Goal: Transaction & Acquisition: Purchase product/service

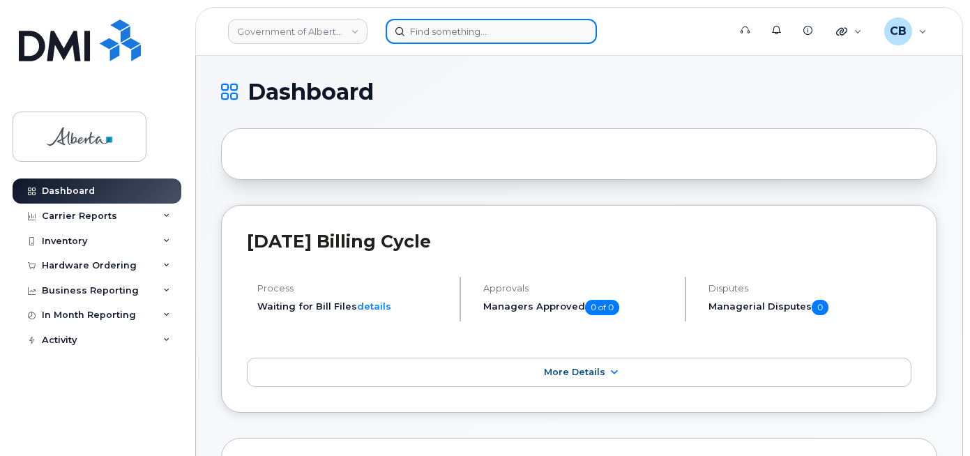
click at [435, 27] on input at bounding box center [491, 31] width 211 height 25
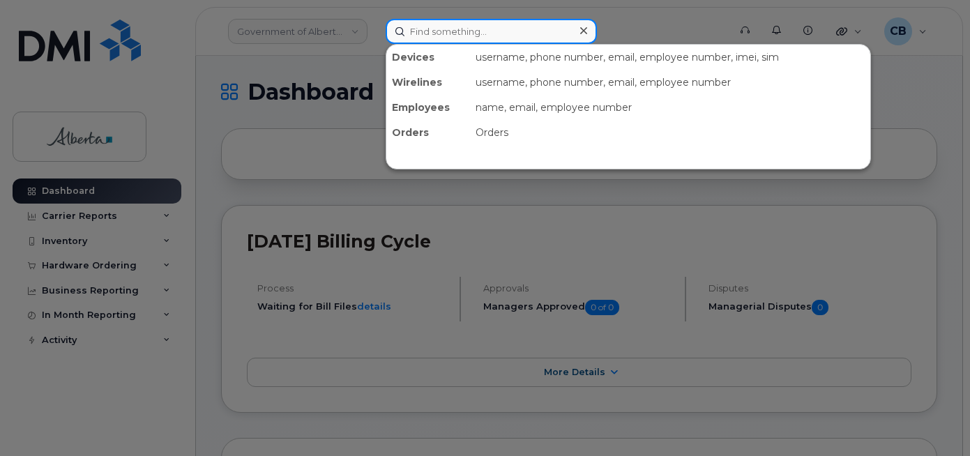
paste input "4034783271"
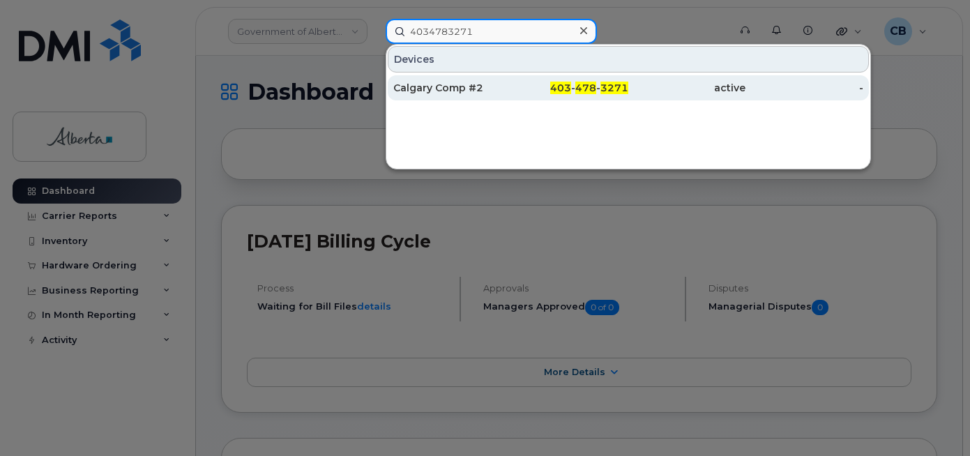
type input "4034783271"
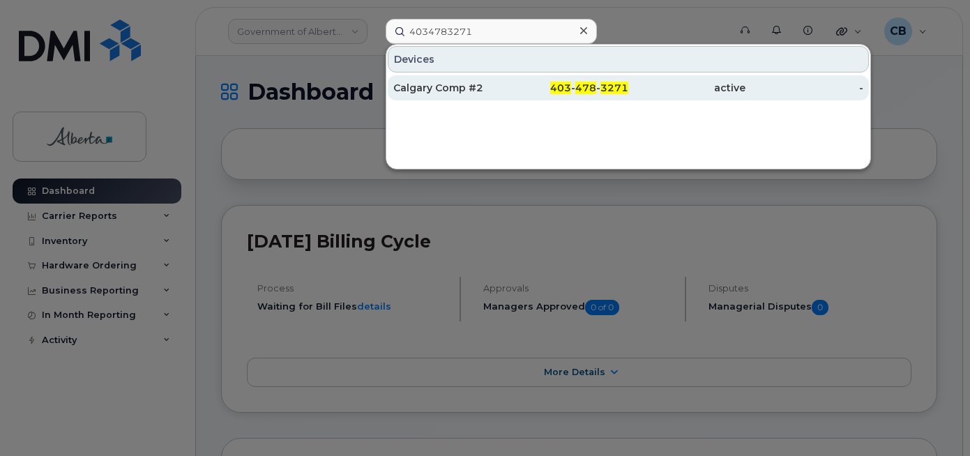
click at [440, 82] on div "Calgary Comp #2" at bounding box center [451, 88] width 117 height 14
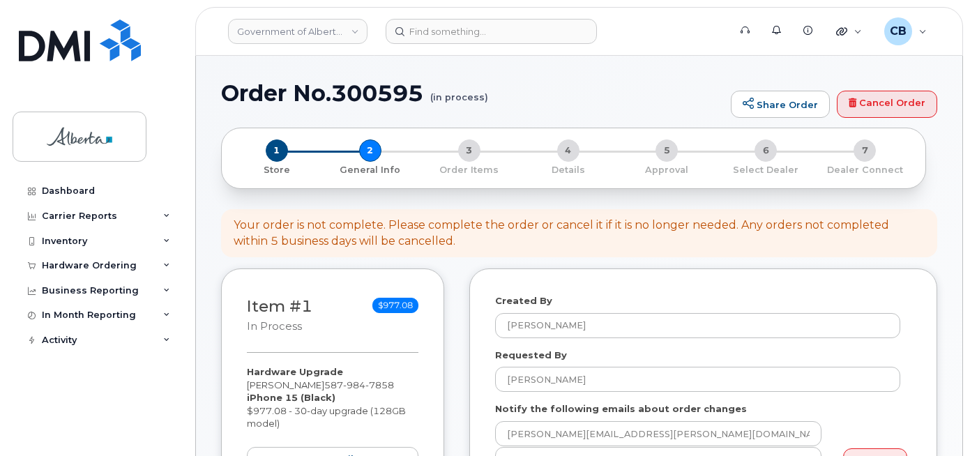
select select
click at [872, 103] on link "Cancel Order" at bounding box center [887, 105] width 100 height 28
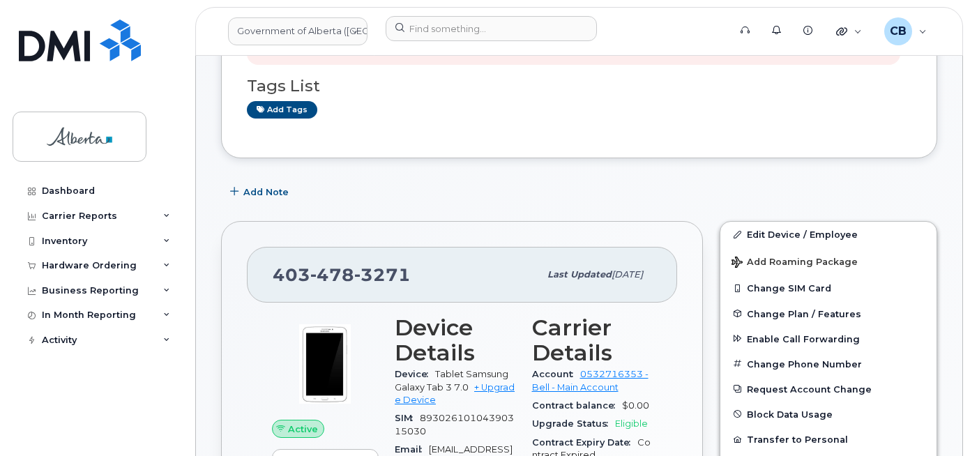
scroll to position [279, 0]
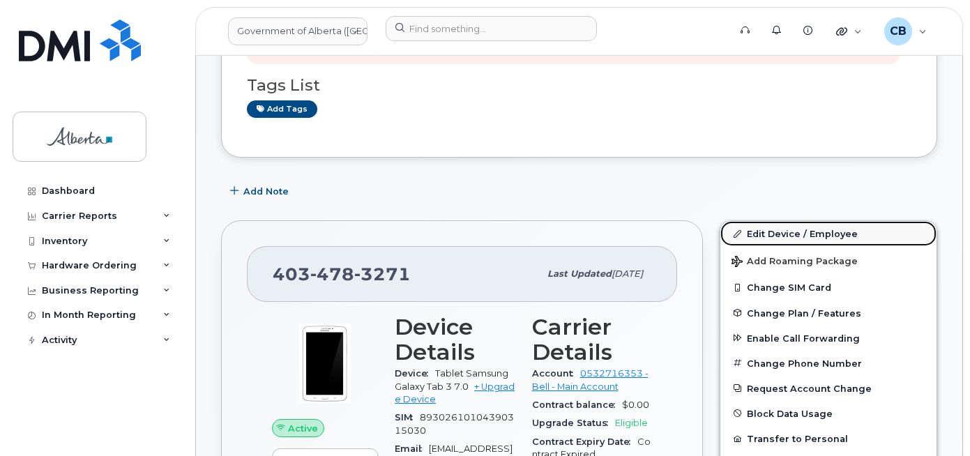
click at [763, 231] on link "Edit Device / Employee" at bounding box center [828, 233] width 216 height 25
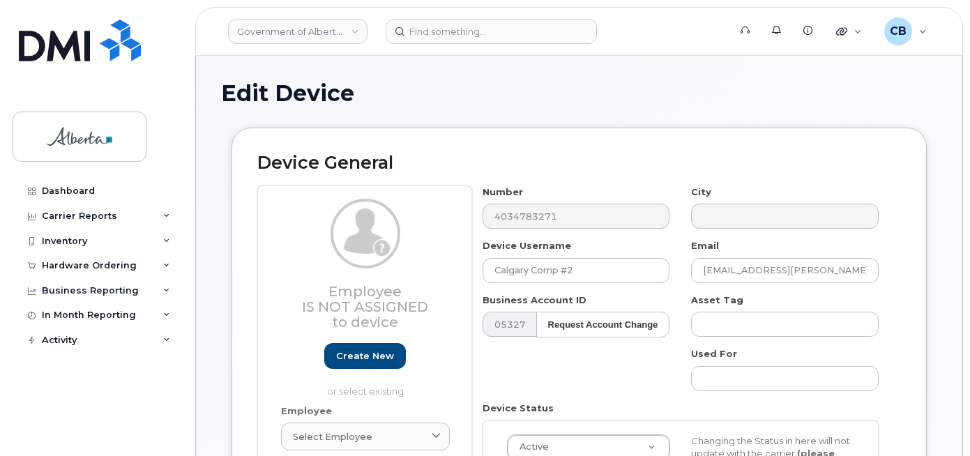
select select "4120331"
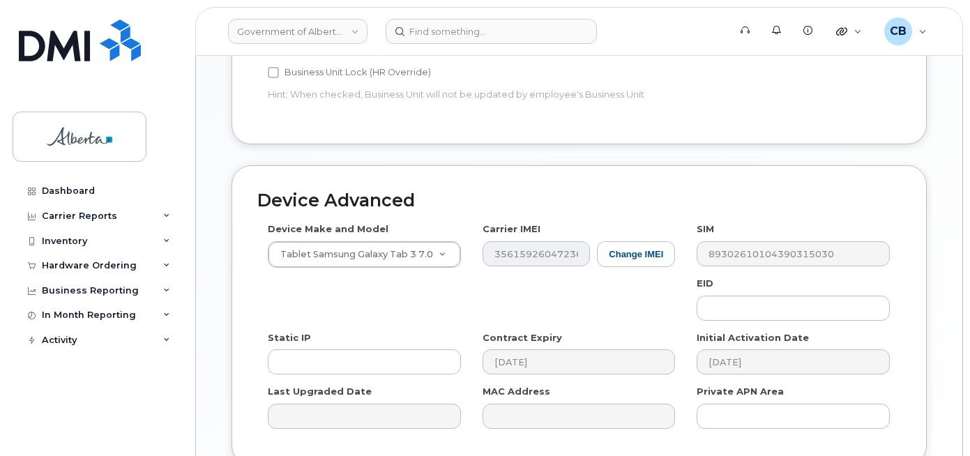
scroll to position [704, 0]
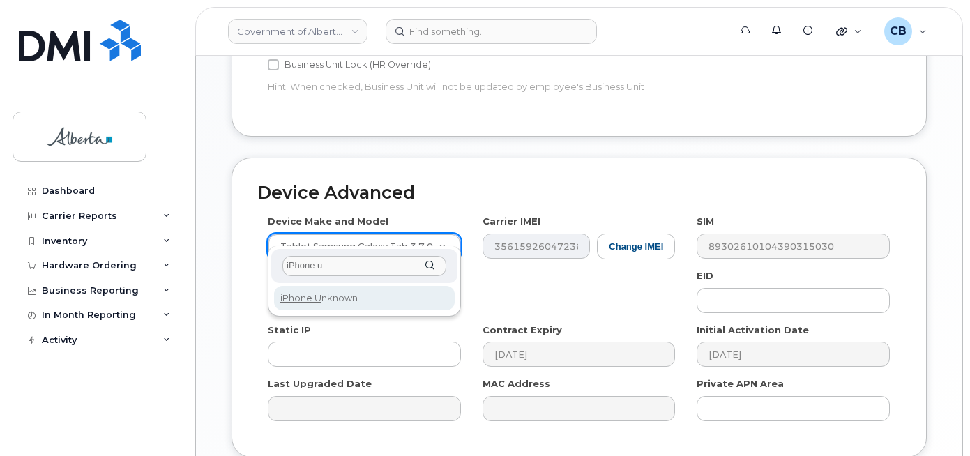
type input "iPhone u"
select select "185"
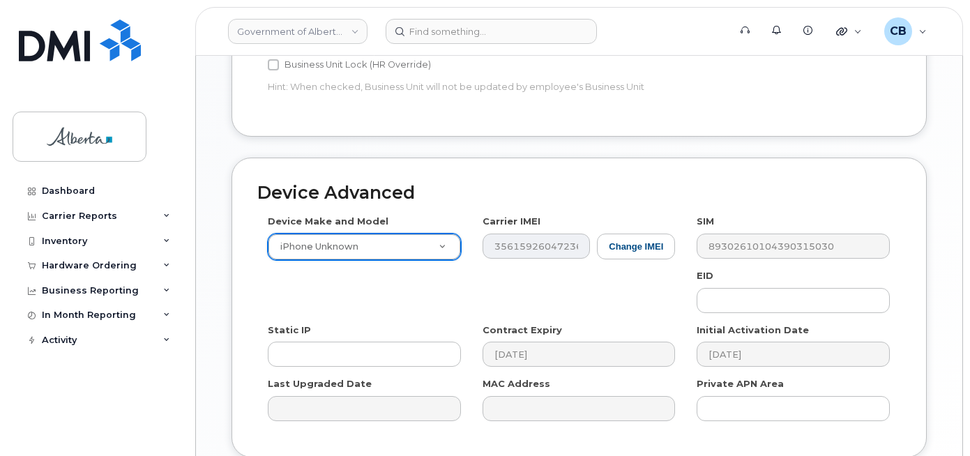
scroll to position [809, 0]
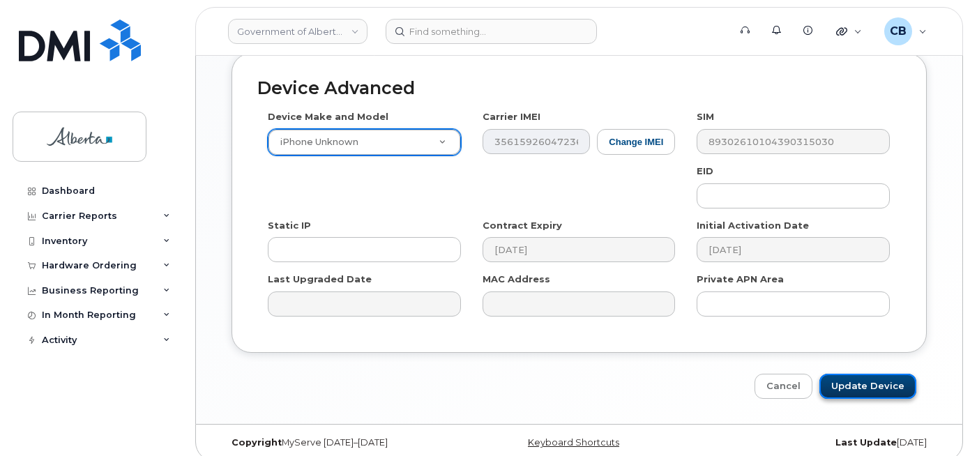
click at [849, 375] on input "Update Device" at bounding box center [867, 387] width 97 height 26
type input "Saving..."
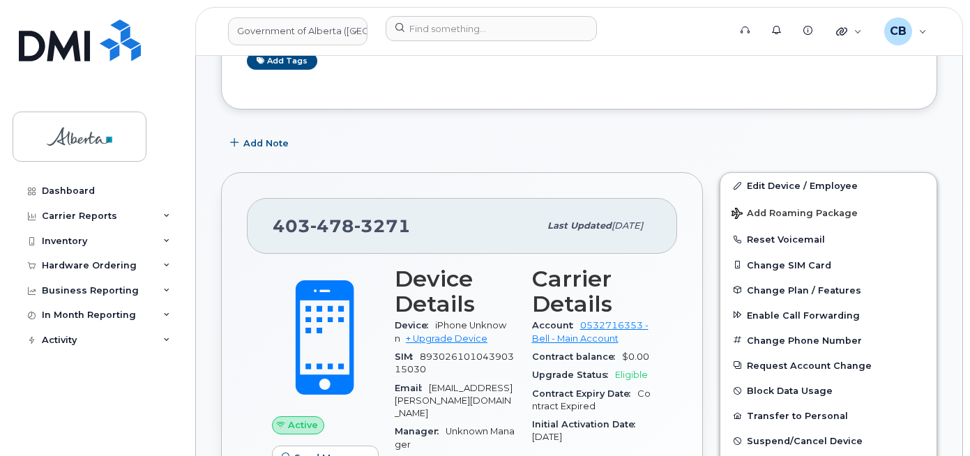
scroll to position [349, 0]
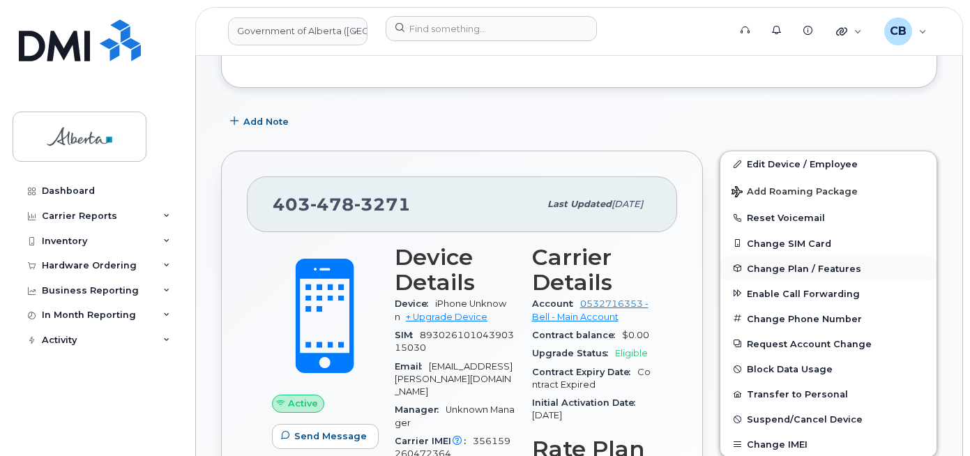
click at [776, 269] on span "Change Plan / Features" at bounding box center [804, 268] width 114 height 10
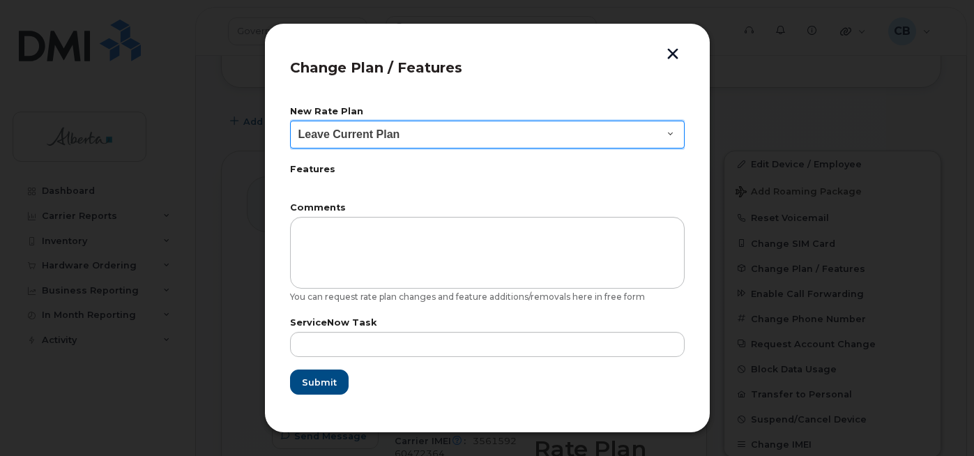
click at [670, 133] on select "Leave Current Plan GOA - Voice Plan 5 GOA Smartphone 14 30D GOA Unlimited Smart…" at bounding box center [487, 135] width 395 height 28
select select "2483362"
click at [290, 121] on select "Leave Current Plan GOA - Voice Plan 5 GOA Smartphone 14 30D GOA Unlimited Smart…" at bounding box center [487, 135] width 395 height 28
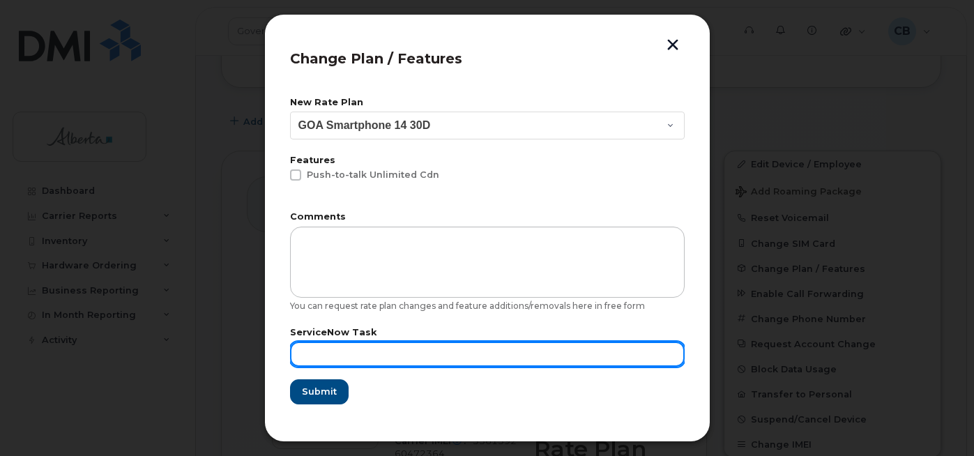
click at [335, 351] on input "text" at bounding box center [487, 354] width 395 height 25
paste input "SCTASK0849445"
type input "SCTASK0849445"
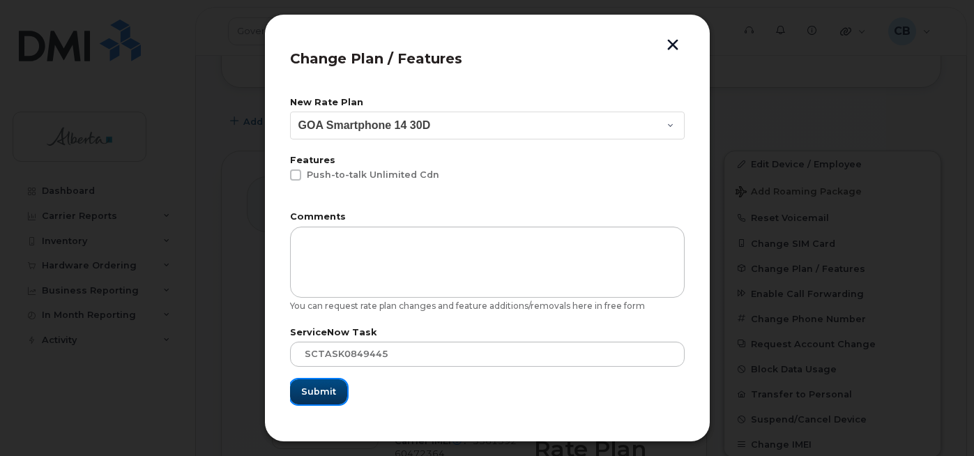
click at [325, 396] on span "Submit" at bounding box center [318, 391] width 35 height 13
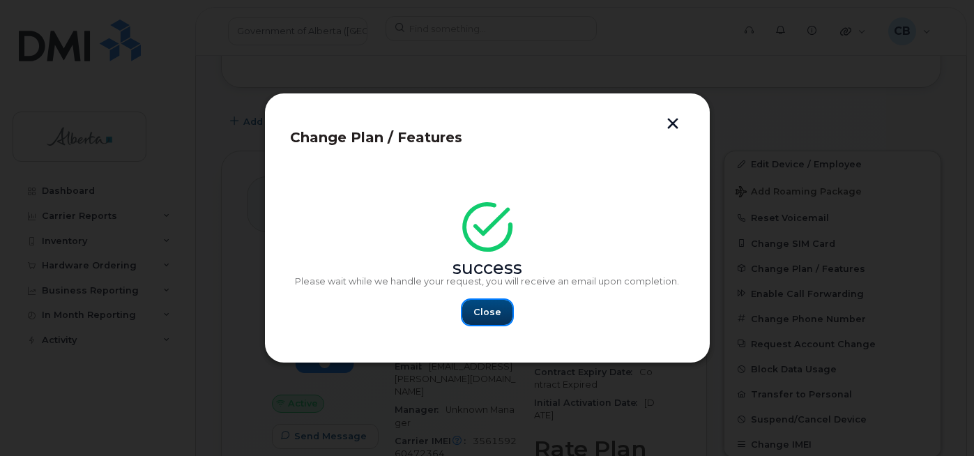
click at [476, 315] on span "Close" at bounding box center [488, 311] width 28 height 13
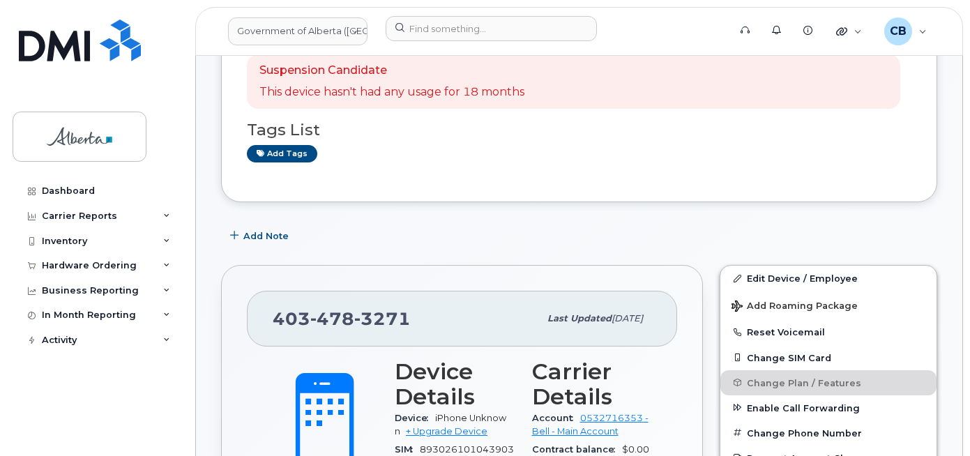
scroll to position [209, 0]
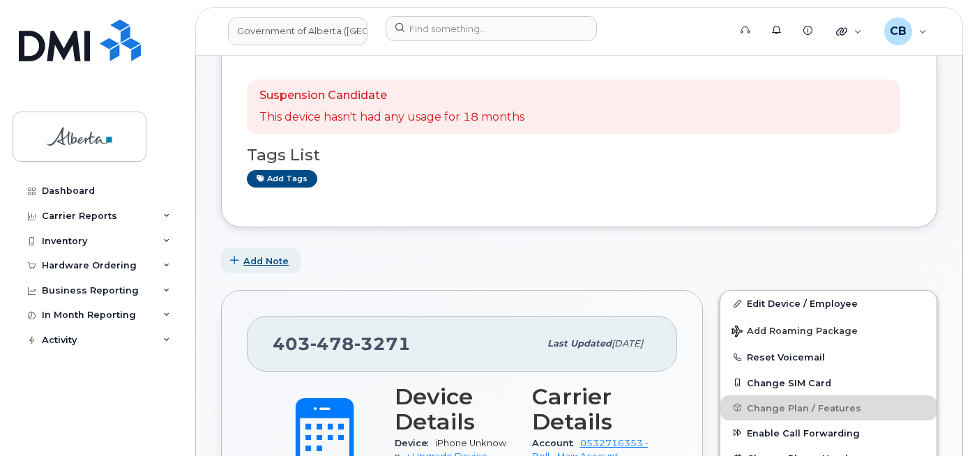
click at [267, 262] on span "Add Note" at bounding box center [265, 261] width 45 height 13
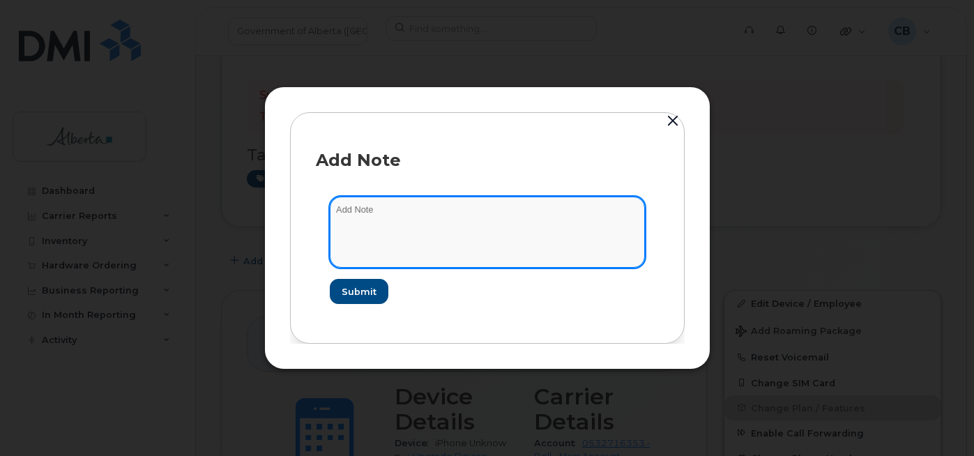
click at [356, 206] on textarea at bounding box center [487, 232] width 315 height 71
paste textarea "SCTASK0849445"
type textarea "SCTASK0849445-changed plan from data to voice and data."
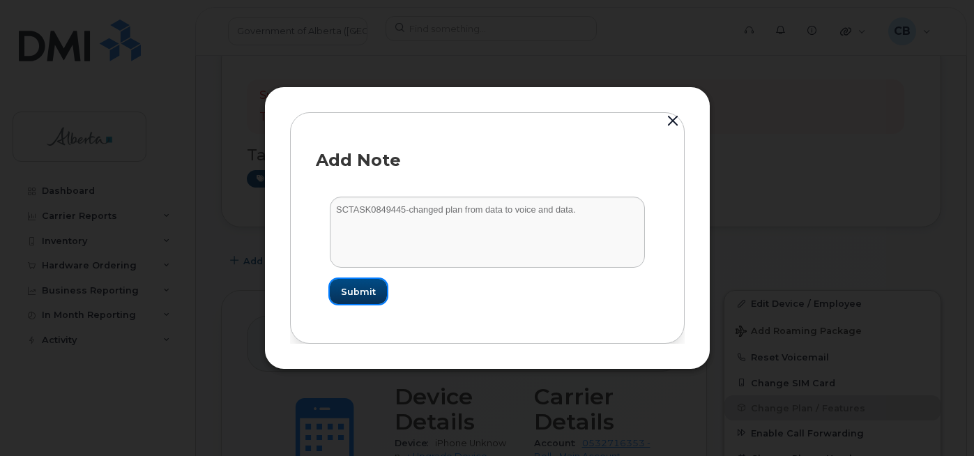
click at [375, 289] on button "Submit" at bounding box center [358, 291] width 57 height 25
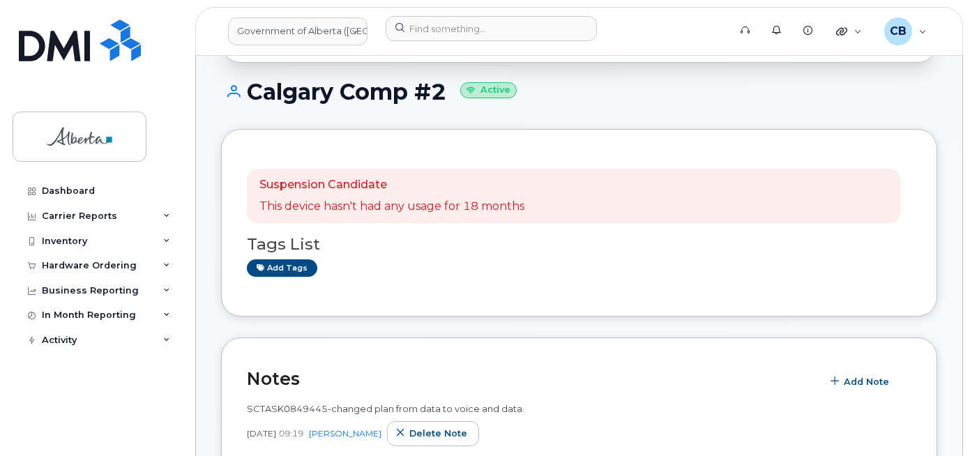
scroll to position [112, 0]
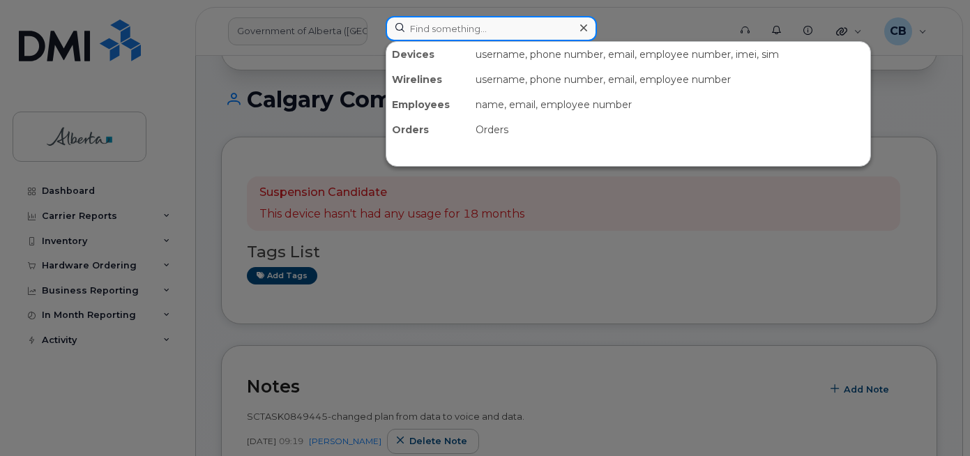
click at [428, 20] on input at bounding box center [491, 28] width 211 height 25
paste input "4034788971"
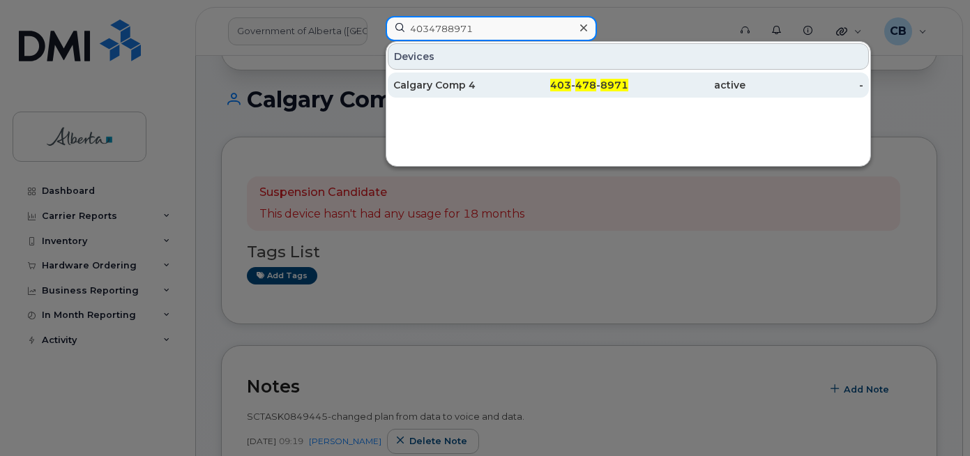
type input "4034788971"
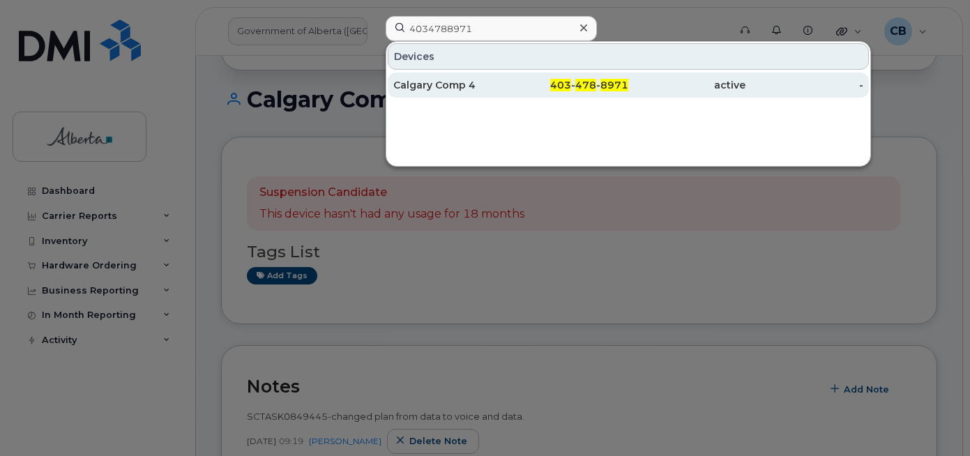
click at [434, 85] on div "Calgary Comp 4" at bounding box center [451, 85] width 117 height 14
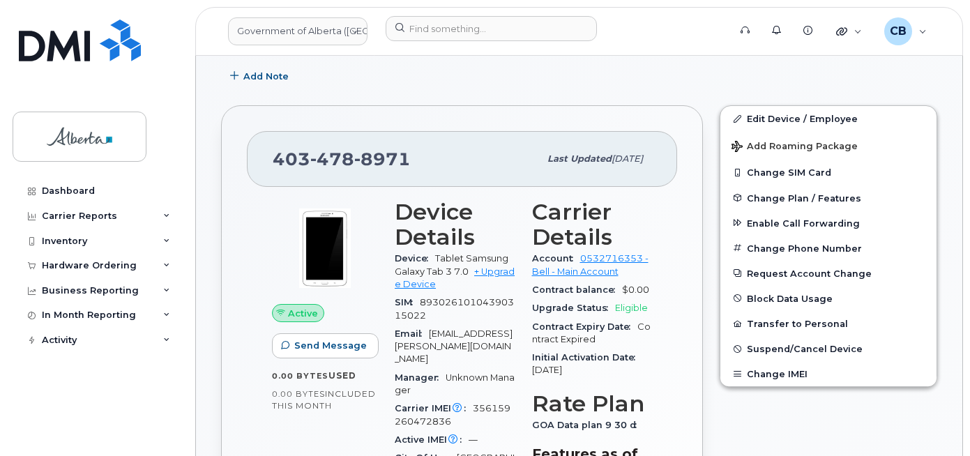
scroll to position [418, 0]
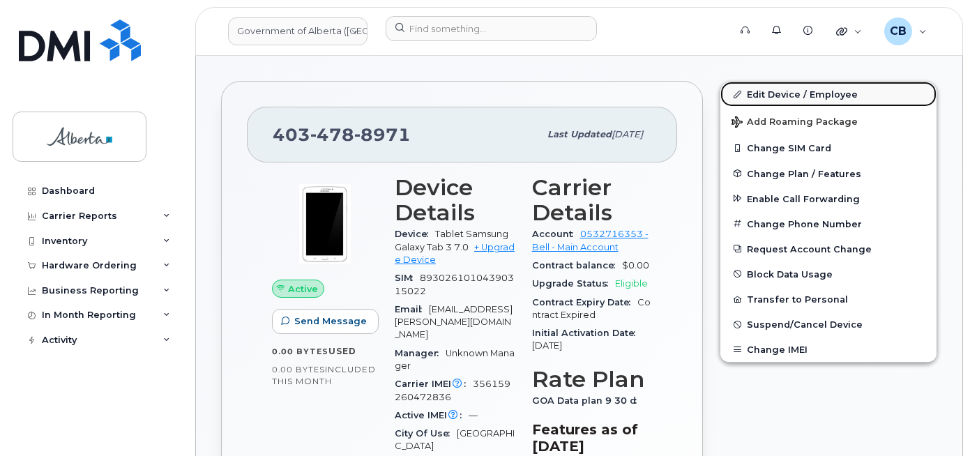
click at [785, 93] on link "Edit Device / Employee" at bounding box center [828, 94] width 216 height 25
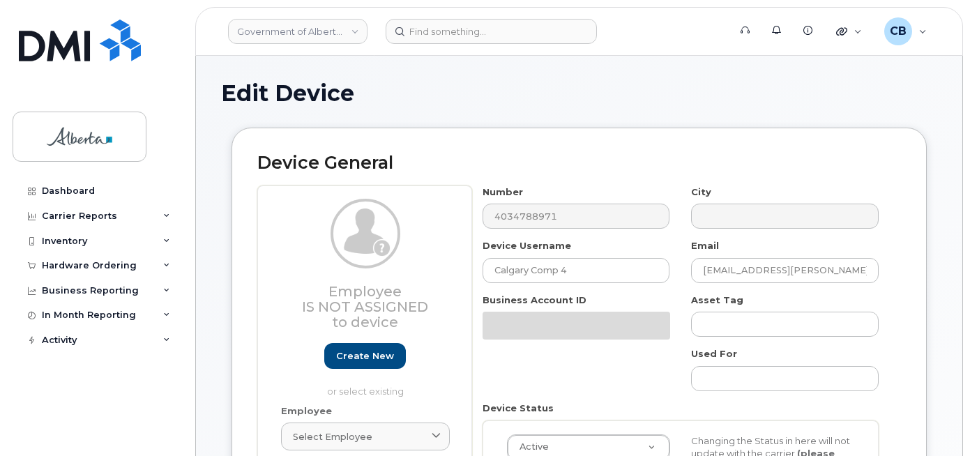
select select "4120331"
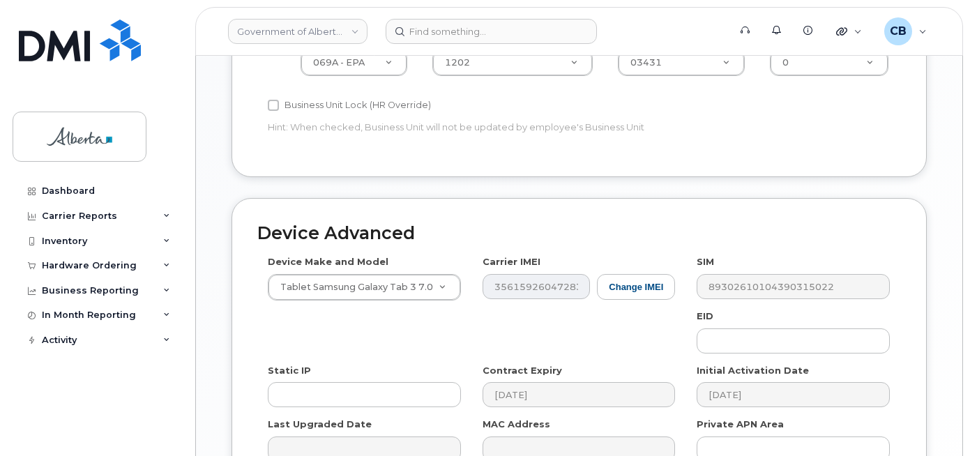
scroll to position [730, 0]
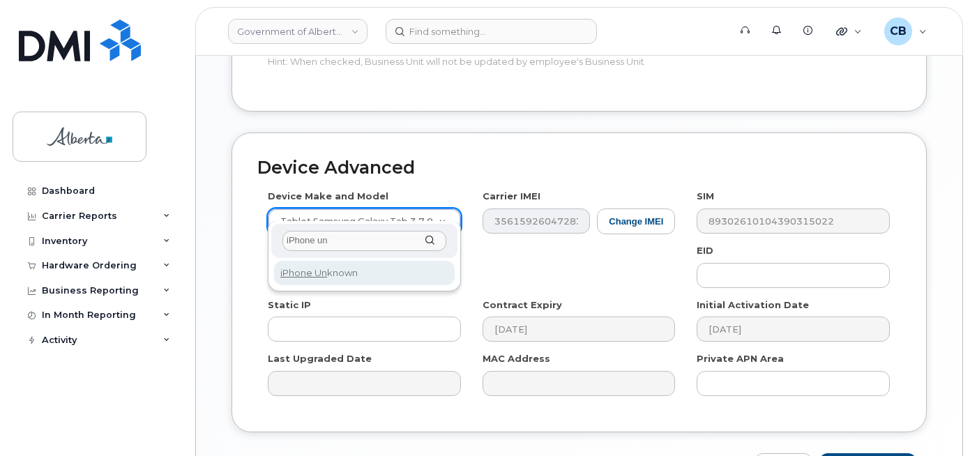
type input "iPhone un"
select select "185"
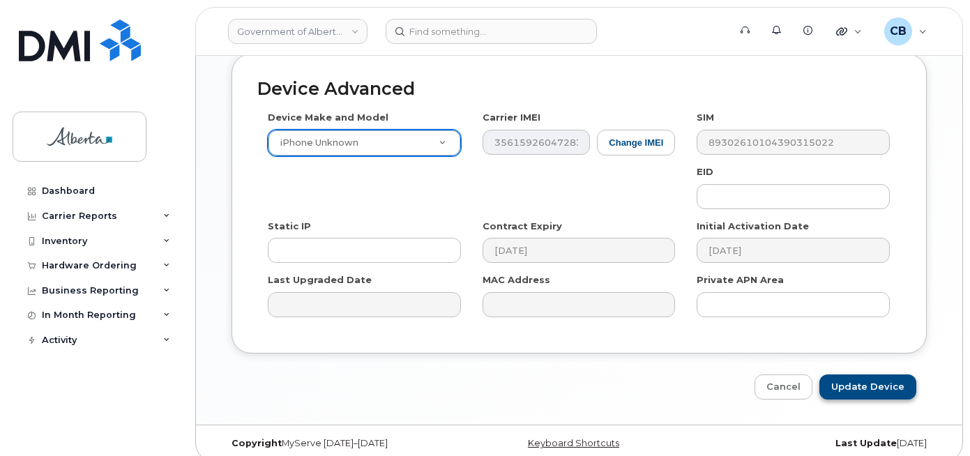
scroll to position [809, 0]
click at [866, 374] on input "Update Device" at bounding box center [867, 387] width 97 height 26
type input "Saving..."
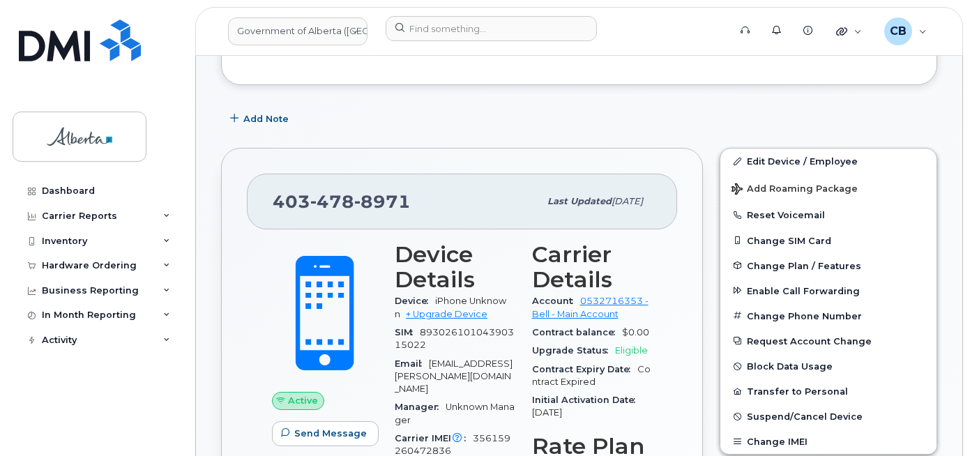
scroll to position [375, 0]
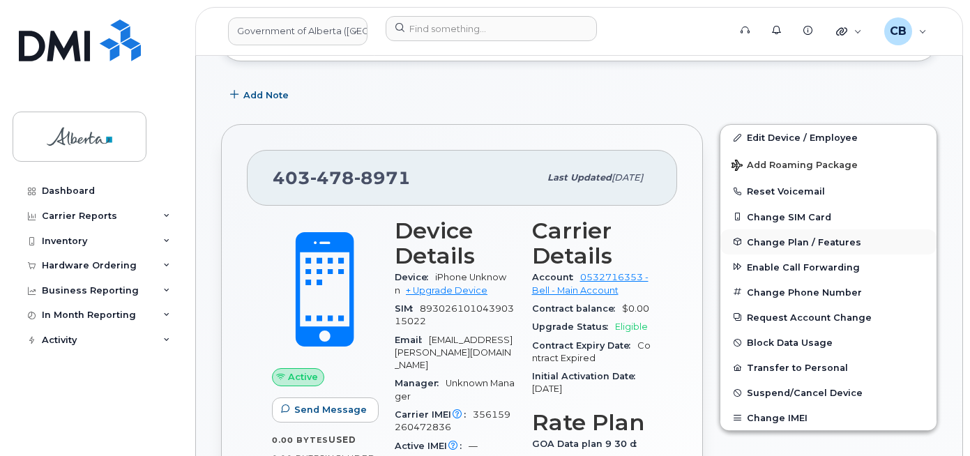
click at [790, 239] on span "Change Plan / Features" at bounding box center [804, 241] width 114 height 10
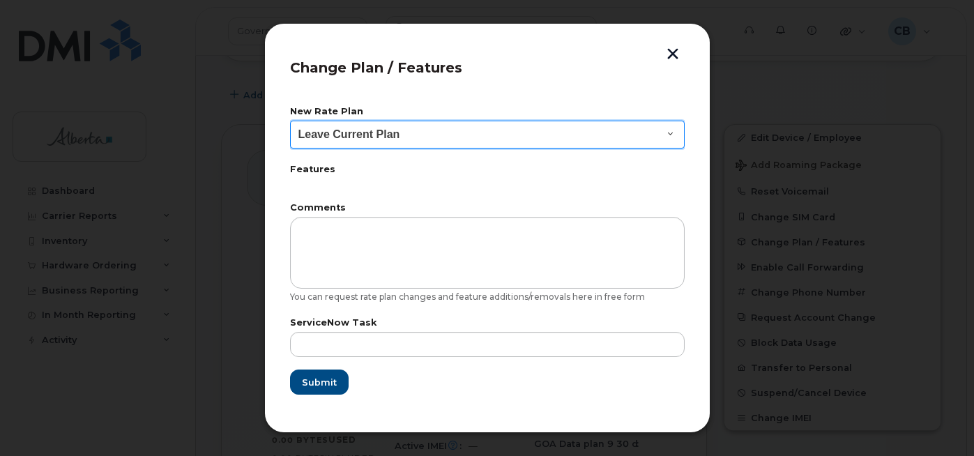
click at [665, 134] on select "Leave Current Plan GOA - Voice Plan 5 GOA Smartphone 14 30D GOA Unlimited Smart…" at bounding box center [487, 135] width 395 height 28
select select "2483362"
click at [290, 121] on select "Leave Current Plan GOA - Voice Plan 5 GOA Smartphone 14 30D GOA Unlimited Smart…" at bounding box center [487, 135] width 395 height 28
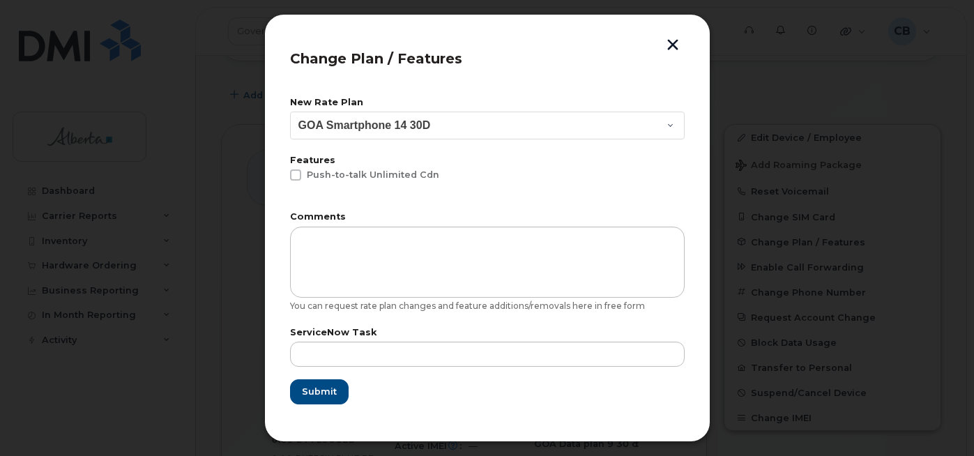
click at [330, 338] on div "ServiceNow Task" at bounding box center [487, 347] width 395 height 38
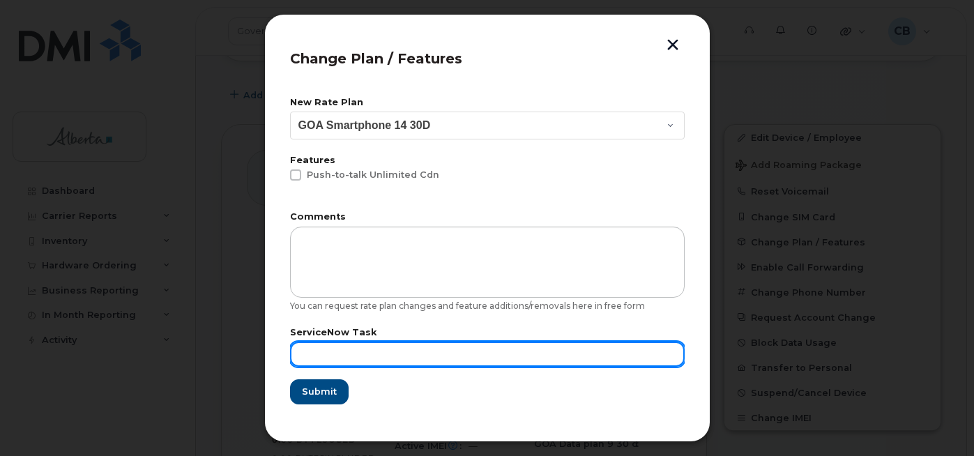
click at [329, 347] on input "text" at bounding box center [487, 354] width 395 height 25
paste input "SCTASK0849446"
type input "SCTASK0849446"
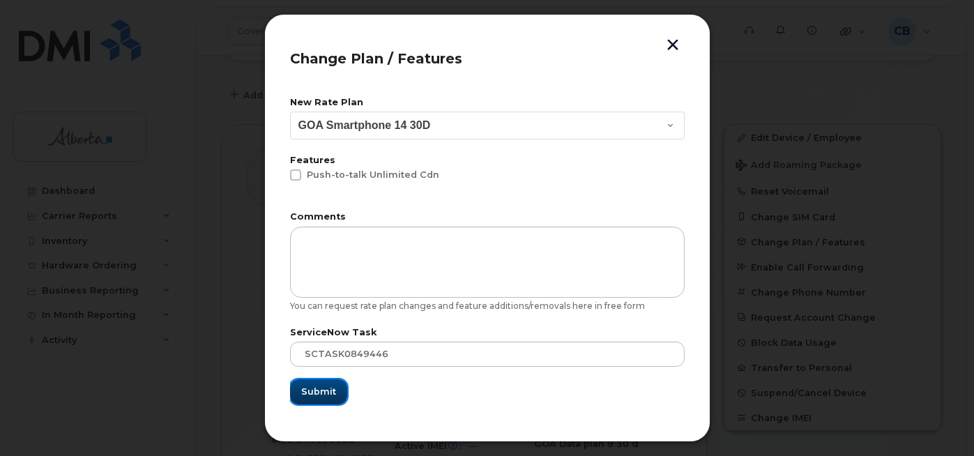
click at [324, 388] on span "Submit" at bounding box center [318, 391] width 35 height 13
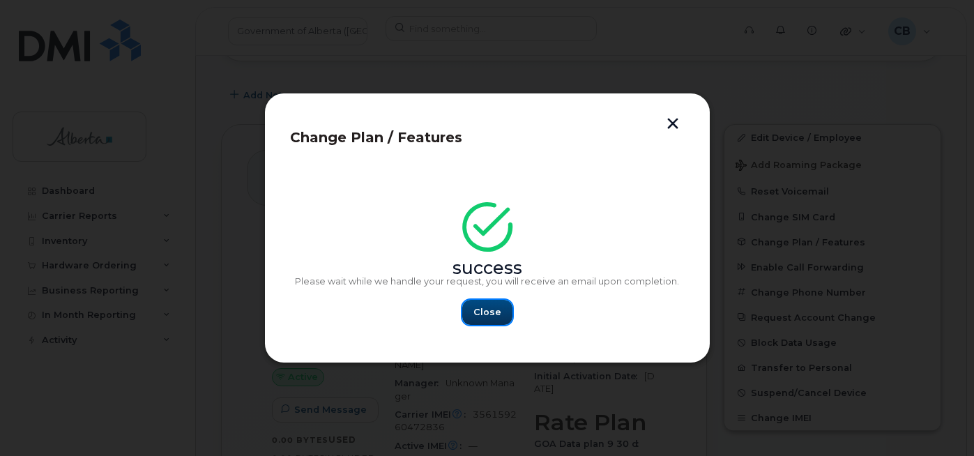
click at [473, 310] on button "Close" at bounding box center [487, 312] width 50 height 25
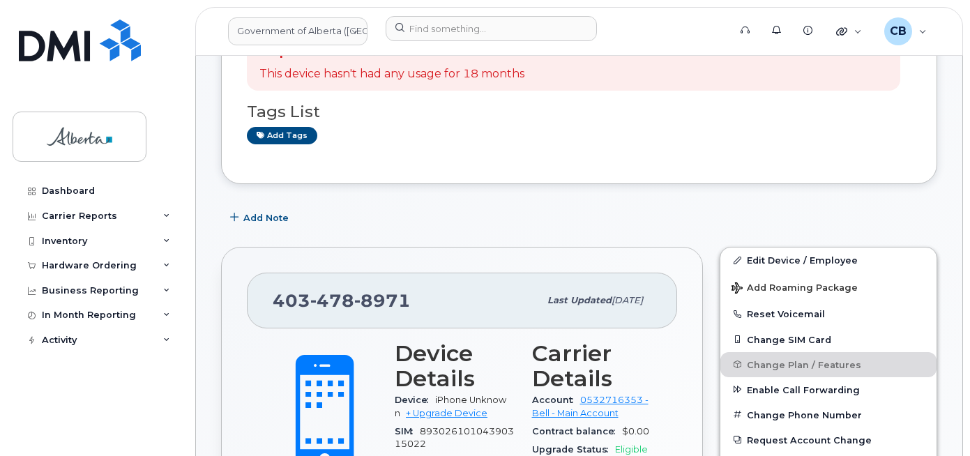
scroll to position [236, 0]
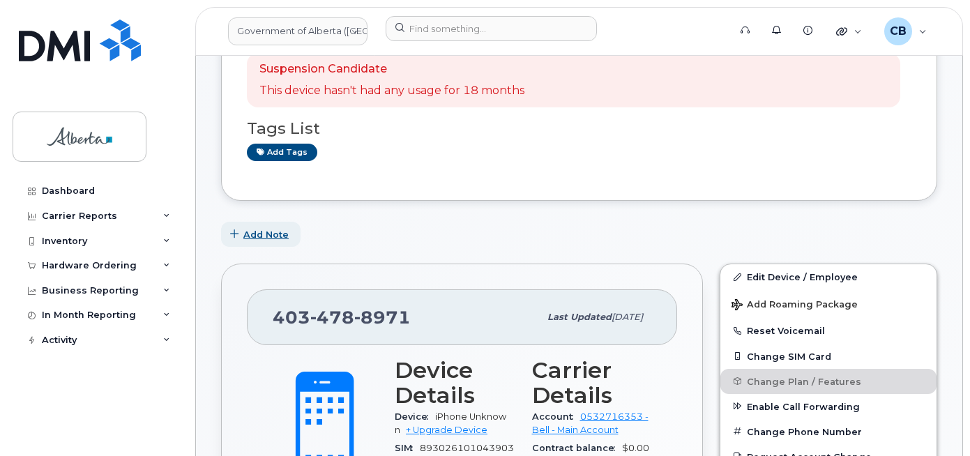
click at [272, 235] on span "Add Note" at bounding box center [265, 234] width 45 height 13
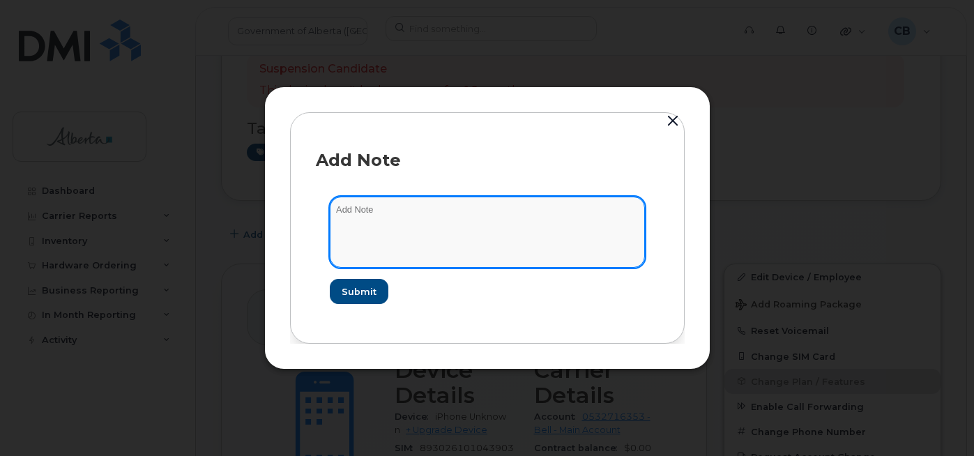
click at [347, 209] on textarea at bounding box center [487, 232] width 315 height 71
paste textarea "SCTASK0849446"
type textarea "SCTASK0849446-changed plan from data to voice and data."
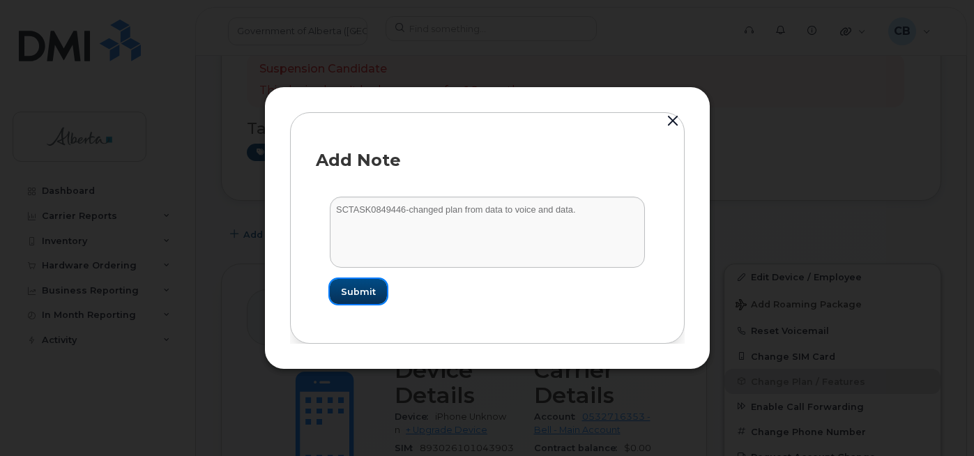
click at [363, 294] on span "Submit" at bounding box center [358, 291] width 35 height 13
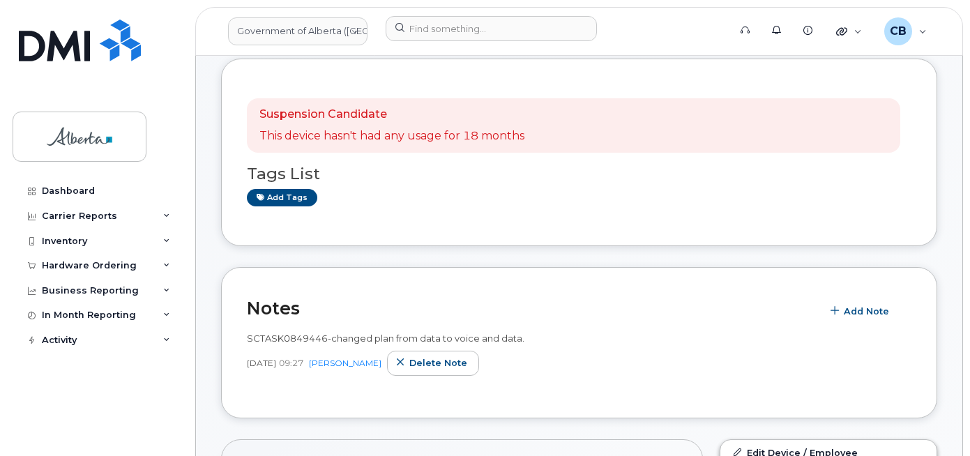
scroll to position [174, 0]
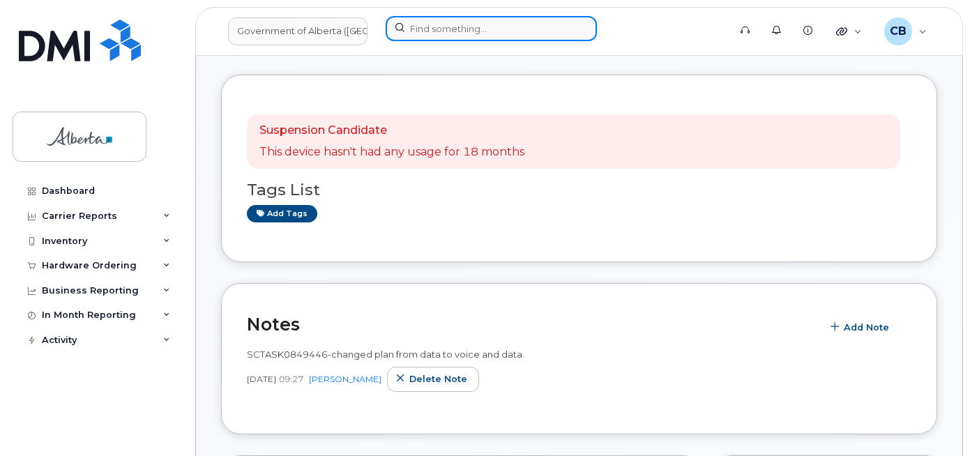
click at [418, 31] on input at bounding box center [491, 28] width 211 height 25
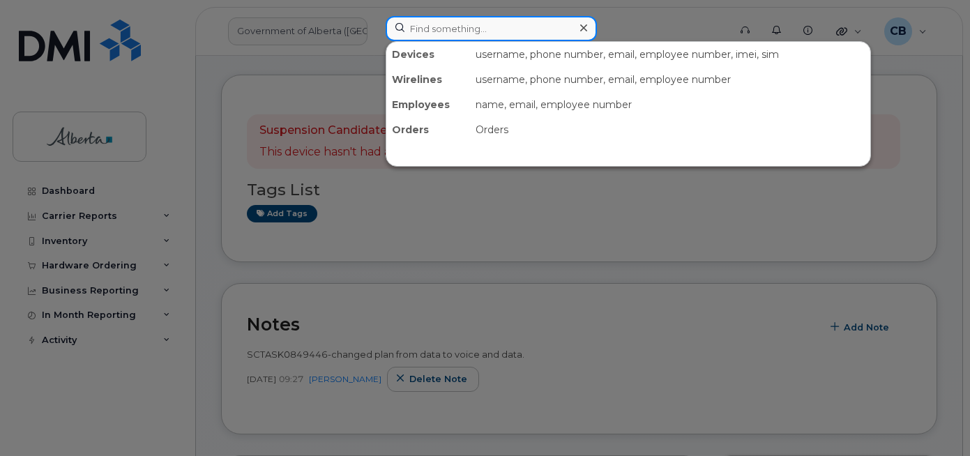
paste input "4038282197"
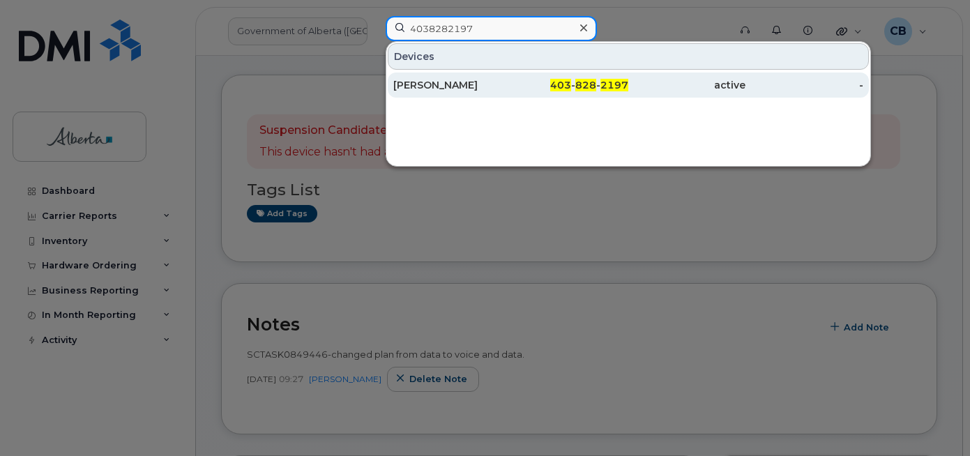
type input "4038282197"
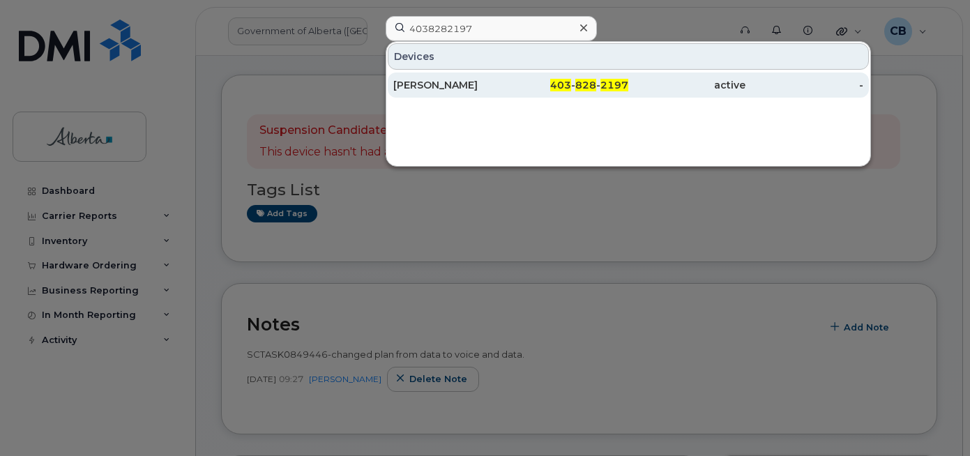
click at [418, 85] on div "[PERSON_NAME]" at bounding box center [451, 85] width 117 height 14
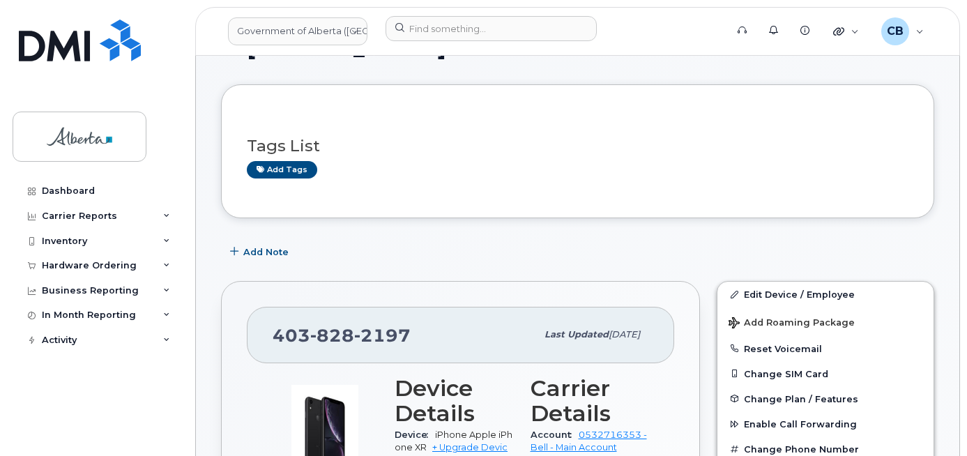
scroll to position [169, 0]
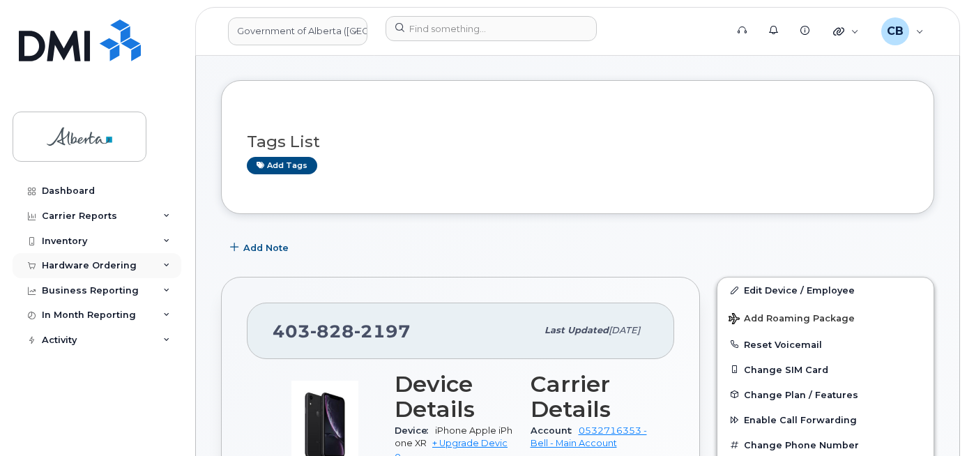
click at [66, 267] on div "Hardware Ordering" at bounding box center [89, 265] width 95 height 11
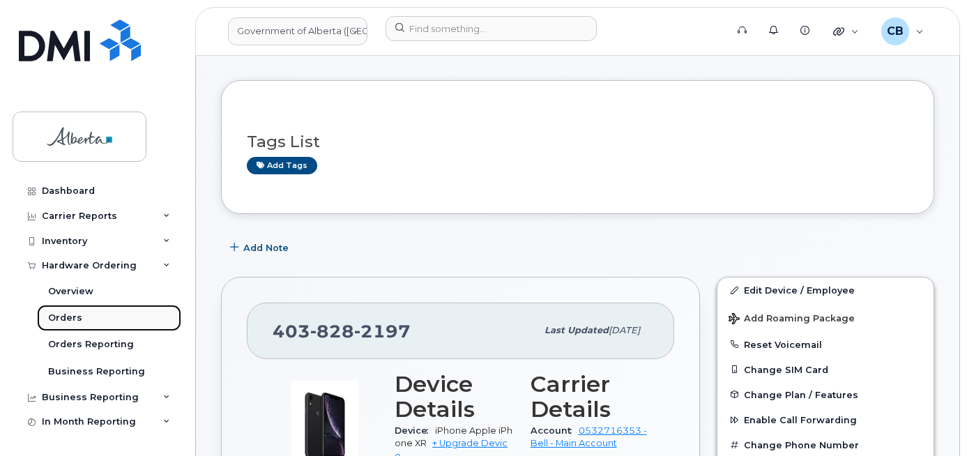
click at [63, 315] on div "Orders" at bounding box center [65, 318] width 34 height 13
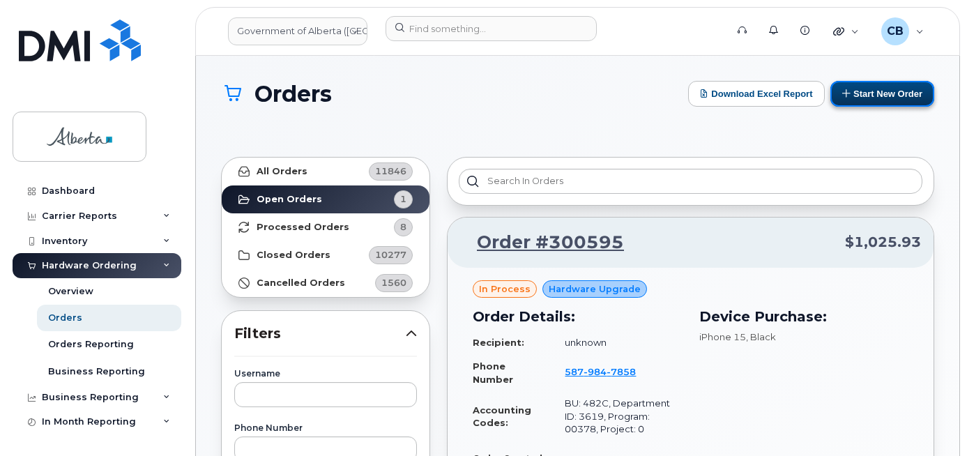
click at [870, 95] on button "Start New Order" at bounding box center [883, 94] width 104 height 26
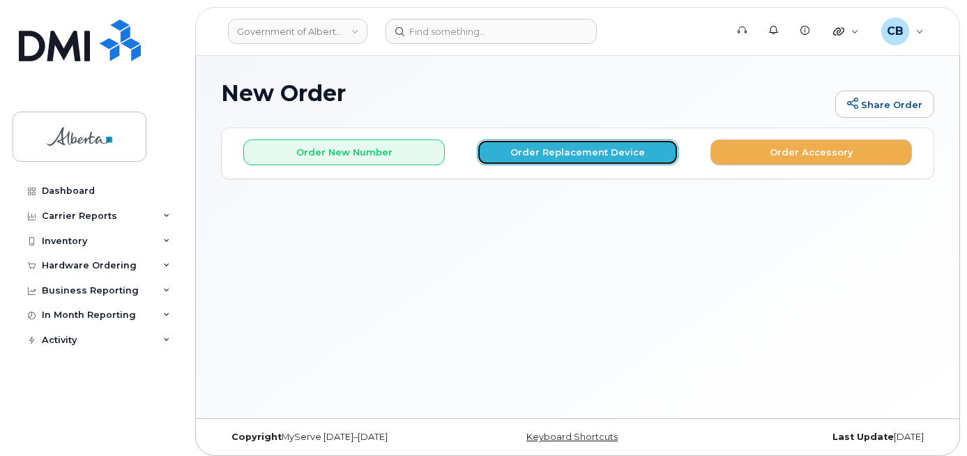
click at [541, 159] on button "Order Replacement Device" at bounding box center [578, 152] width 202 height 26
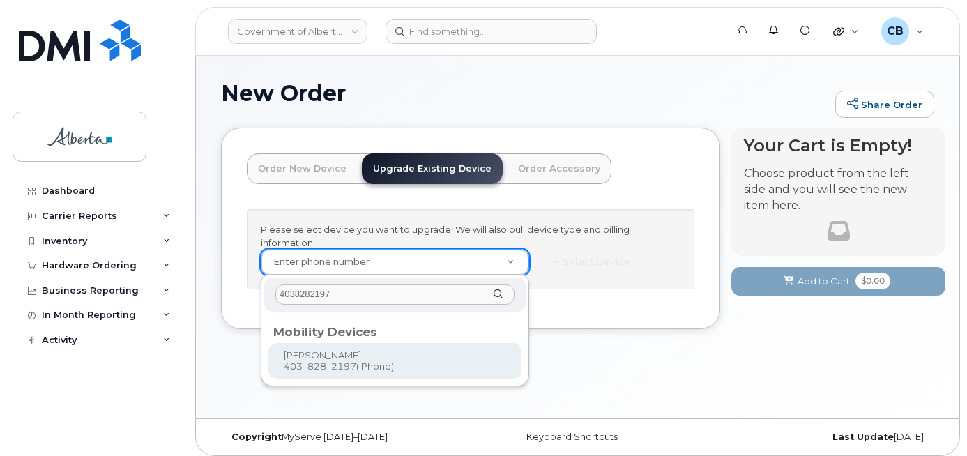
type input "4038282197"
type input "790200"
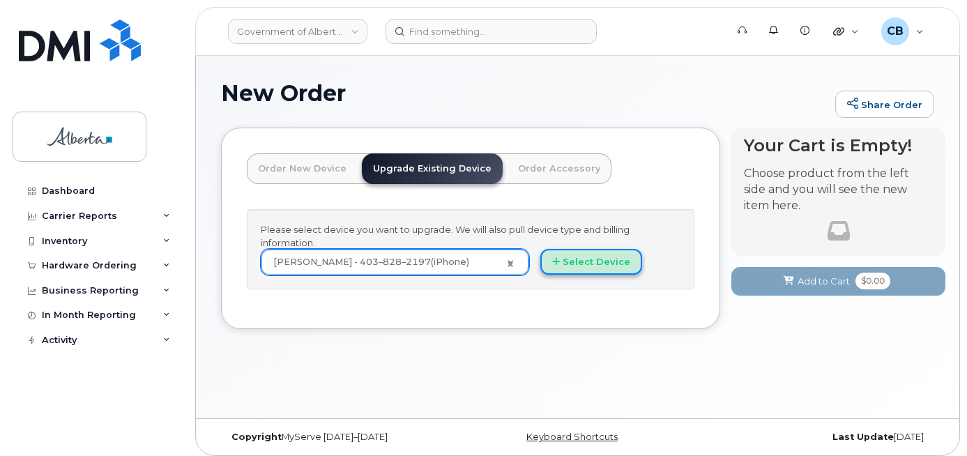
click at [568, 257] on button "Select Device" at bounding box center [592, 262] width 102 height 26
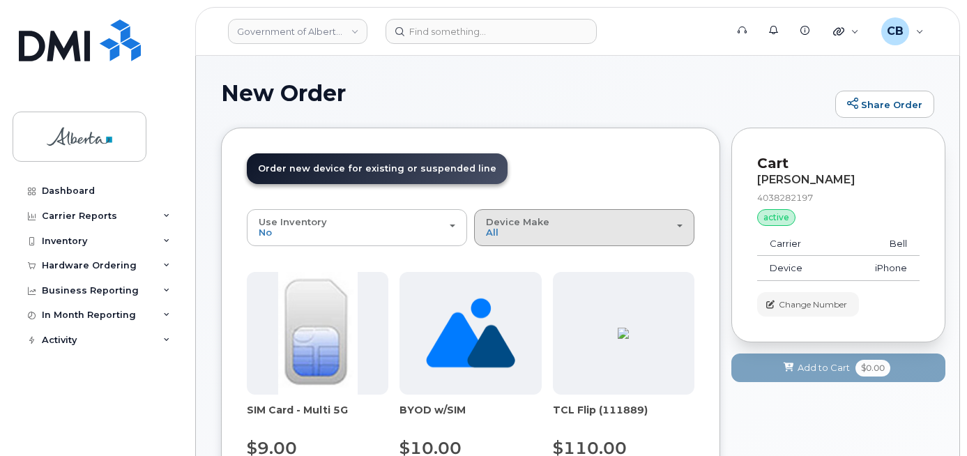
click at [558, 229] on div "Device Make All Aircard Android Cell Phone iPhone Unknown" at bounding box center [584, 228] width 197 height 22
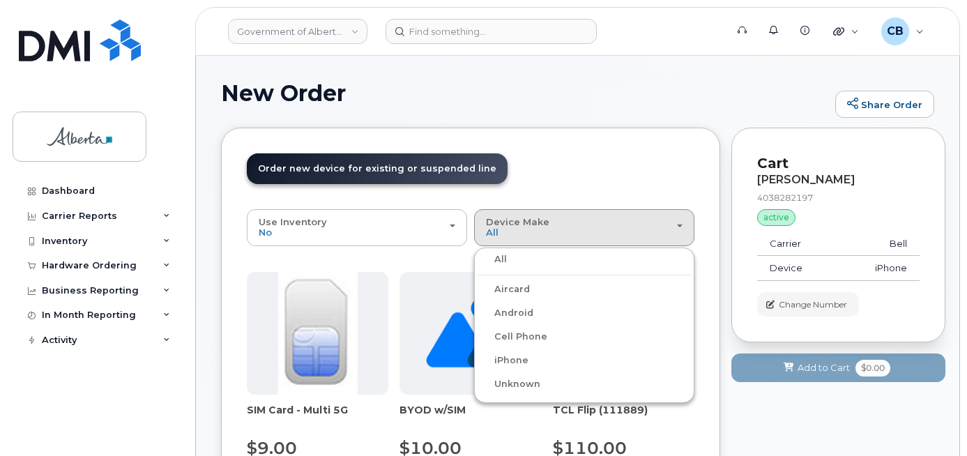
click at [519, 361] on label "iPhone" at bounding box center [503, 360] width 51 height 17
click at [0, 0] on input "iPhone" at bounding box center [0, 0] width 0 height 0
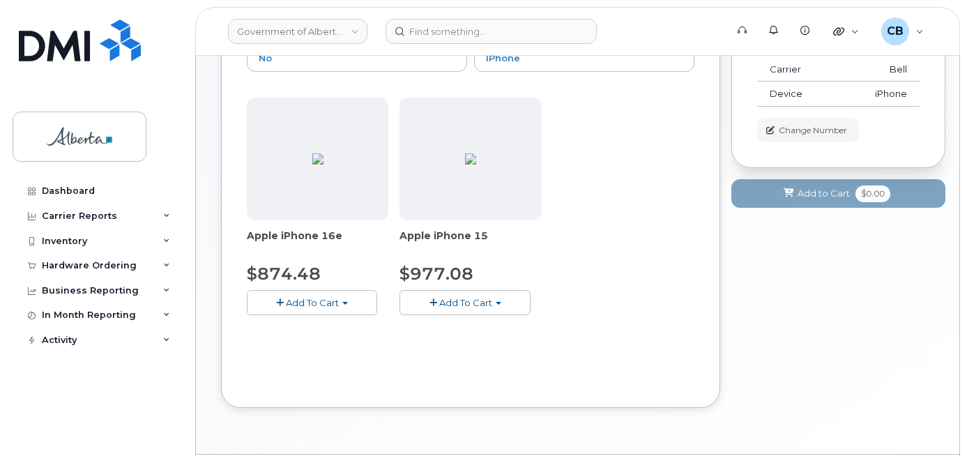
scroll to position [209, 0]
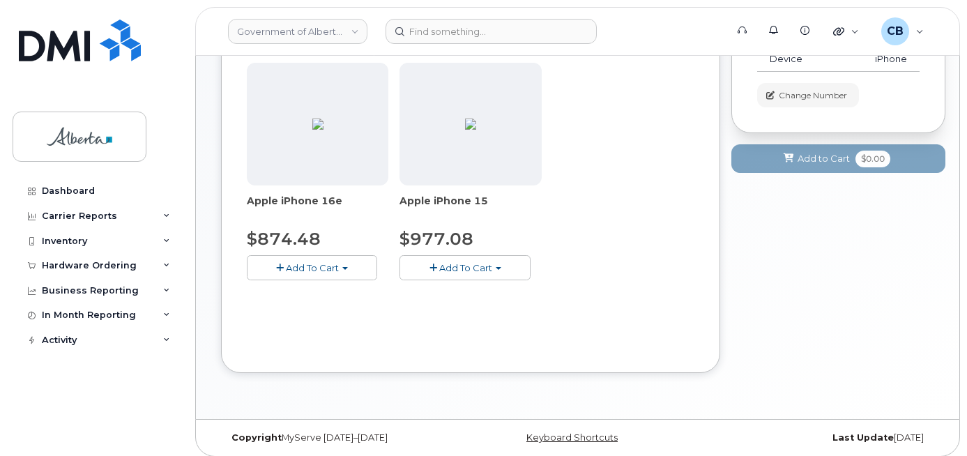
click at [339, 273] on button "Add To Cart" at bounding box center [312, 267] width 130 height 24
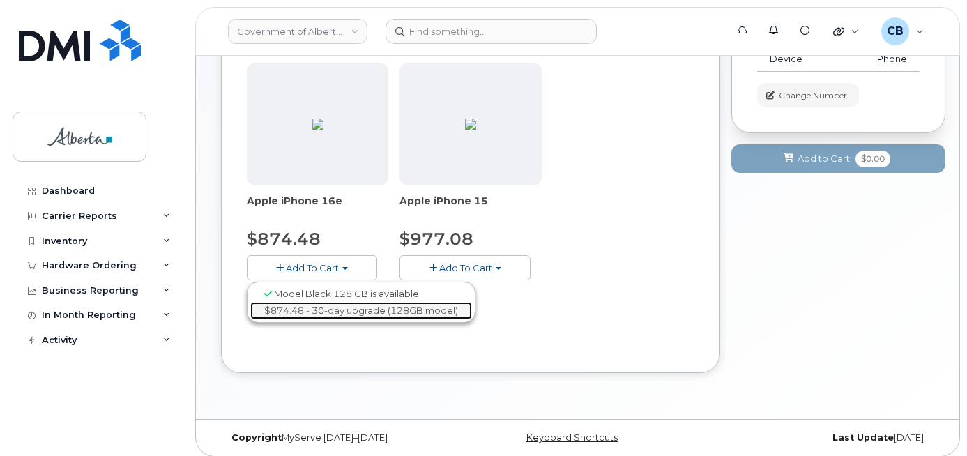
click at [331, 312] on link "$874.48 - 30-day upgrade (128GB model)" at bounding box center [361, 310] width 222 height 17
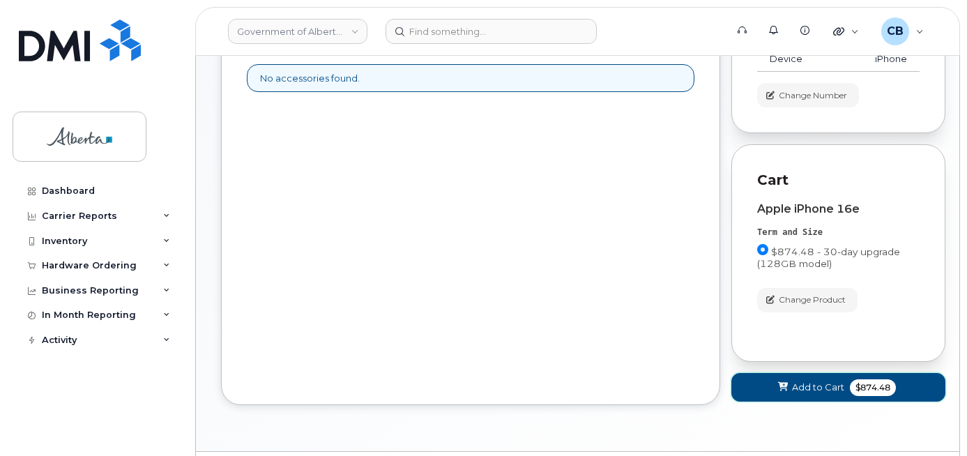
click at [815, 385] on span "Add to Cart" at bounding box center [818, 387] width 52 height 13
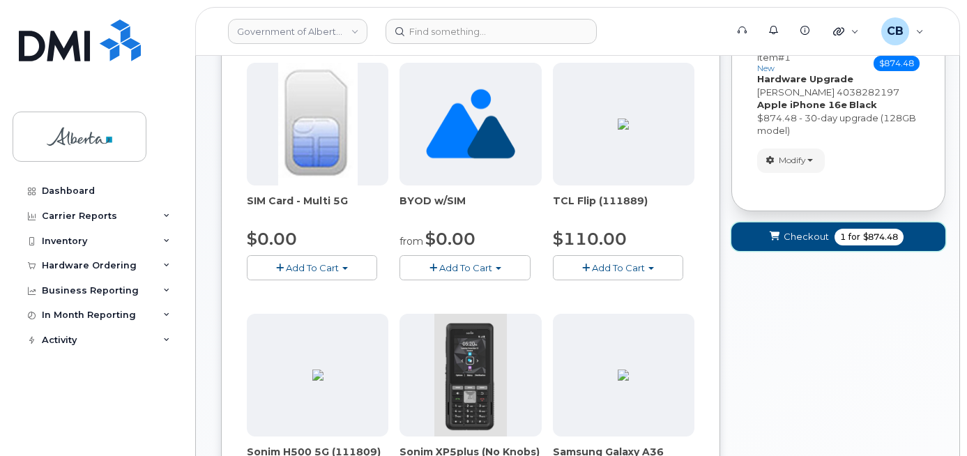
click at [799, 234] on span "Checkout" at bounding box center [806, 236] width 45 height 13
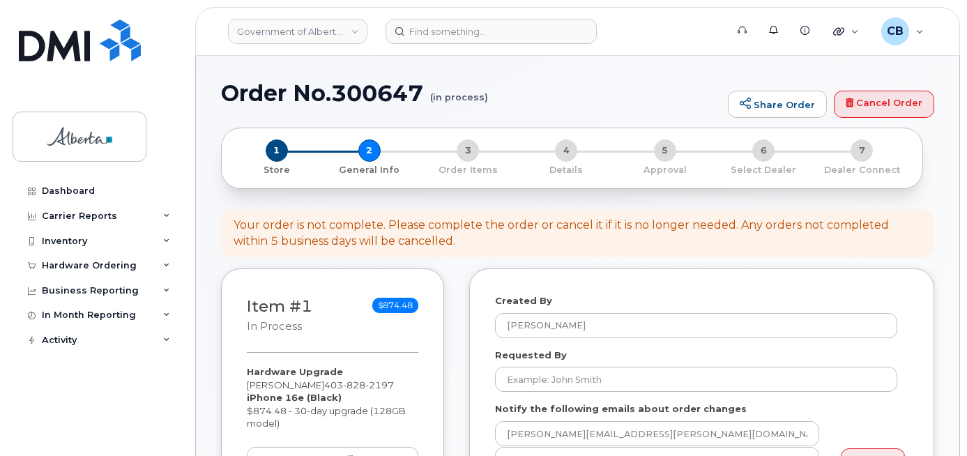
select select
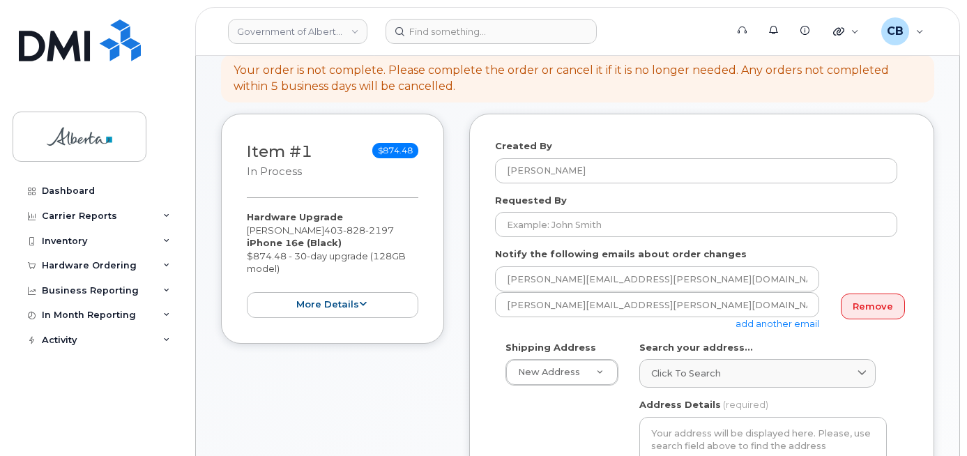
scroll to position [139, 0]
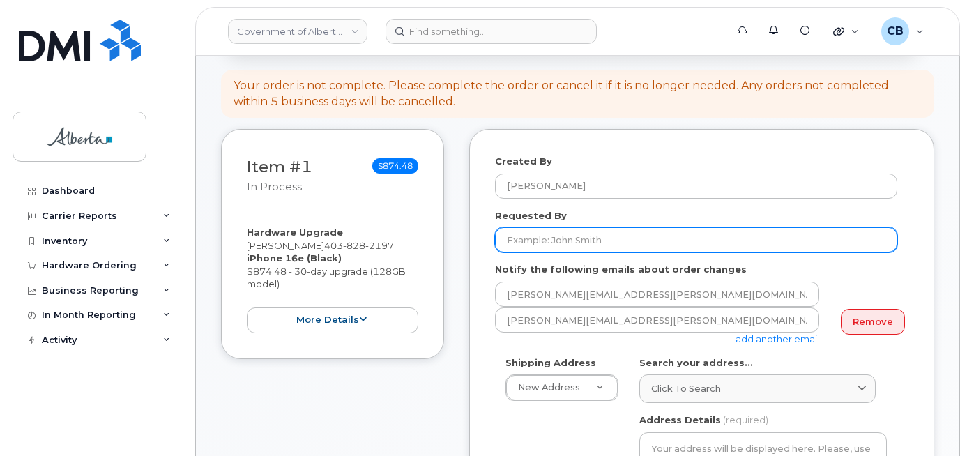
click at [536, 245] on input "Requested By" at bounding box center [696, 239] width 402 height 25
paste input "Mark.Hoskin@gov.ab.ca"
drag, startPoint x: 614, startPoint y: 241, endPoint x: 566, endPoint y: 241, distance: 48.1
click at [566, 241] on input "Mark.Hoskin@gov.ab.ca" at bounding box center [696, 239] width 402 height 25
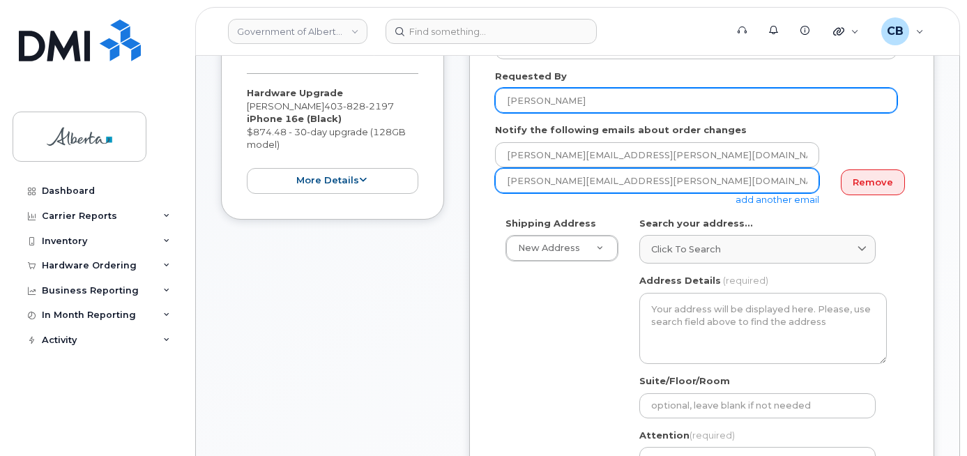
scroll to position [349, 0]
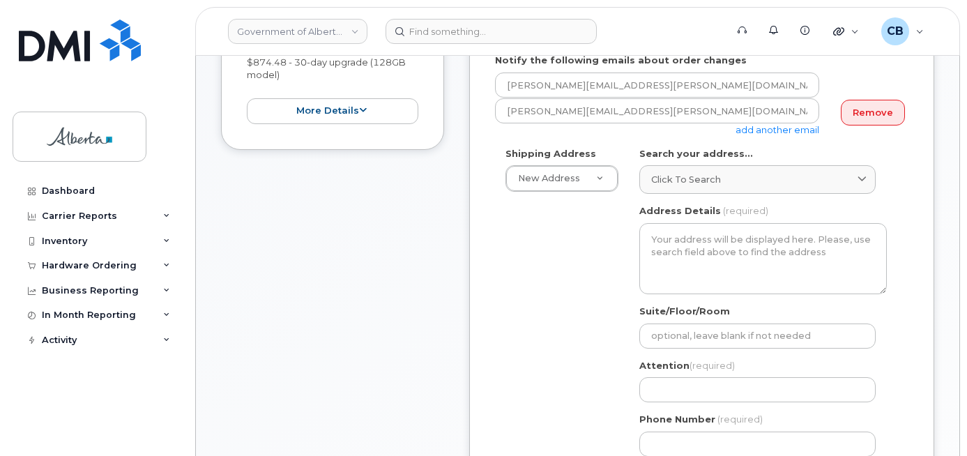
type input "Mark Hoskin"
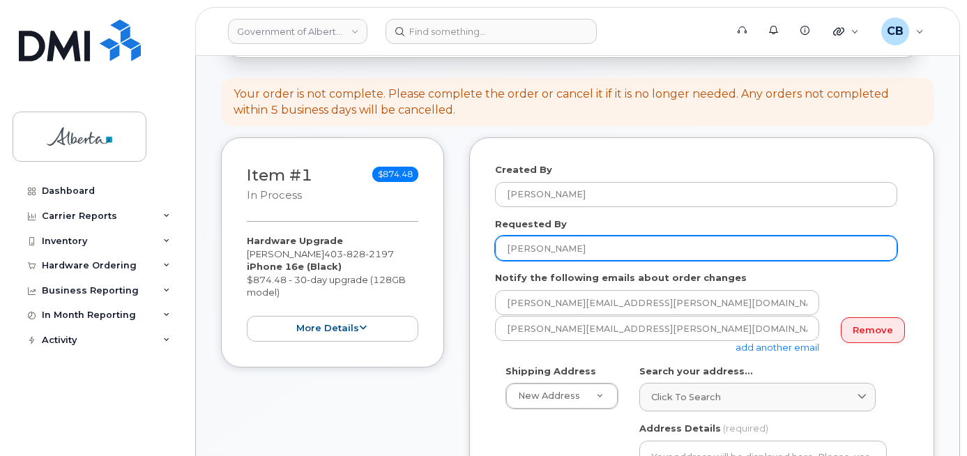
scroll to position [11, 0]
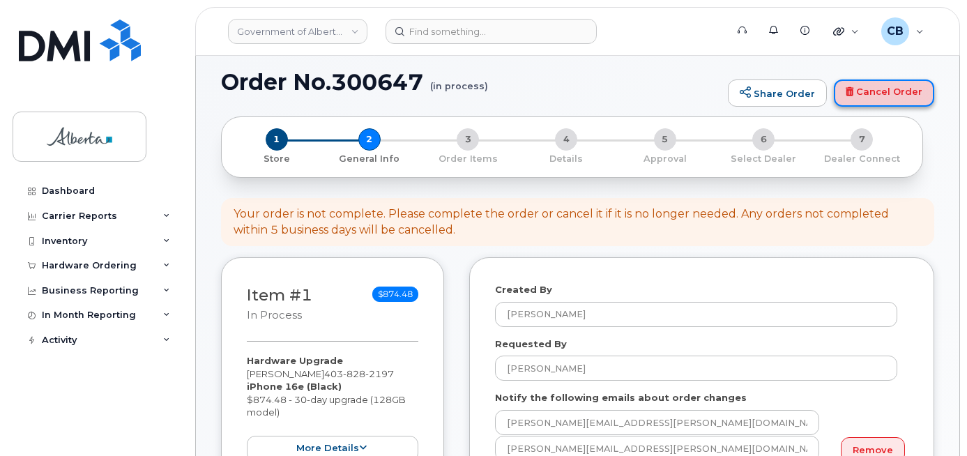
click at [871, 93] on link "Cancel Order" at bounding box center [884, 94] width 100 height 28
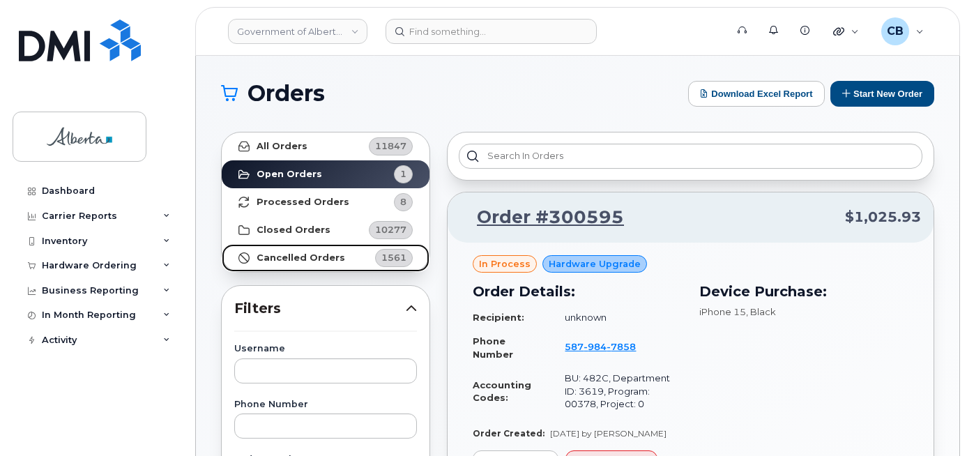
click at [319, 256] on strong "Cancelled Orders" at bounding box center [301, 257] width 89 height 11
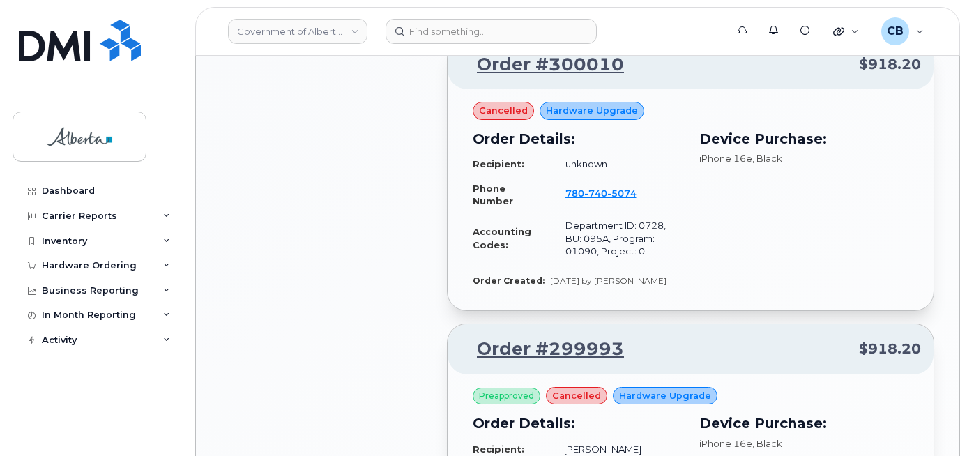
scroll to position [1255, 0]
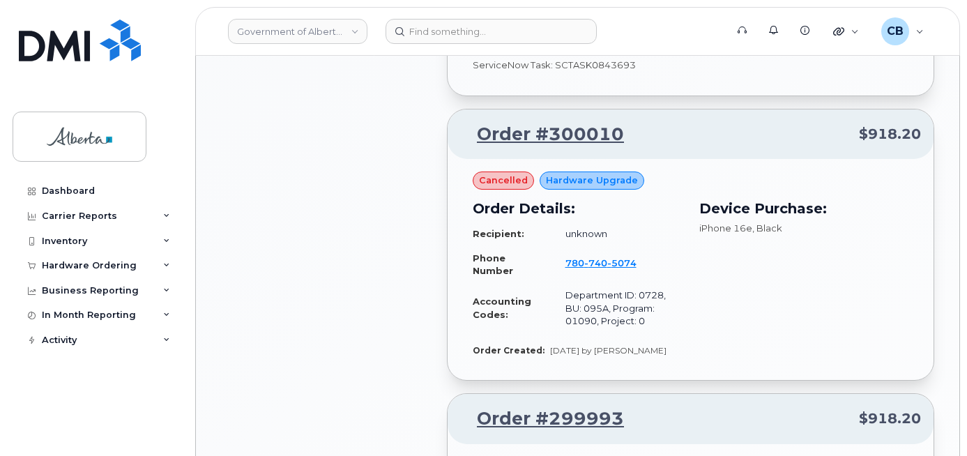
click at [508, 179] on span "cancelled" at bounding box center [503, 180] width 49 height 13
click at [492, 181] on span "cancelled" at bounding box center [503, 180] width 49 height 13
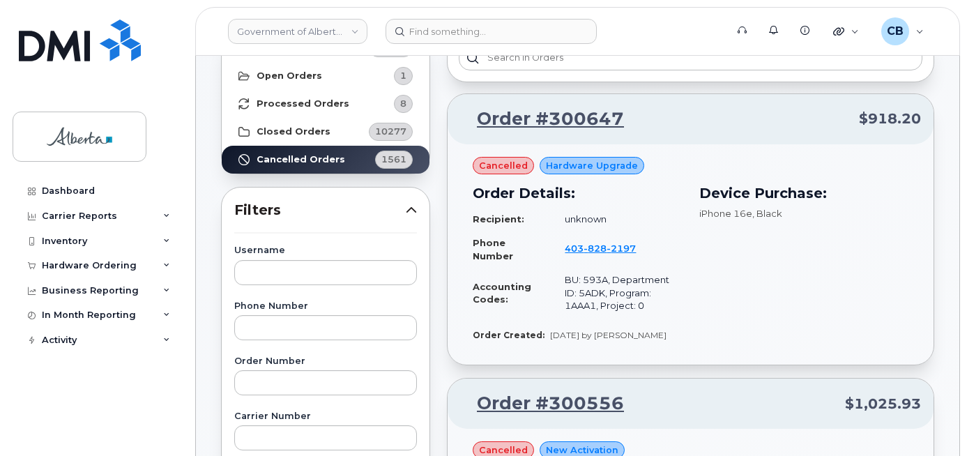
scroll to position [0, 0]
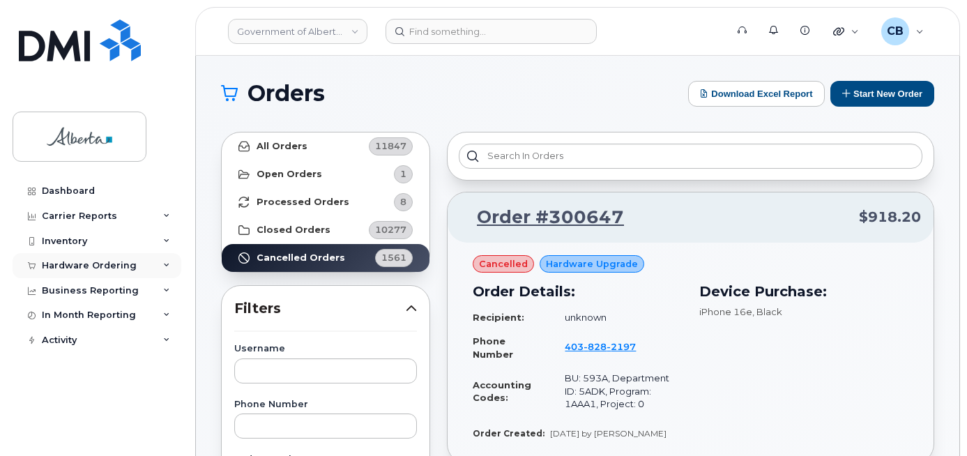
click at [61, 266] on div "Hardware Ordering" at bounding box center [89, 265] width 95 height 11
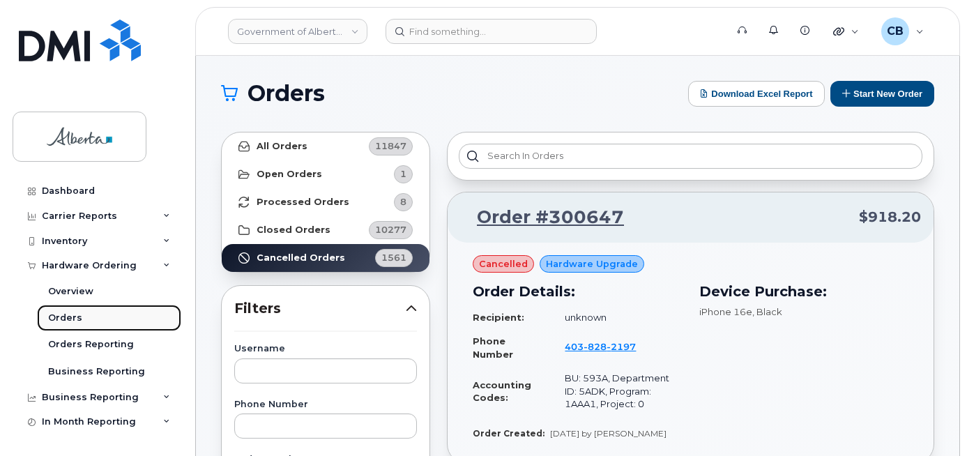
click at [58, 316] on div "Orders" at bounding box center [65, 318] width 34 height 13
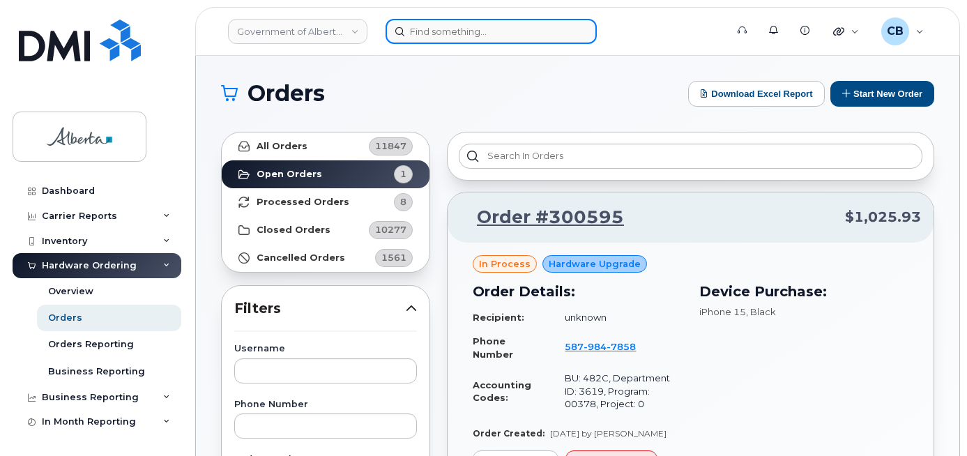
click at [478, 33] on input at bounding box center [491, 31] width 211 height 25
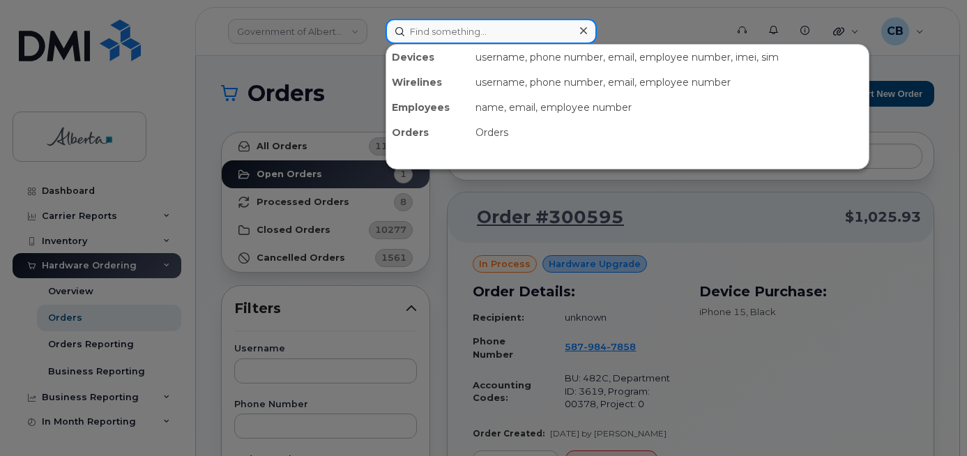
paste input "7802199722"
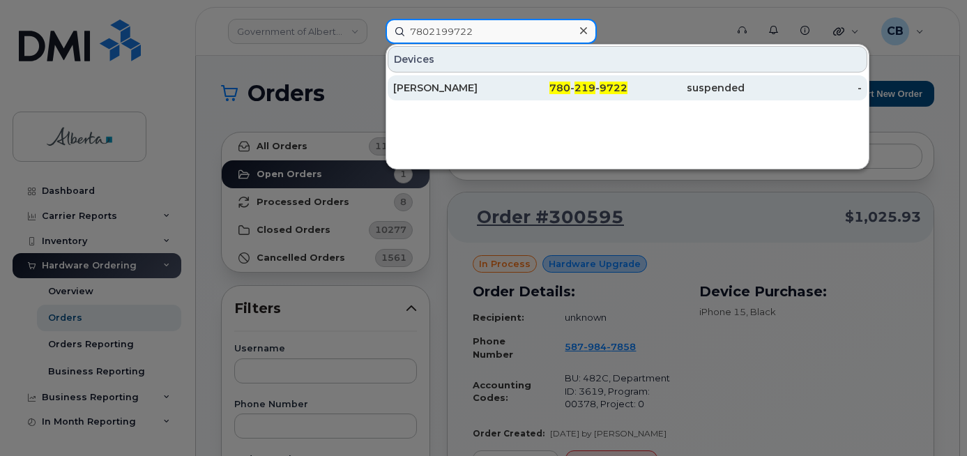
type input "7802199722"
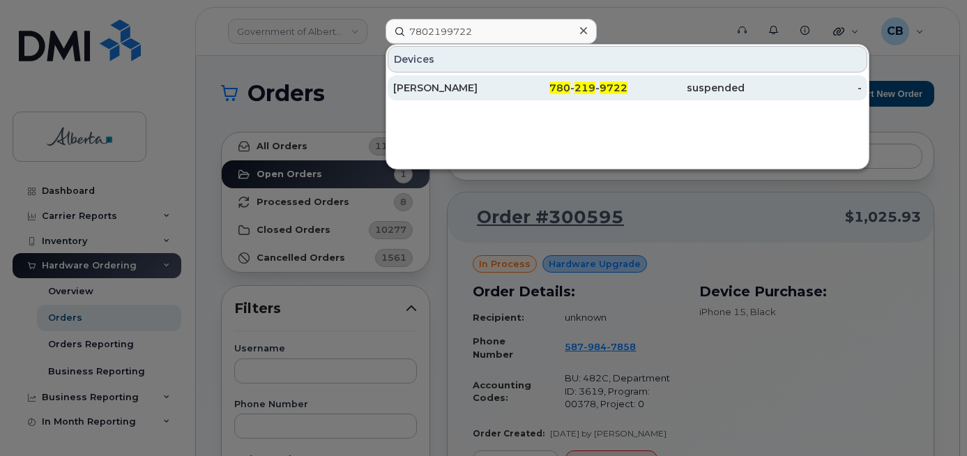
click at [460, 91] on div "[PERSON_NAME]" at bounding box center [451, 88] width 117 height 14
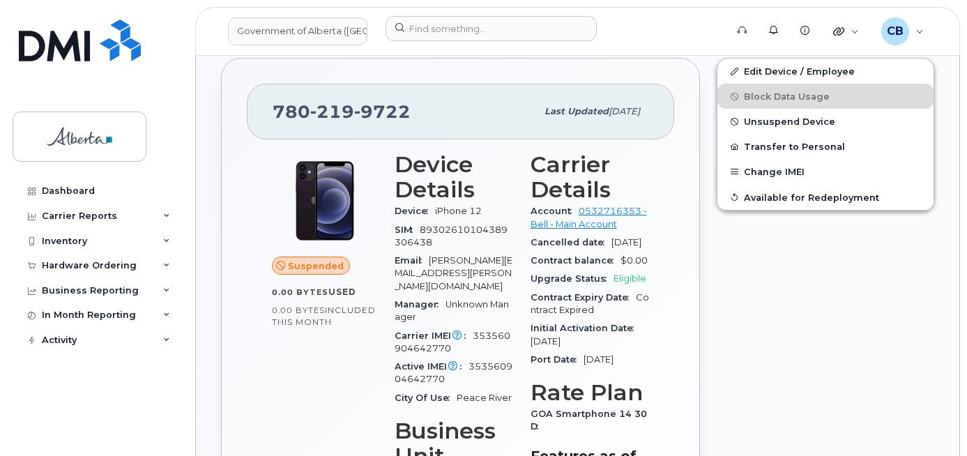
scroll to position [557, 0]
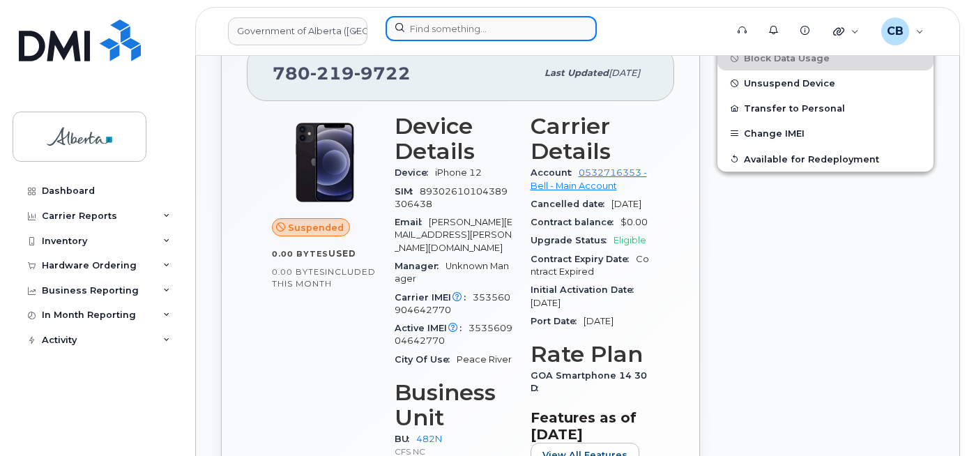
click at [449, 29] on input at bounding box center [491, 28] width 211 height 25
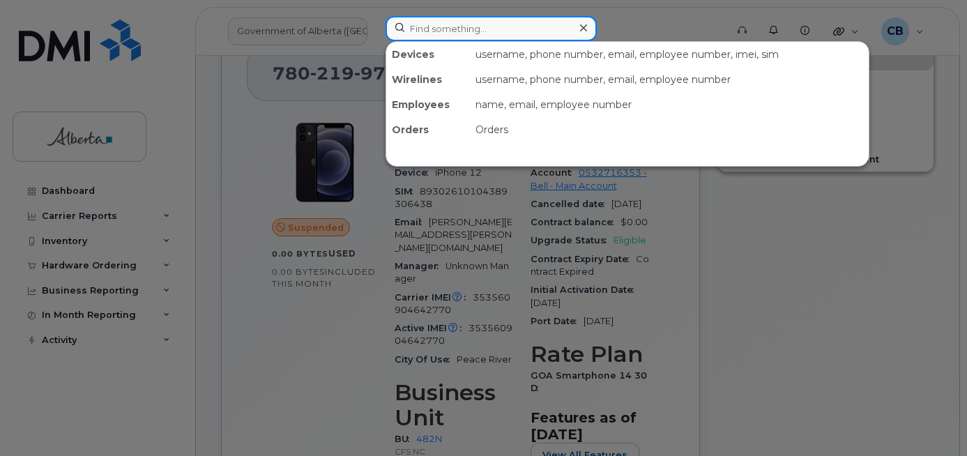
paste input "4036690563"
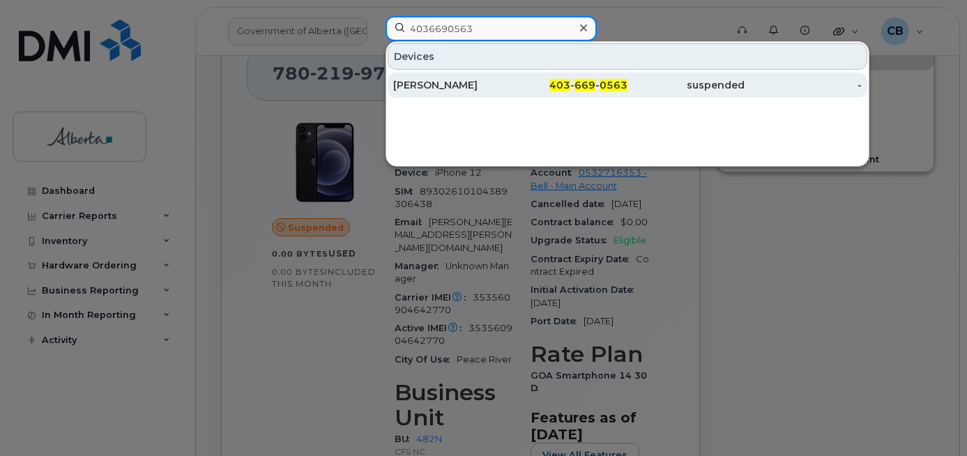
type input "4036690563"
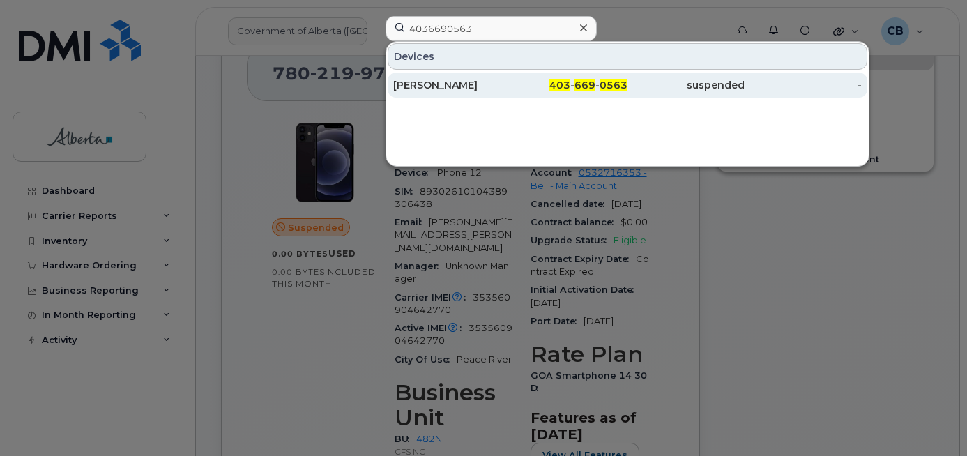
click at [430, 83] on div "Michelle Parhar" at bounding box center [451, 85] width 117 height 14
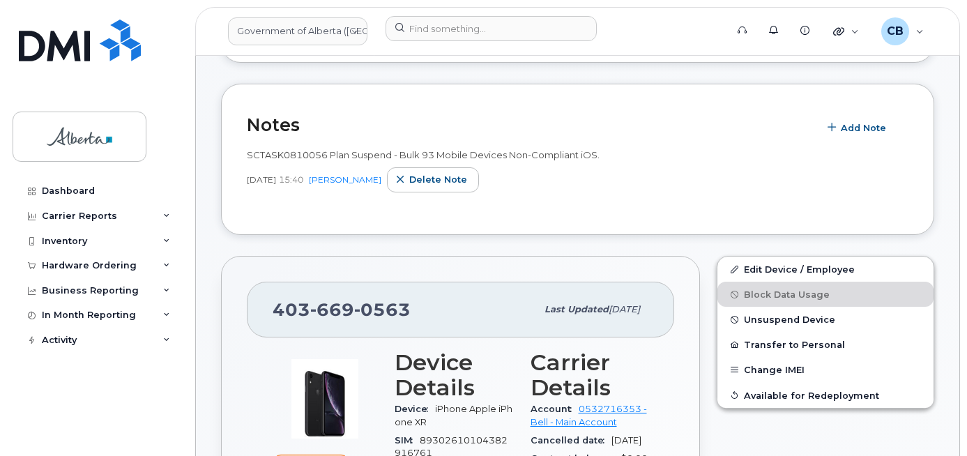
scroll to position [139, 0]
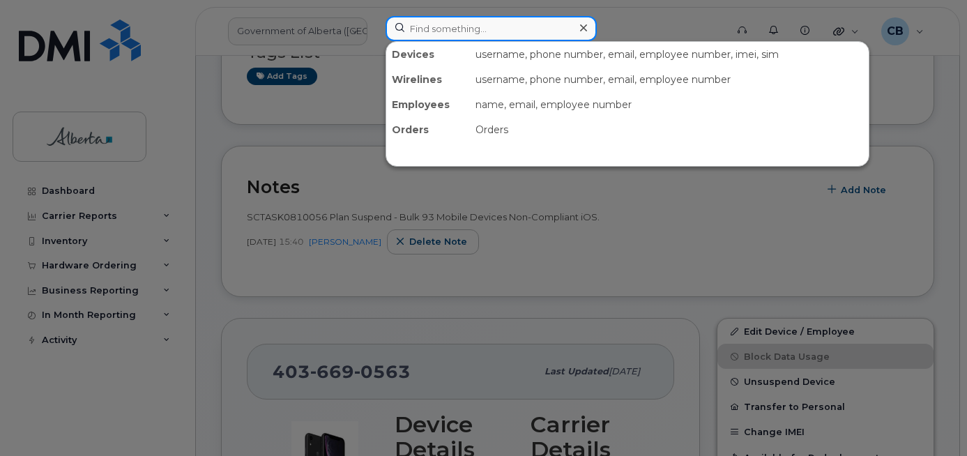
click at [482, 37] on input at bounding box center [491, 28] width 211 height 25
paste input "7802199722"
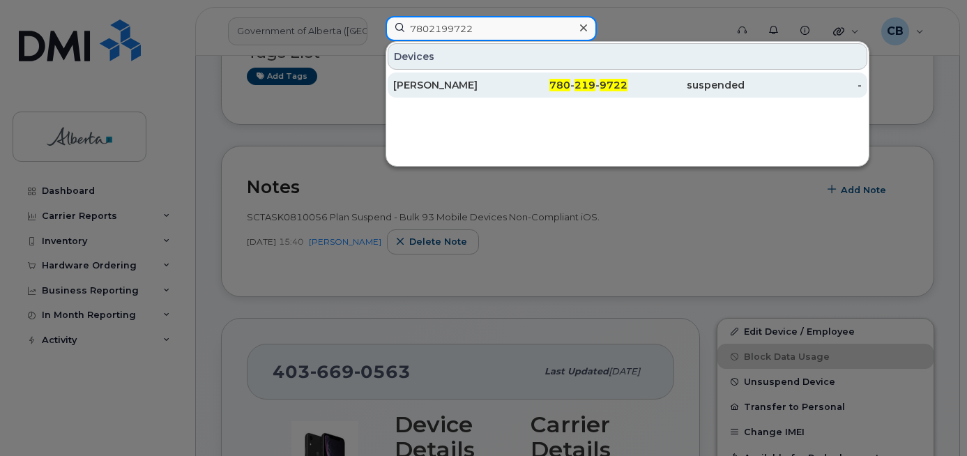
type input "7802199722"
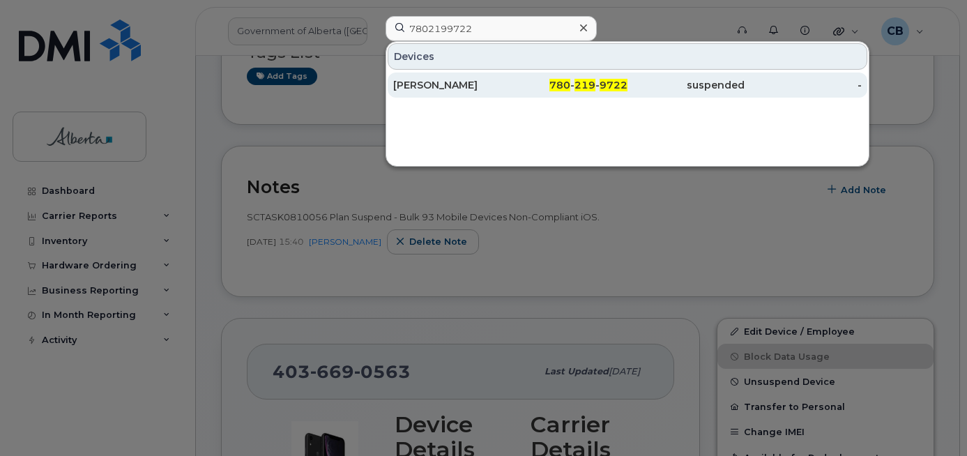
click at [437, 82] on div "Brittany Callahan" at bounding box center [451, 85] width 117 height 14
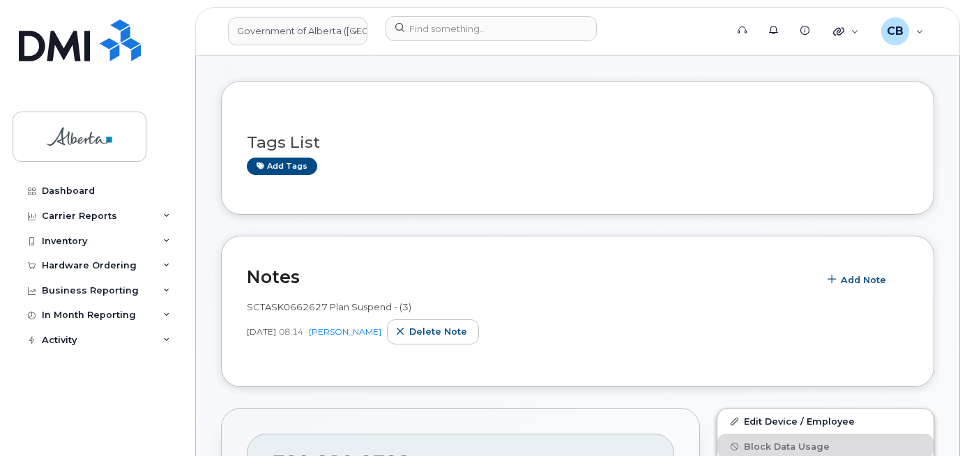
scroll to position [139, 0]
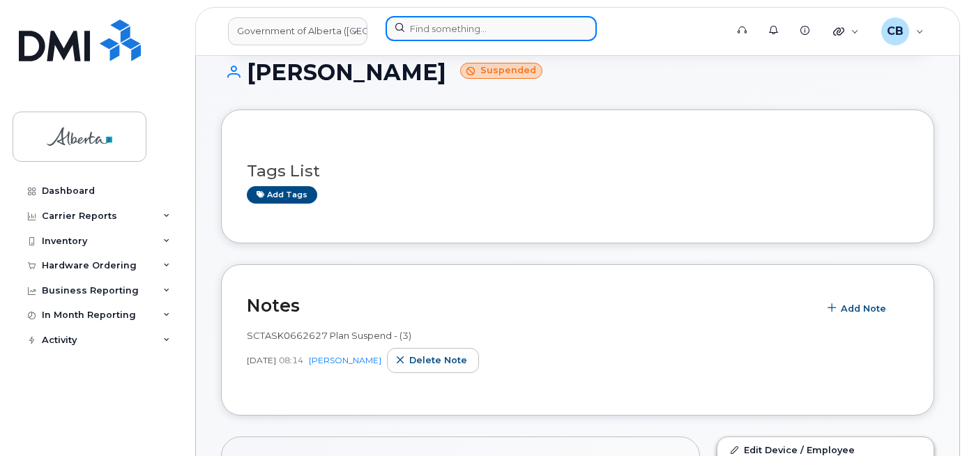
click at [446, 33] on input at bounding box center [491, 28] width 211 height 25
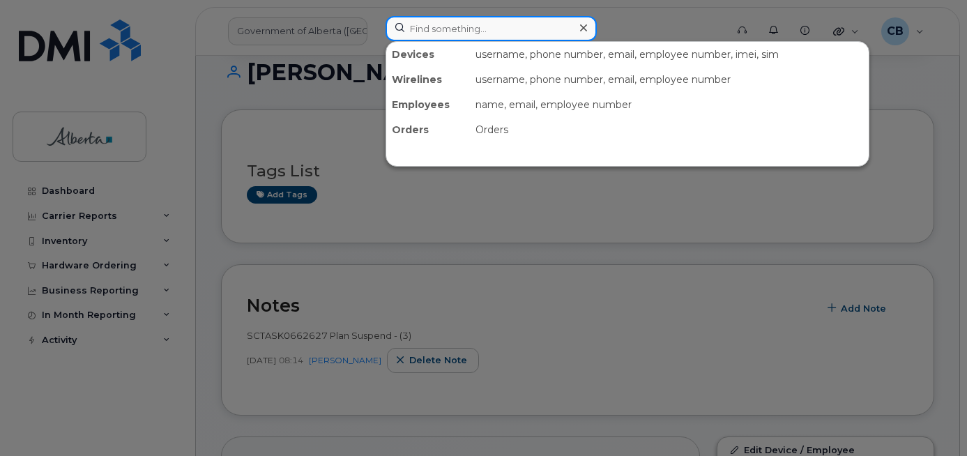
paste input "780) 740-5074"
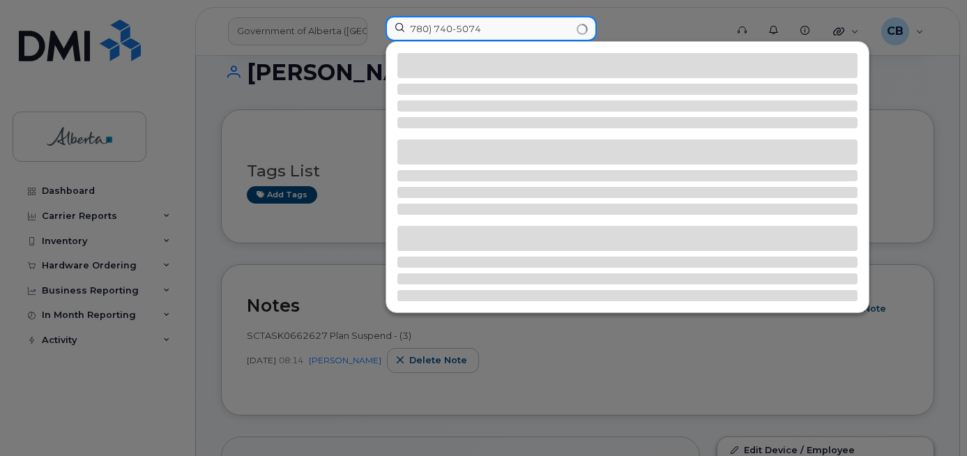
click at [458, 33] on input "780) 740-5074" at bounding box center [491, 28] width 211 height 25
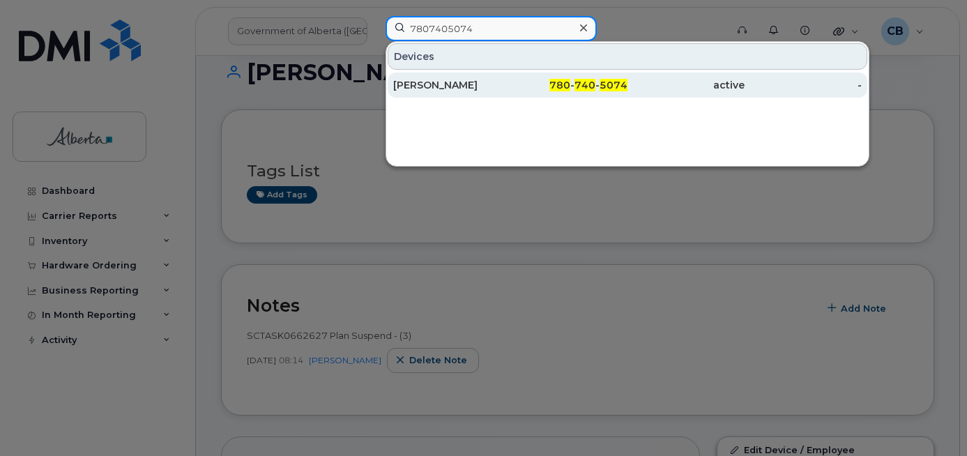
type input "7807405074"
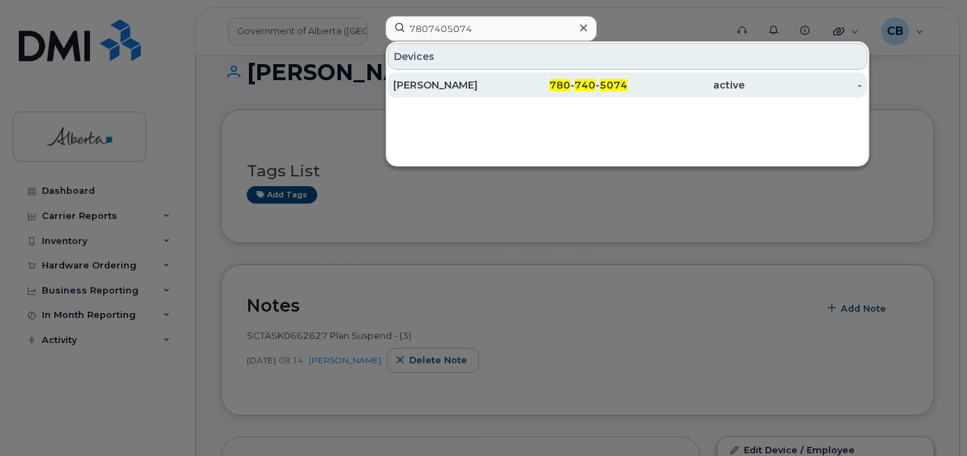
click at [426, 82] on div "[PERSON_NAME]" at bounding box center [451, 85] width 117 height 14
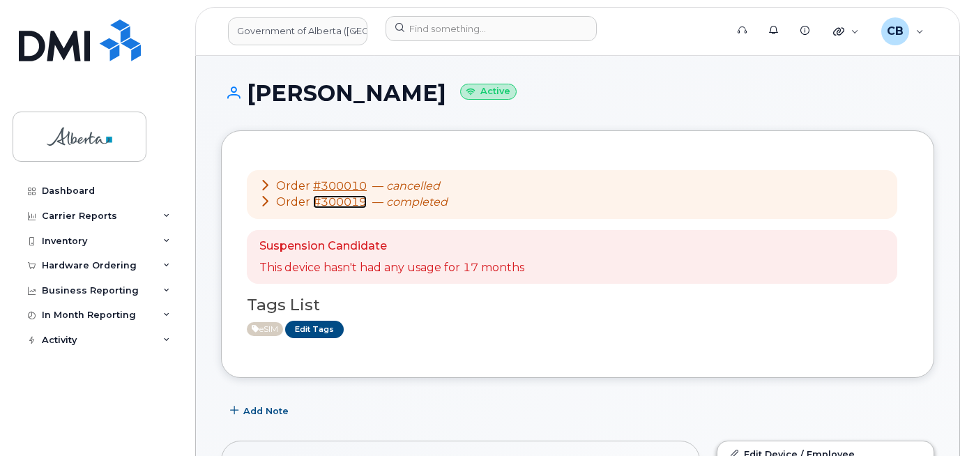
click at [340, 202] on link "#300019" at bounding box center [340, 201] width 54 height 13
click at [83, 264] on div "Hardware Ordering" at bounding box center [89, 265] width 95 height 11
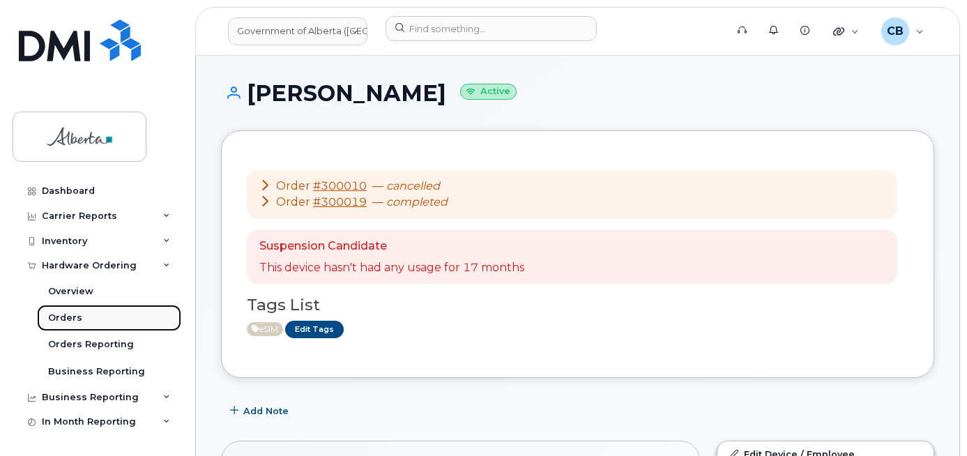
click at [70, 318] on div "Orders" at bounding box center [65, 318] width 34 height 13
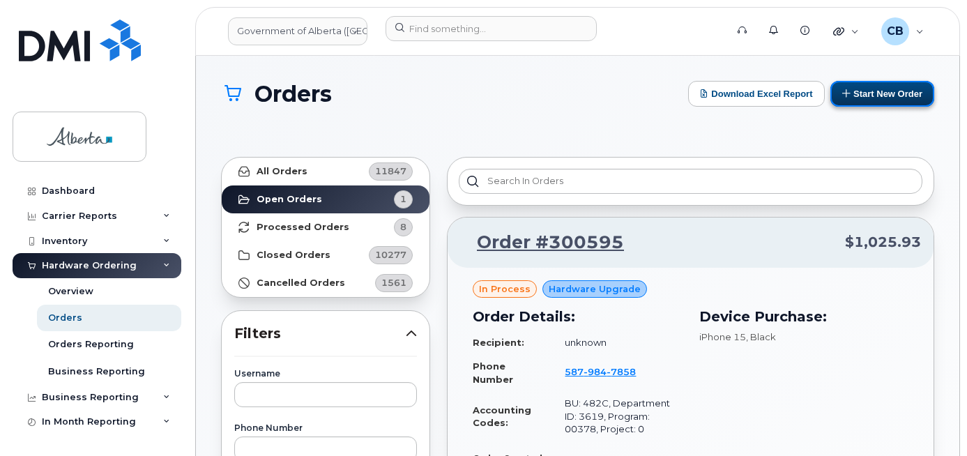
click at [872, 92] on button "Start New Order" at bounding box center [883, 94] width 104 height 26
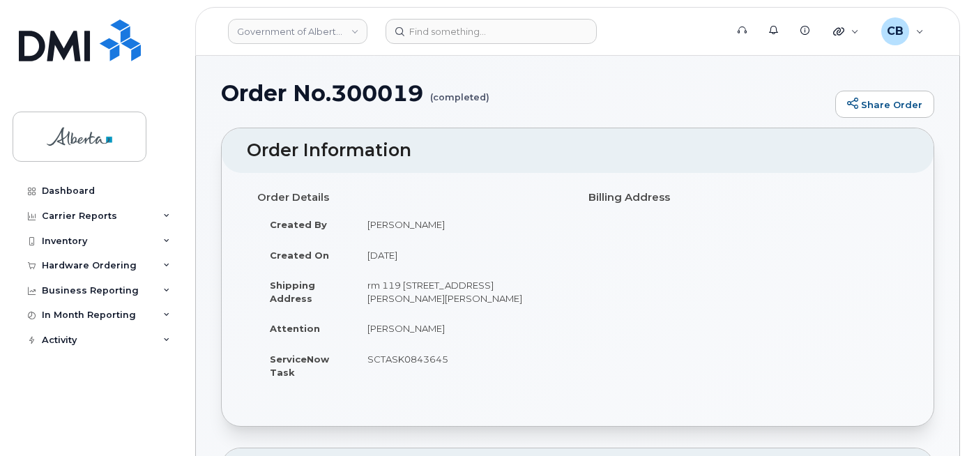
scroll to position [139, 0]
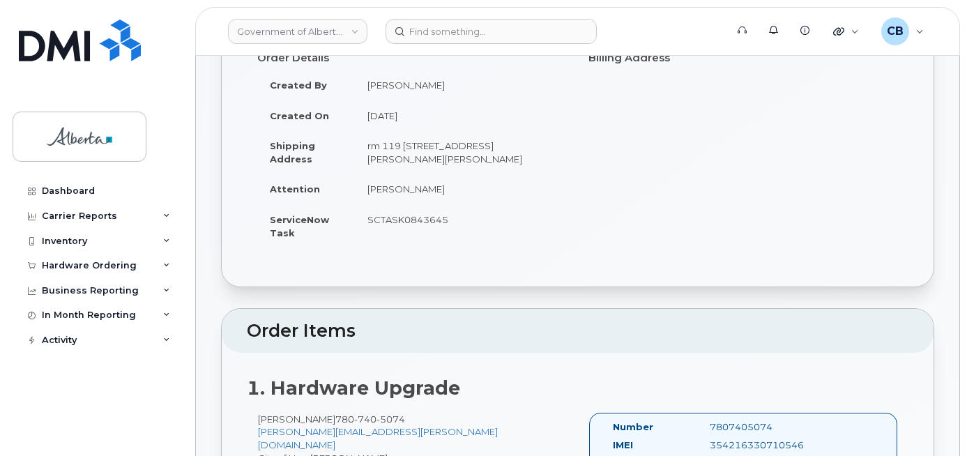
drag, startPoint x: 448, startPoint y: 214, endPoint x: 370, endPoint y: 221, distance: 78.4
click at [370, 221] on td "SCTASK0843645" at bounding box center [461, 225] width 213 height 43
copy td "SCTASK0843645"
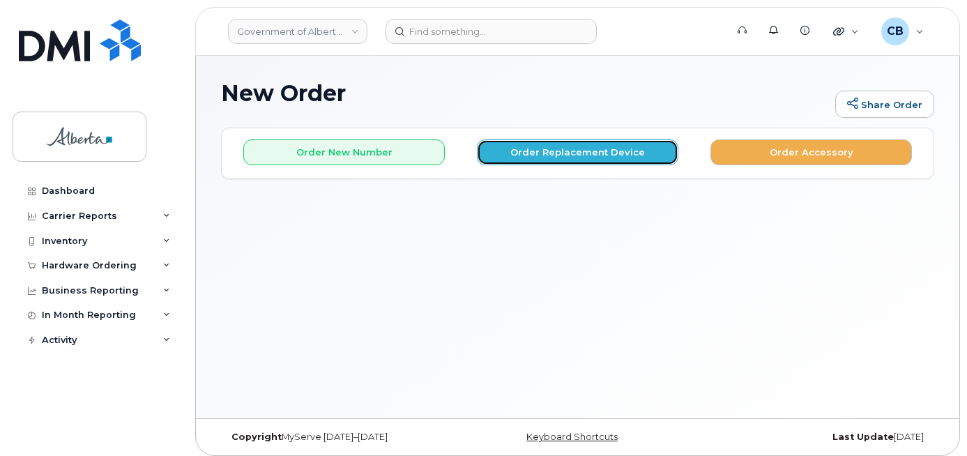
click at [560, 152] on button "Order Replacement Device" at bounding box center [578, 152] width 202 height 26
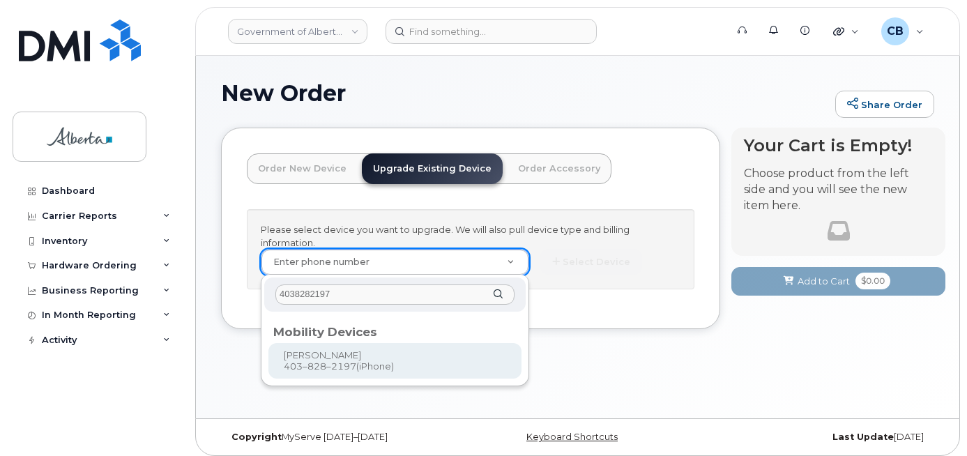
type input "4038282197"
type input "790200"
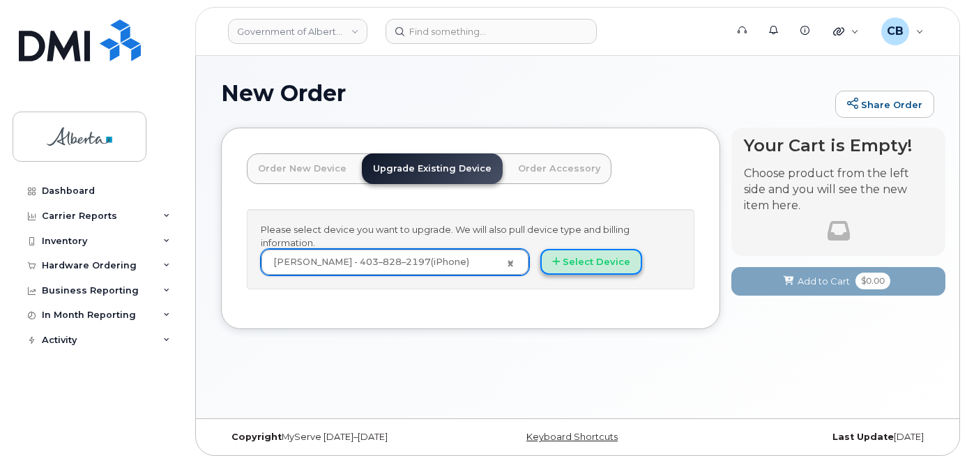
click at [583, 261] on button "Select Device" at bounding box center [592, 262] width 102 height 26
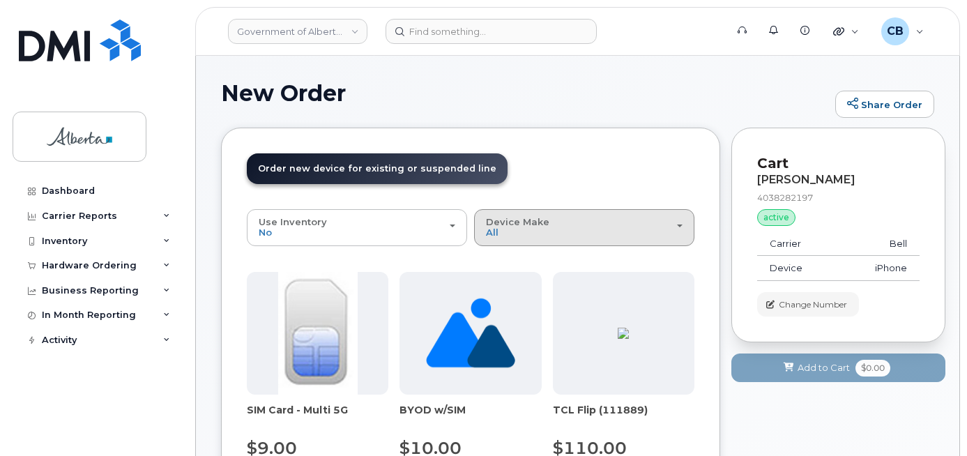
click at [532, 228] on div "Device Make All Aircard Android Cell Phone iPhone Unknown" at bounding box center [584, 228] width 197 height 22
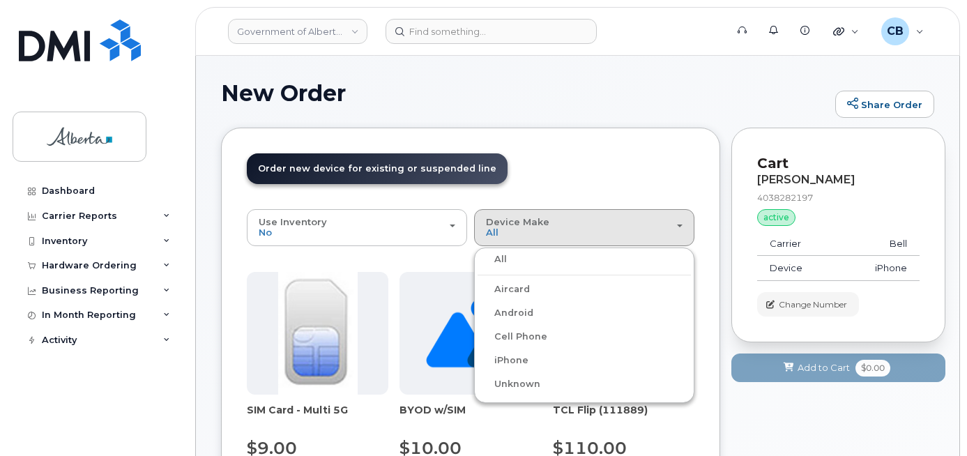
click at [518, 358] on label "iPhone" at bounding box center [503, 360] width 51 height 17
click at [0, 0] on input "iPhone" at bounding box center [0, 0] width 0 height 0
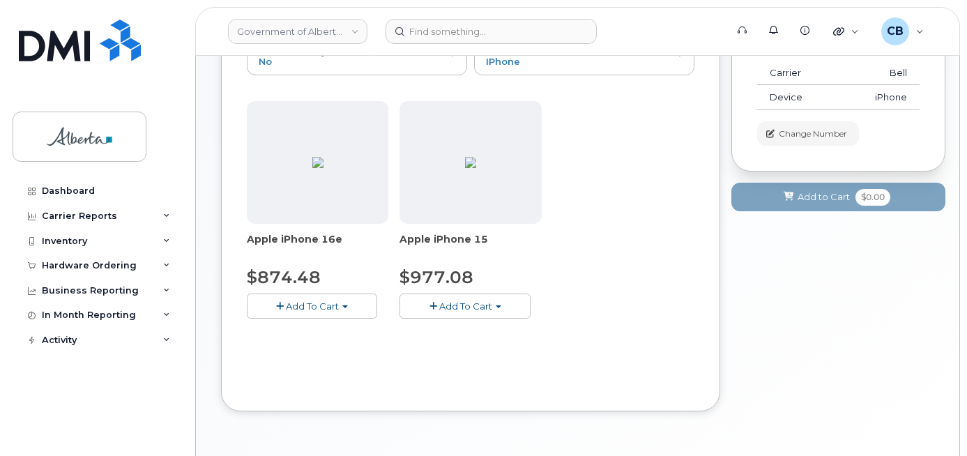
scroll to position [209, 0]
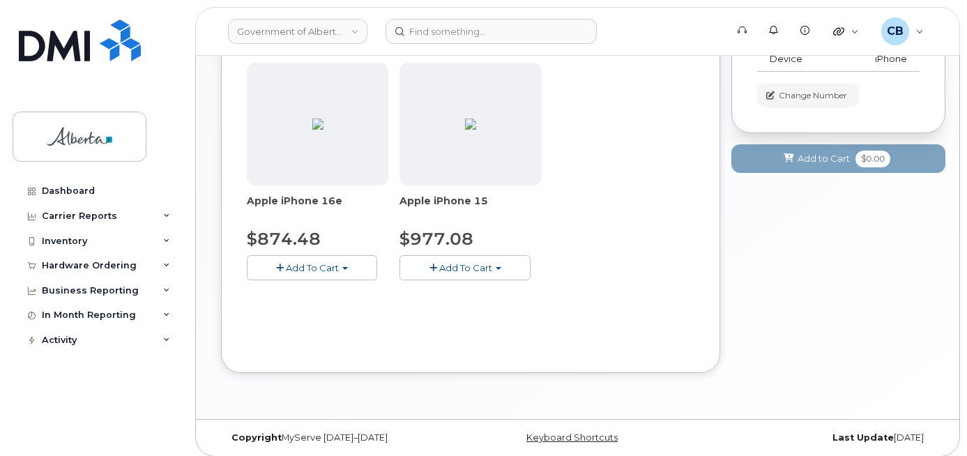
click at [340, 271] on button "Add To Cart" at bounding box center [312, 267] width 130 height 24
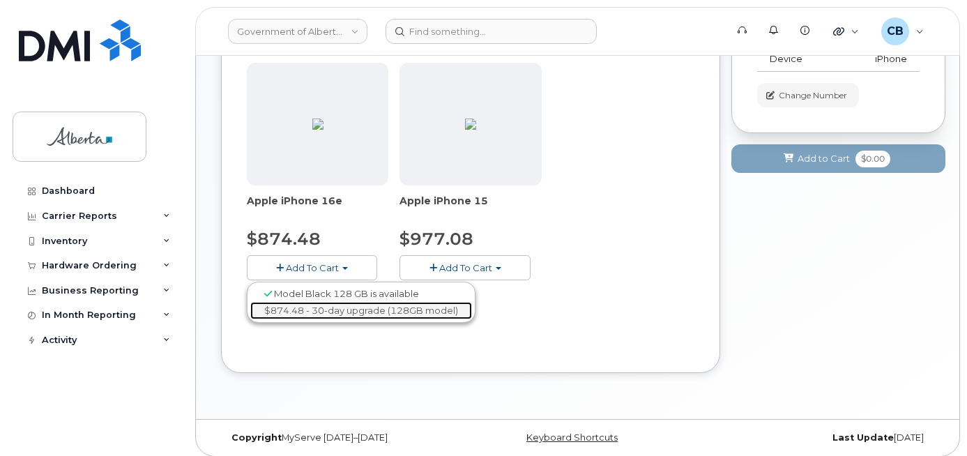
click at [352, 312] on link "$874.48 - 30-day upgrade (128GB model)" at bounding box center [361, 310] width 222 height 17
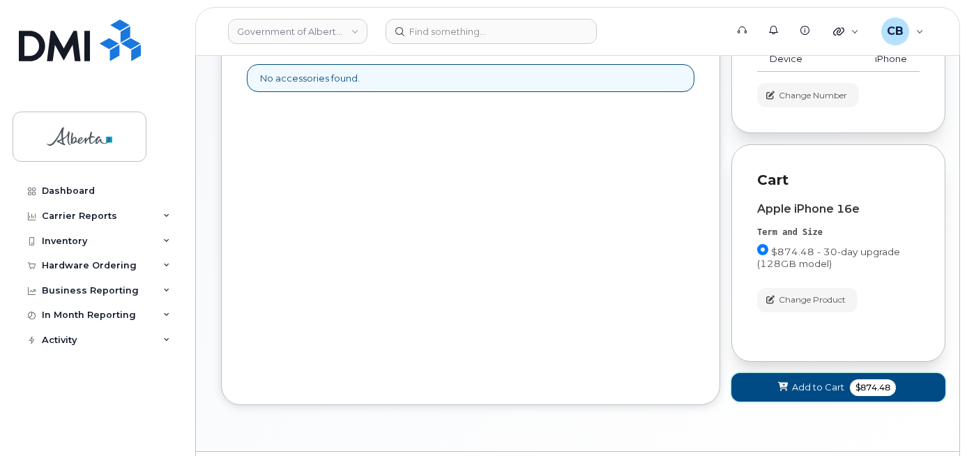
click at [800, 383] on span "Add to Cart" at bounding box center [818, 387] width 52 height 13
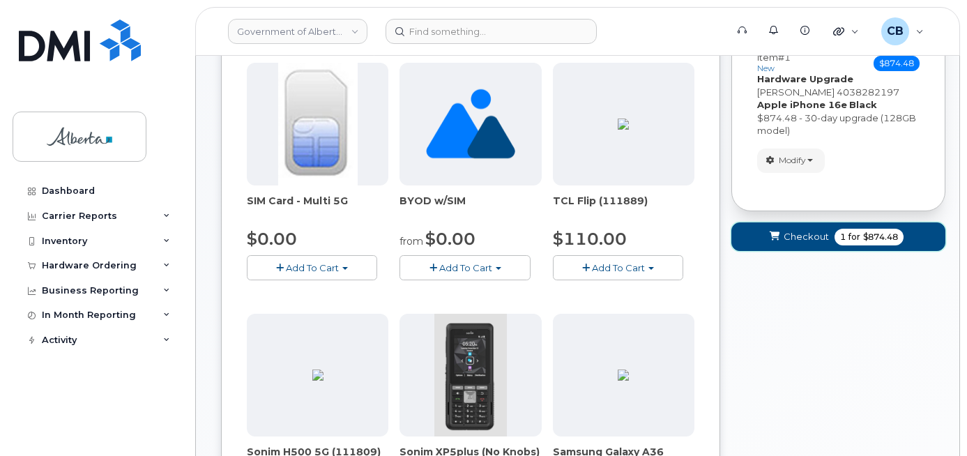
click at [799, 238] on span "Checkout" at bounding box center [806, 236] width 45 height 13
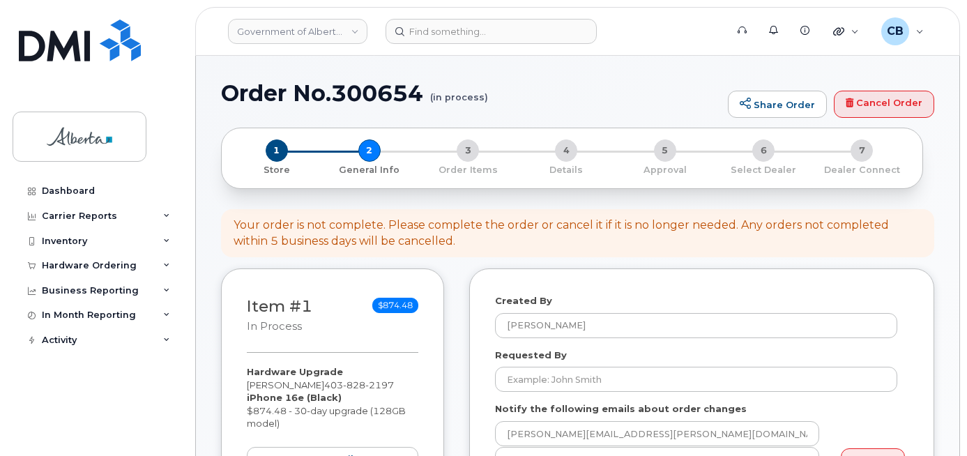
select select
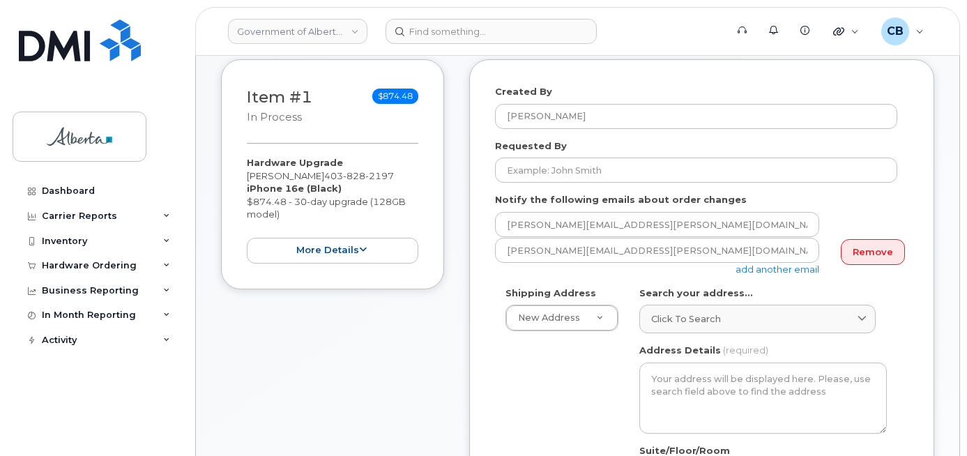
click at [254, 171] on div "Hardware Upgrade [PERSON_NAME] [PHONE_NUMBER] iPhone 16e (Black) $874.48 - 30-d…" at bounding box center [333, 209] width 172 height 107
click at [299, 172] on div "Hardware Upgrade [PERSON_NAME] [PHONE_NUMBER] iPhone 16e (Black) $874.48 - 30-d…" at bounding box center [333, 209] width 172 height 107
copy div "[PERSON_NAME]"
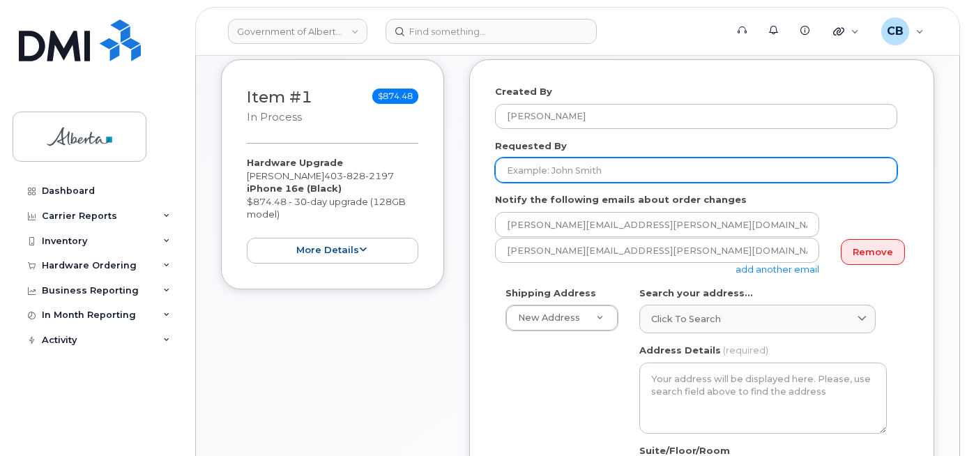
click at [527, 170] on input "Requested By" at bounding box center [696, 170] width 402 height 25
paste input "[PERSON_NAME]"
type input "[PERSON_NAME]"
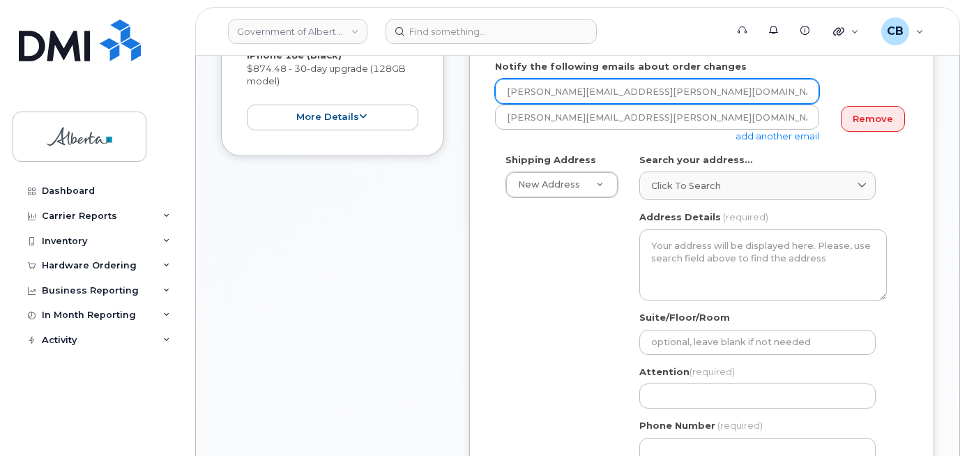
scroll to position [349, 0]
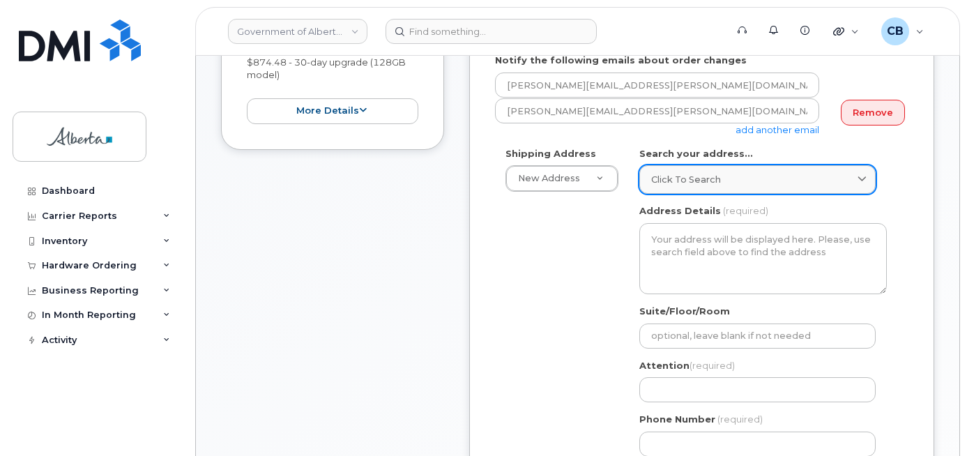
click at [673, 174] on span "Click to search" at bounding box center [686, 179] width 70 height 13
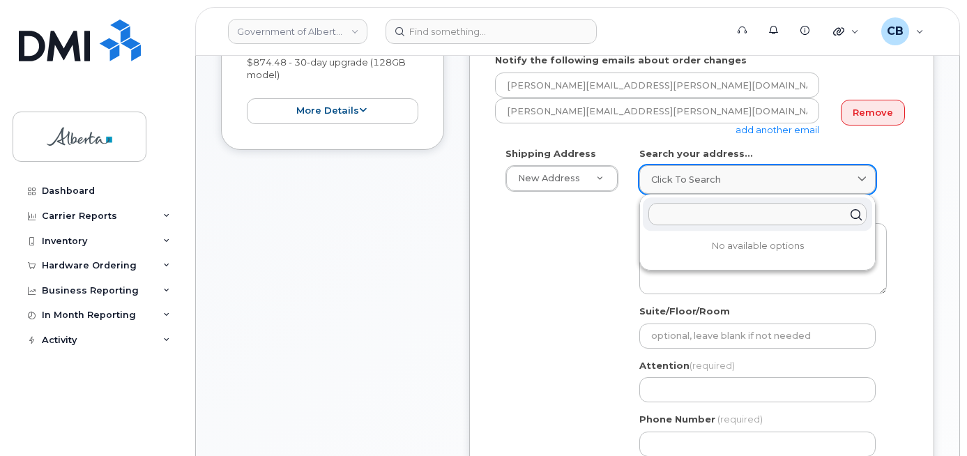
paste input "2711 61 avenue SE"
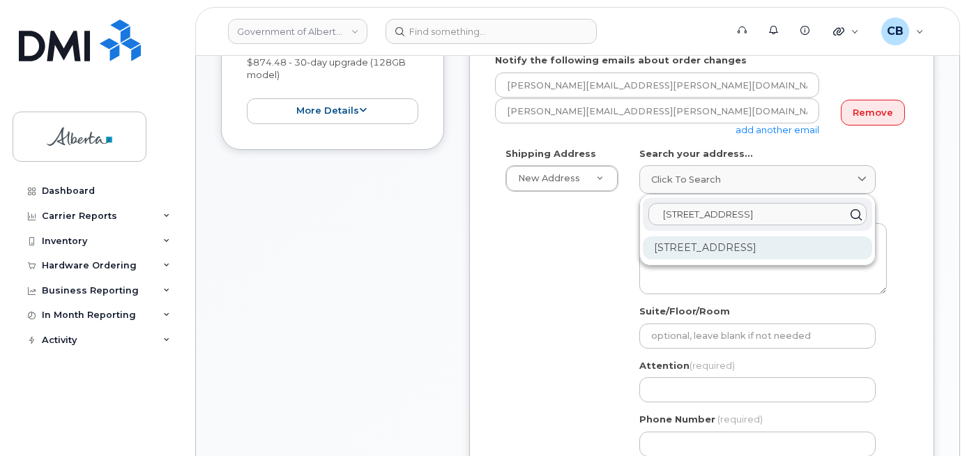
type input "2711 61 avenue SE"
click at [680, 248] on div "2711 61 Ave SE Calgary AB T2C 4X3" at bounding box center [757, 247] width 229 height 23
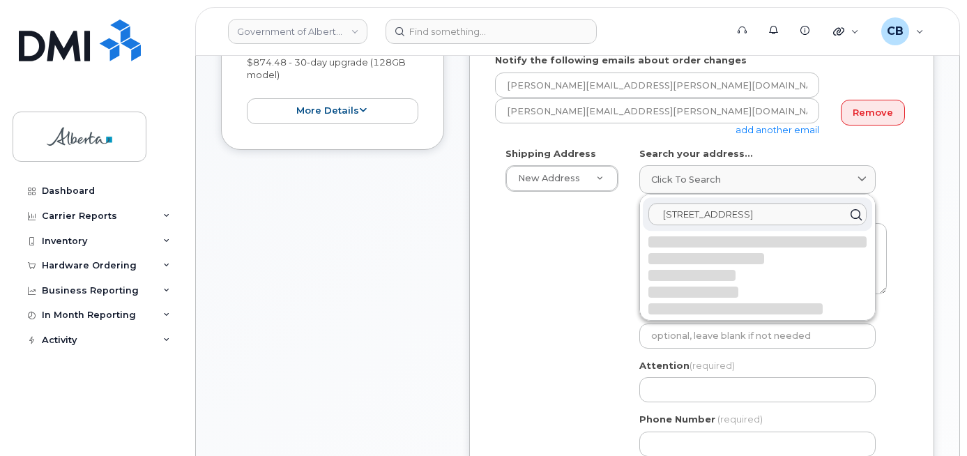
select select
type textarea "2711 61 Ave SE CALGARY AB T2C 4X3 CANADA"
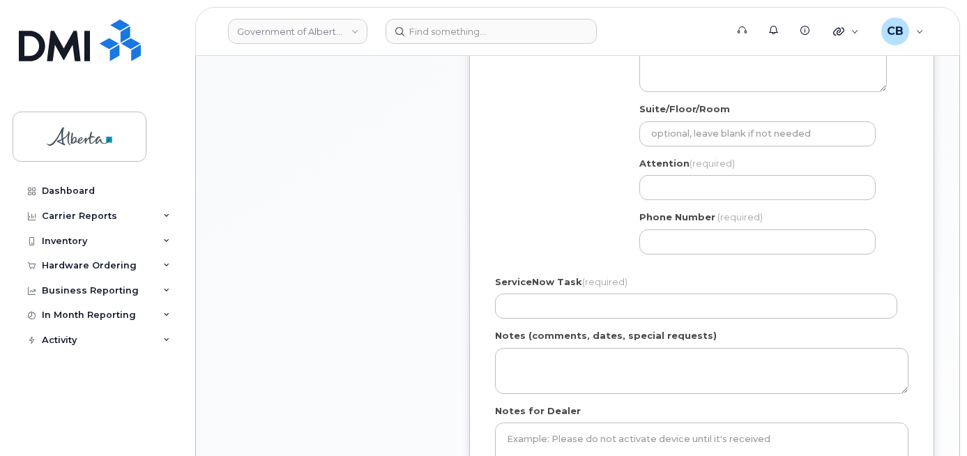
scroll to position [558, 0]
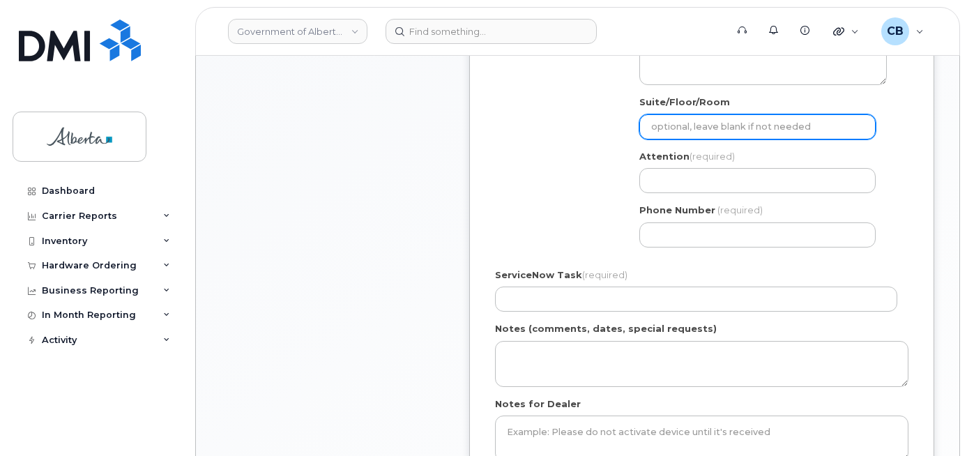
click at [676, 127] on input "Suite/Floor/Room" at bounding box center [758, 126] width 236 height 25
type input "main flr"
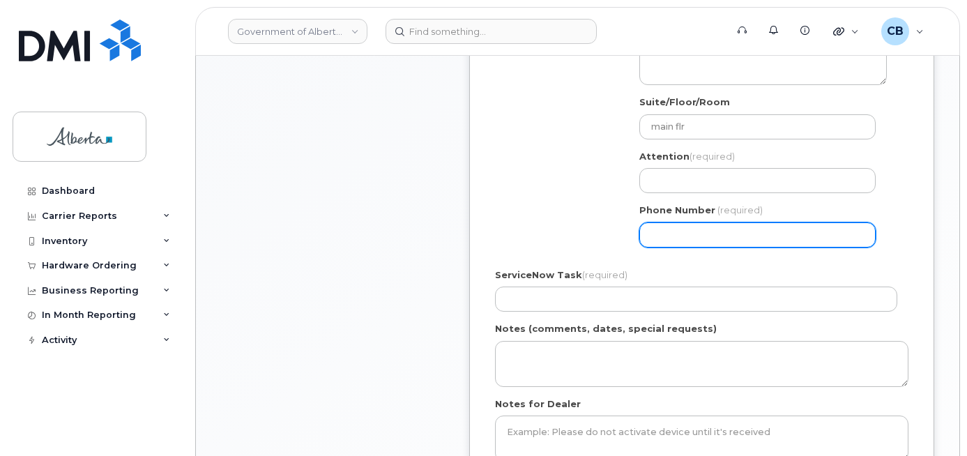
click at [648, 237] on input "Phone Number" at bounding box center [758, 234] width 236 height 25
paste input "4038282197"
select select
type input "4038282197"
select select
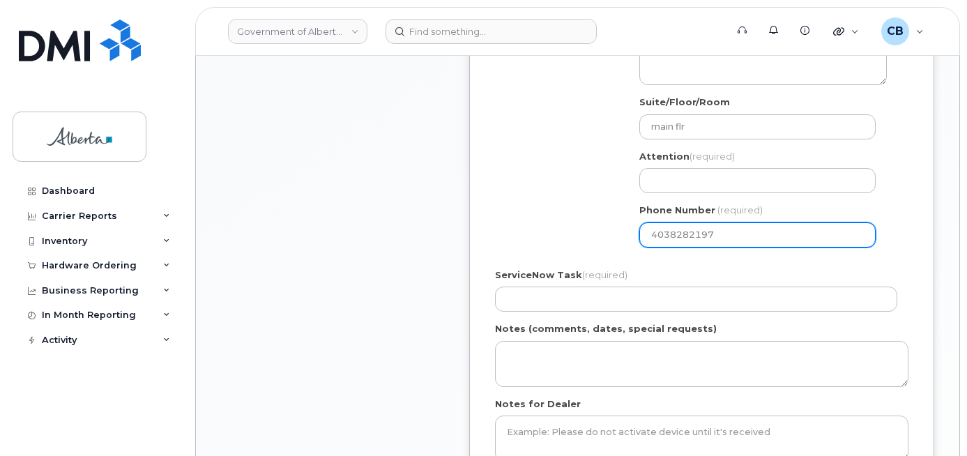
type input "4038282198"
select select
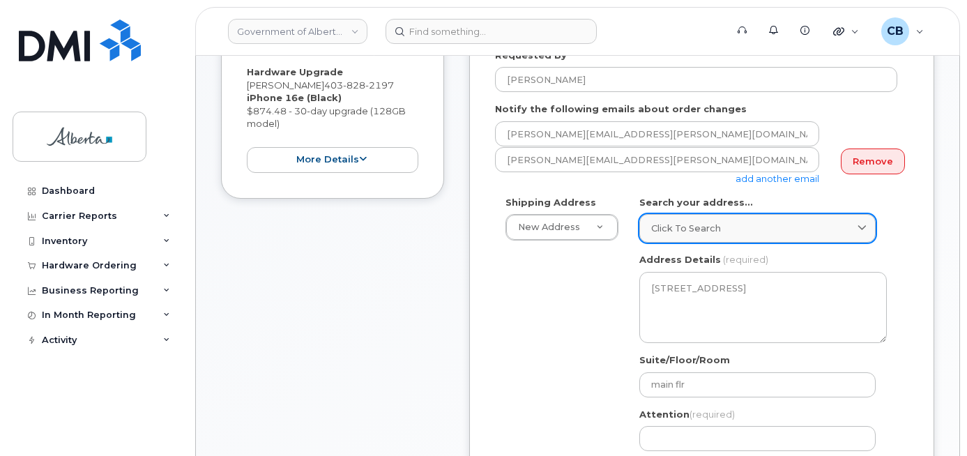
scroll to position [279, 0]
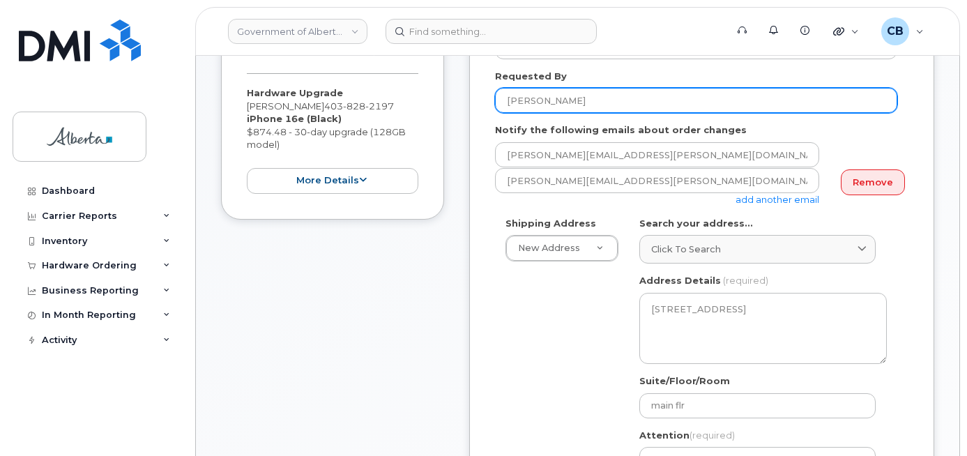
type input "4038282199"
click at [517, 102] on input "Mark Hoskin" at bounding box center [696, 100] width 402 height 25
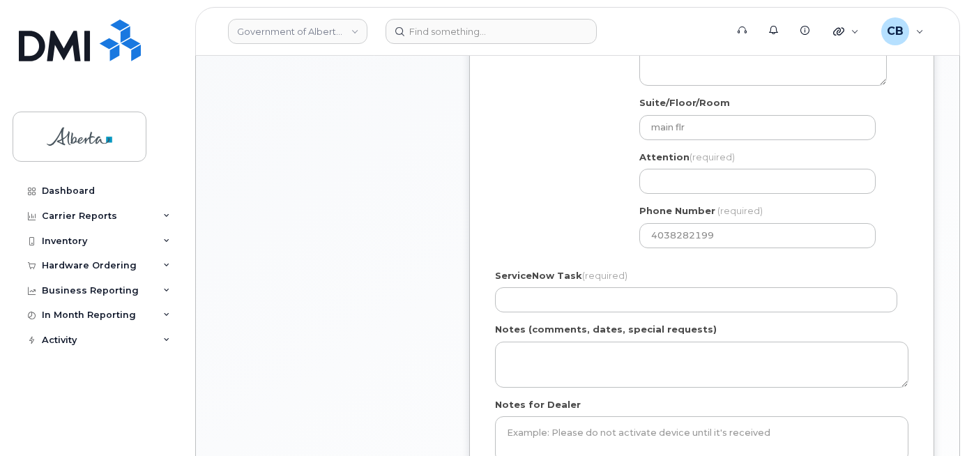
scroll to position [558, 0]
click at [657, 166] on div "Attention (required)" at bounding box center [764, 172] width 248 height 44
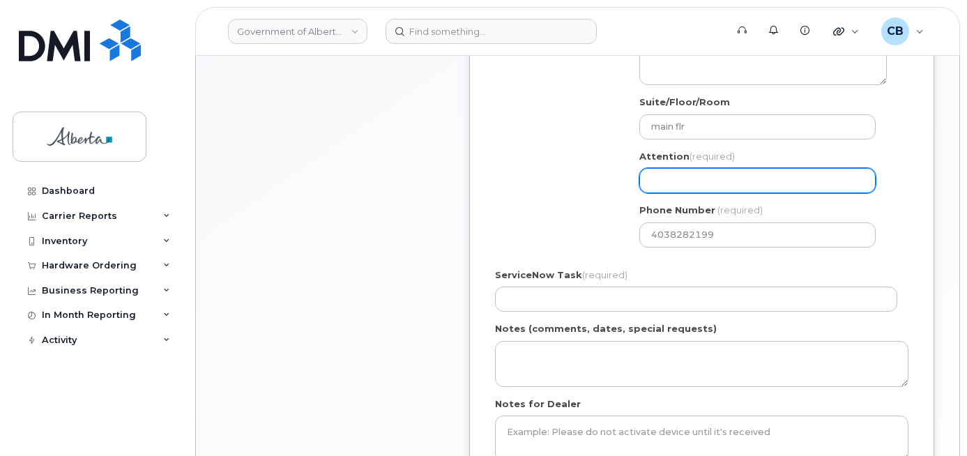
click at [653, 181] on input "Attention (required)" at bounding box center [758, 180] width 236 height 25
paste input "Mark Hoskin"
select select
type input "Mark Hoskin"
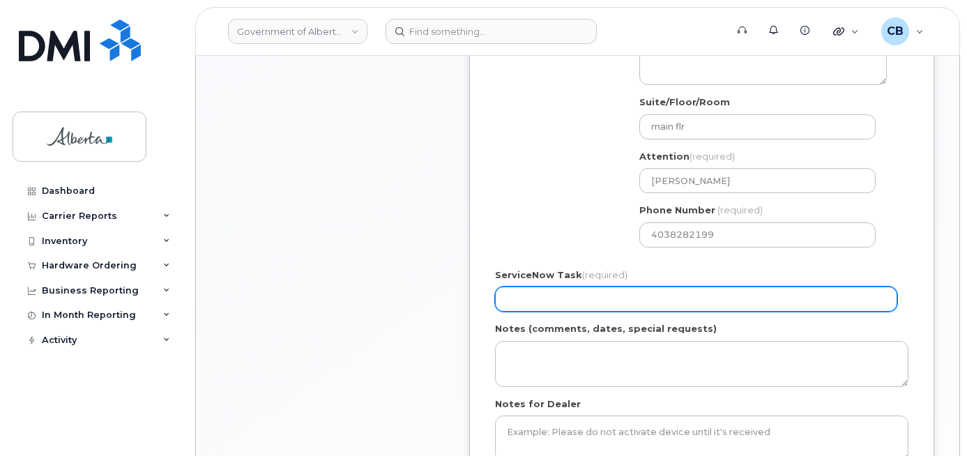
click at [530, 295] on input "ServiceNow Task (required)" at bounding box center [696, 299] width 402 height 25
paste input "SCTASK0844084"
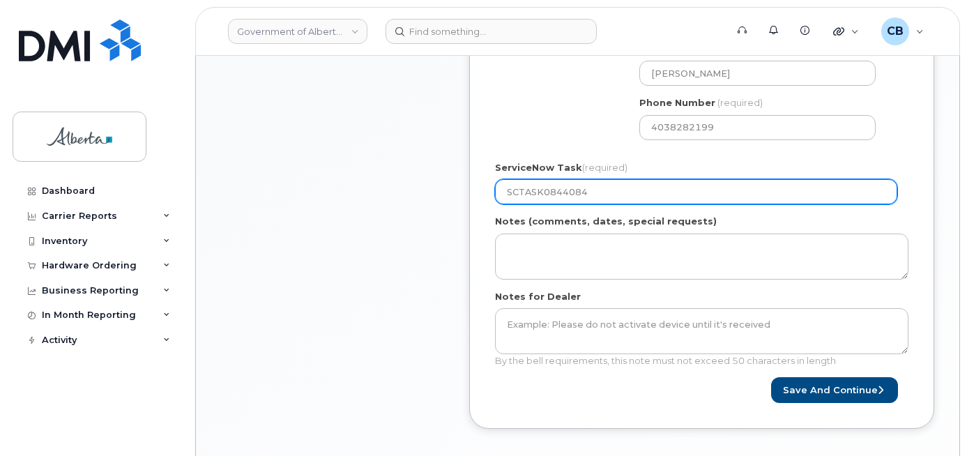
scroll to position [677, 0]
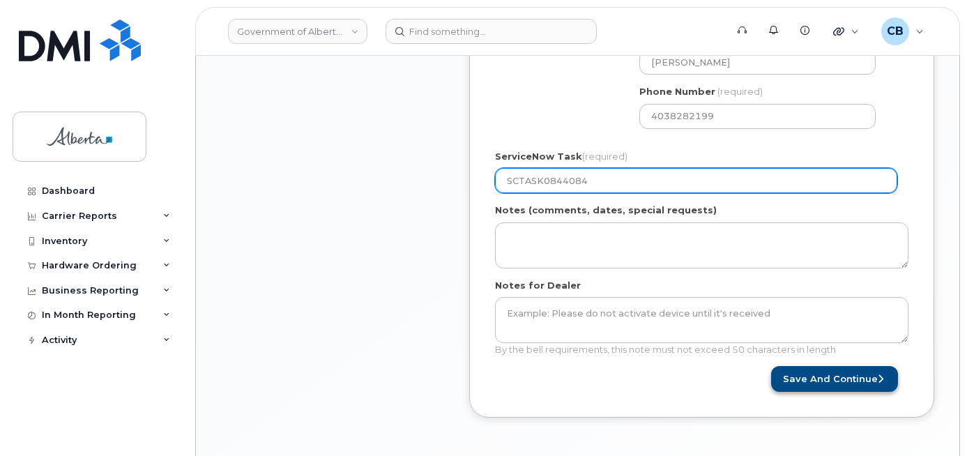
type input "SCTASK0844084"
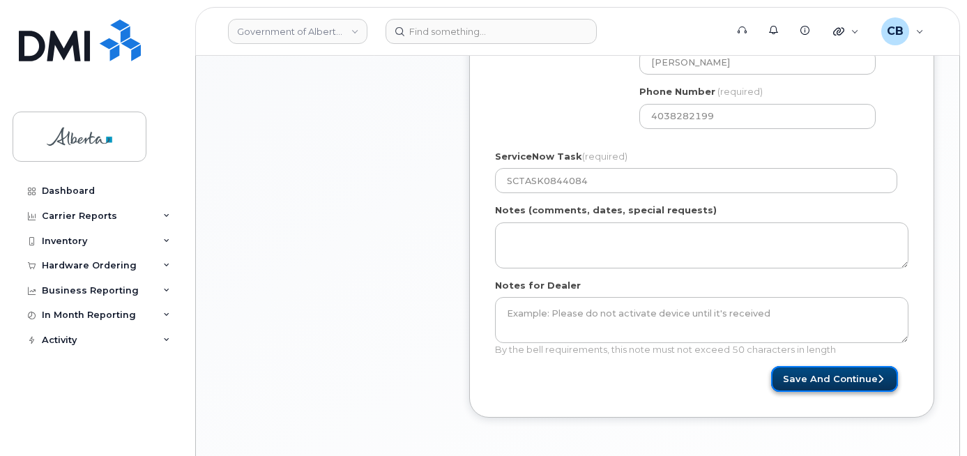
click at [815, 377] on button "Save and Continue" at bounding box center [834, 379] width 127 height 26
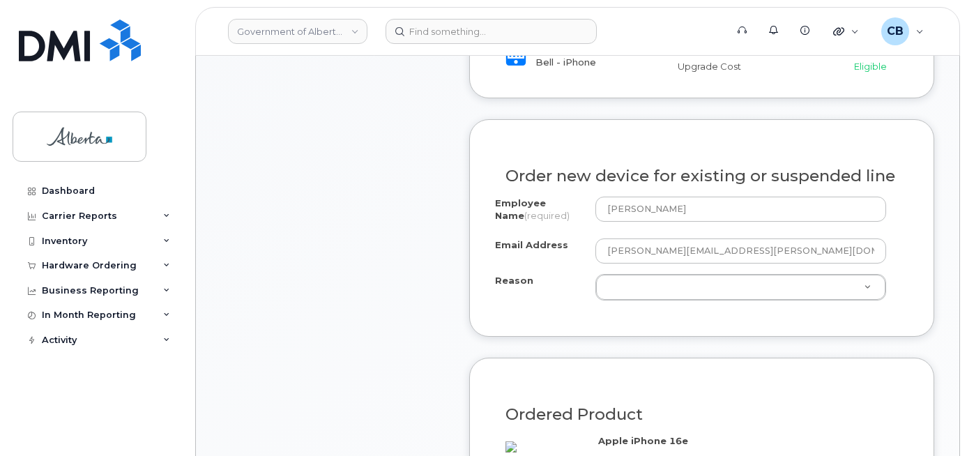
scroll to position [697, 0]
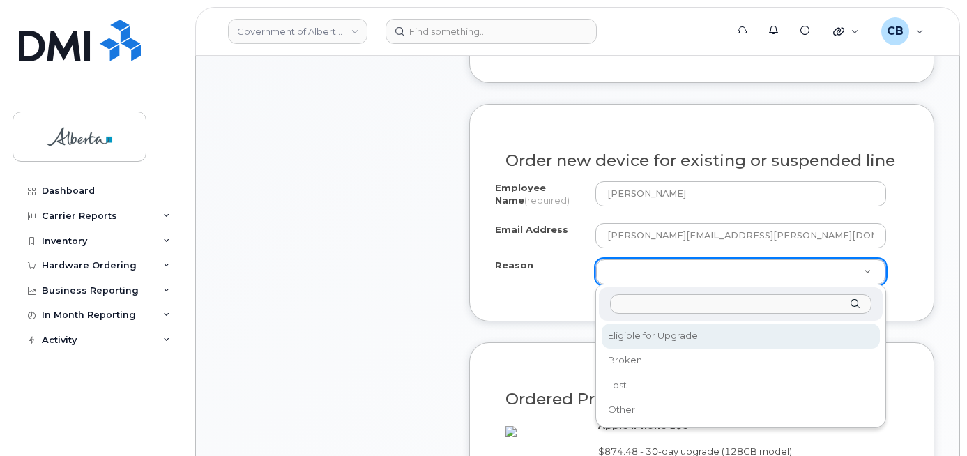
select select "eligible_for_upgrade"
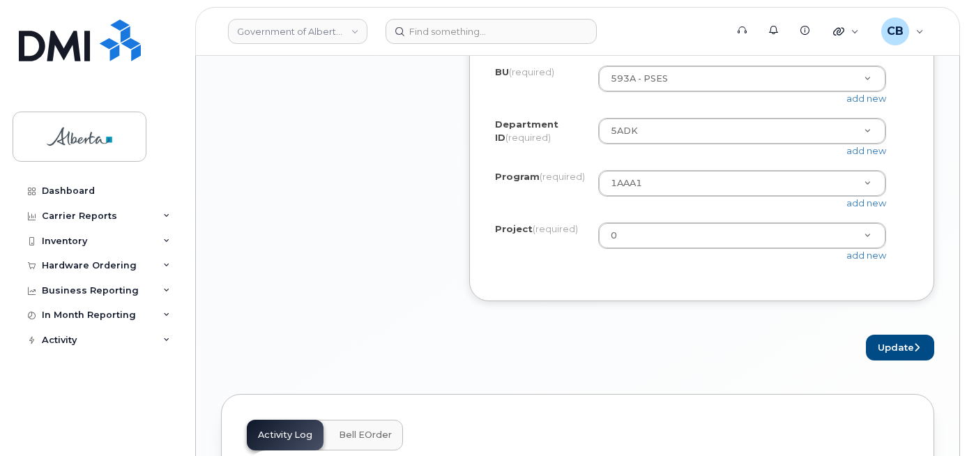
scroll to position [1325, 0]
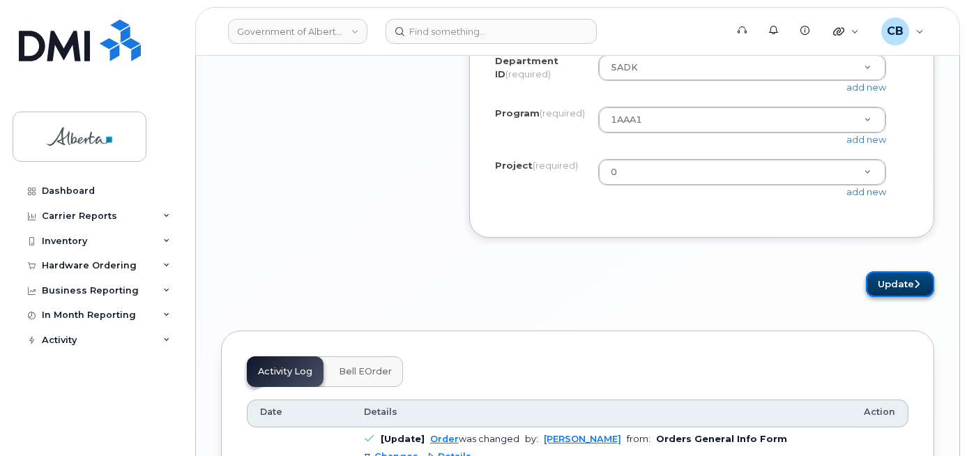
click at [889, 292] on button "Update" at bounding box center [900, 284] width 68 height 26
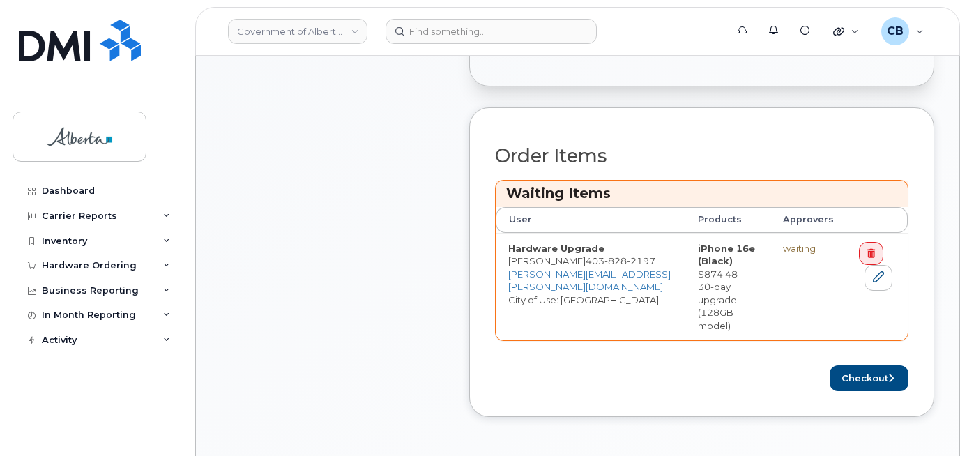
scroll to position [628, 0]
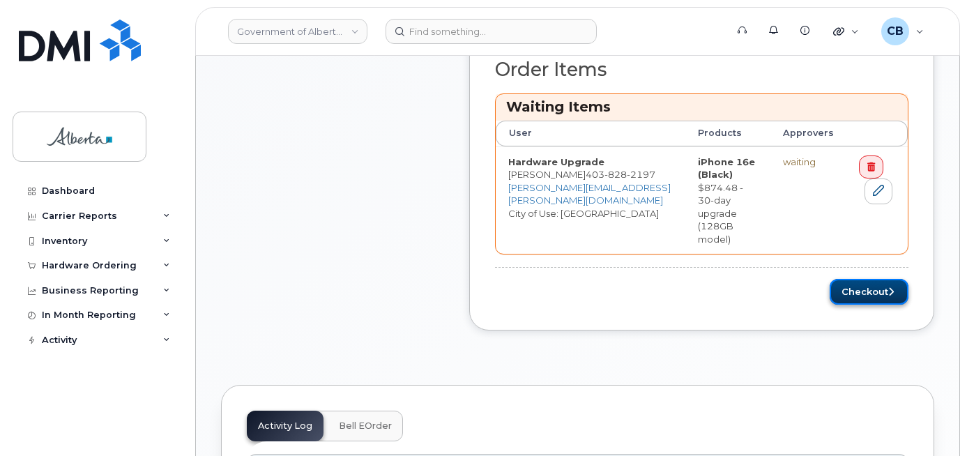
click at [849, 279] on button "Checkout" at bounding box center [869, 292] width 79 height 26
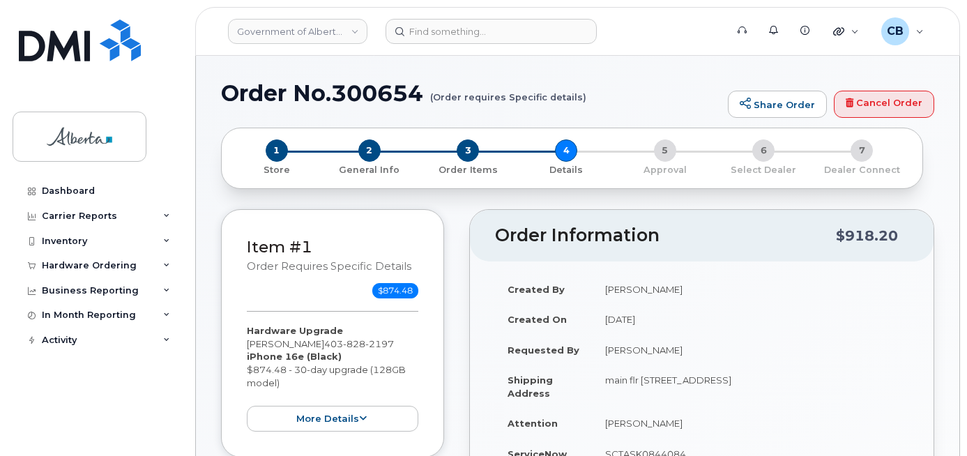
select select
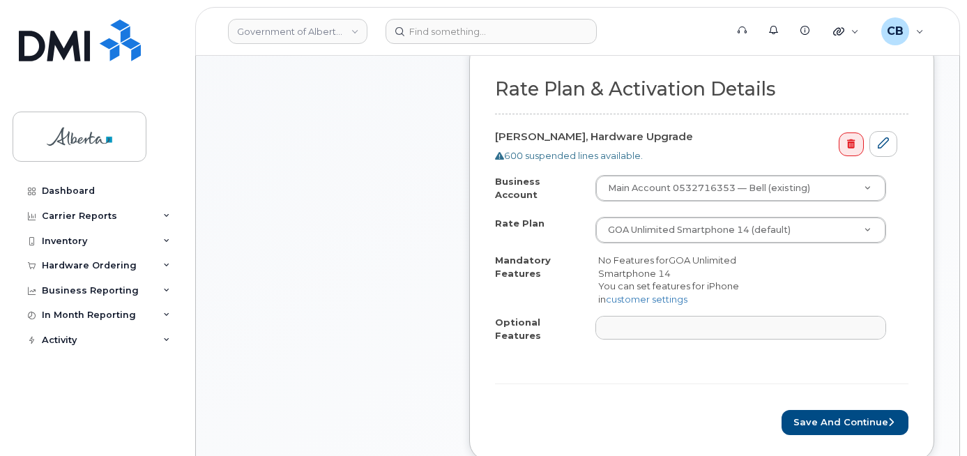
scroll to position [558, 0]
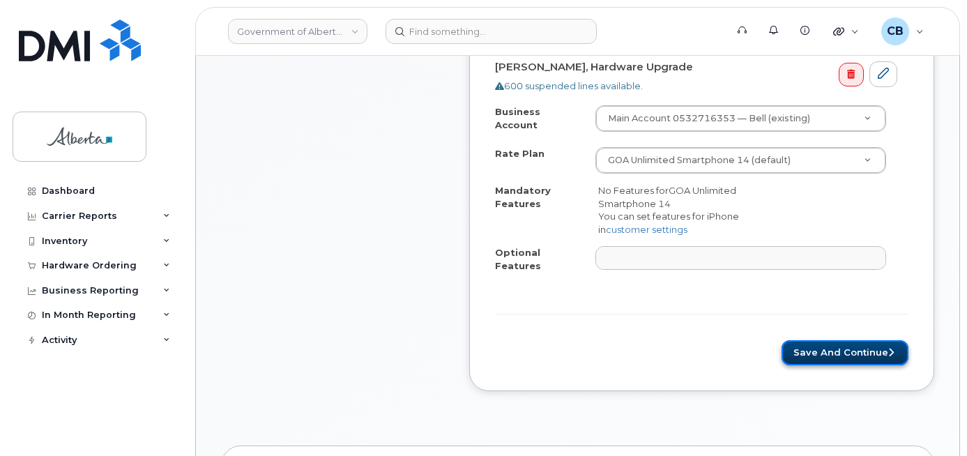
click at [845, 345] on button "Save and Continue" at bounding box center [845, 353] width 127 height 26
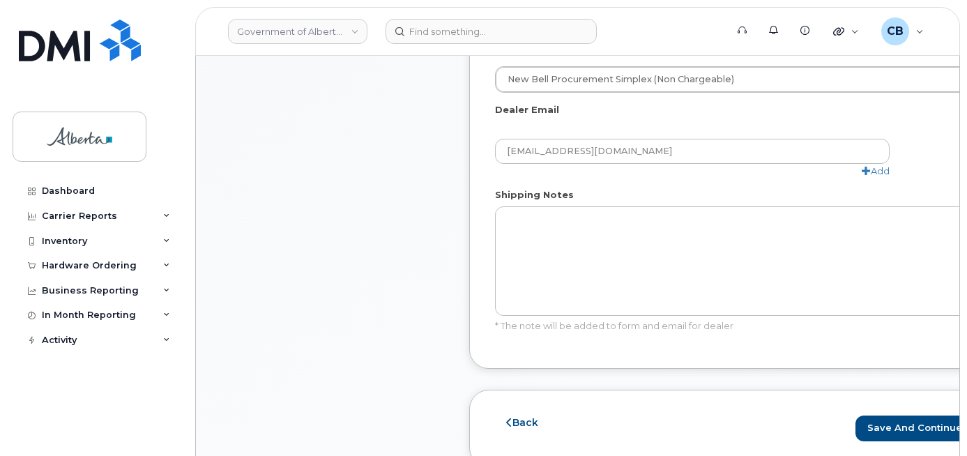
scroll to position [837, 0]
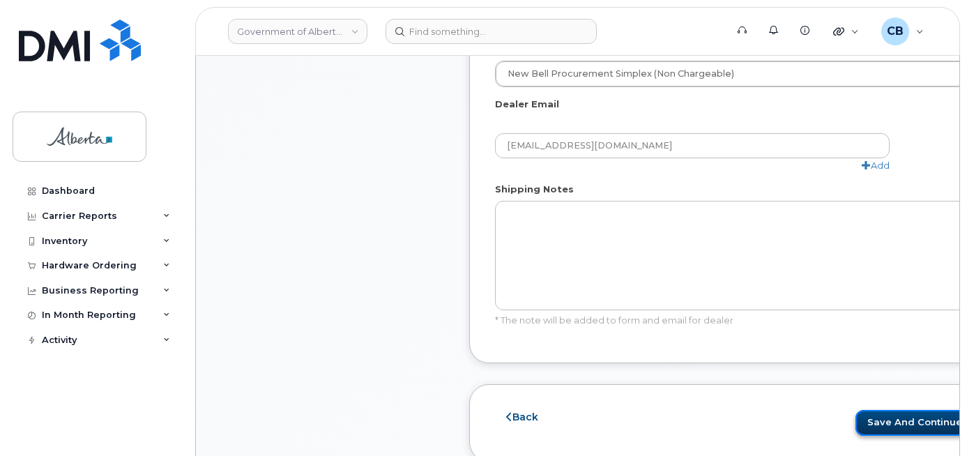
click at [856, 419] on button "Save and Continue" at bounding box center [919, 423] width 127 height 26
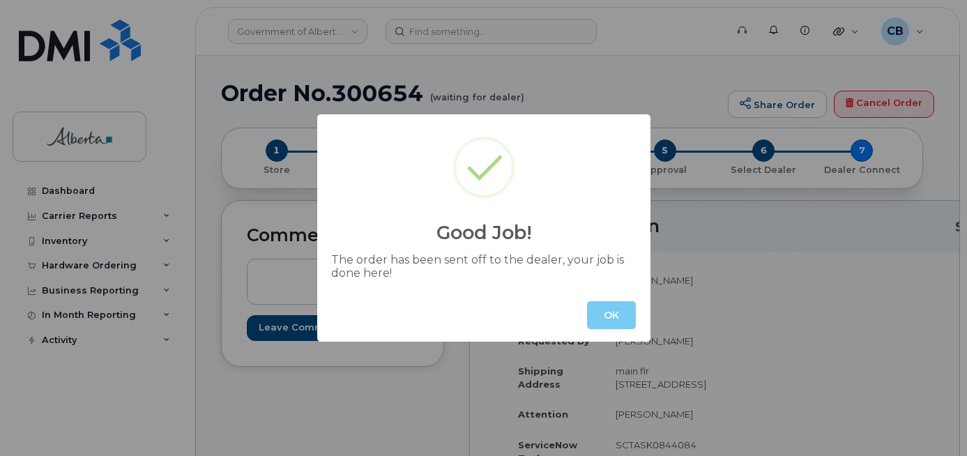
click at [603, 317] on button "OK" at bounding box center [611, 315] width 49 height 28
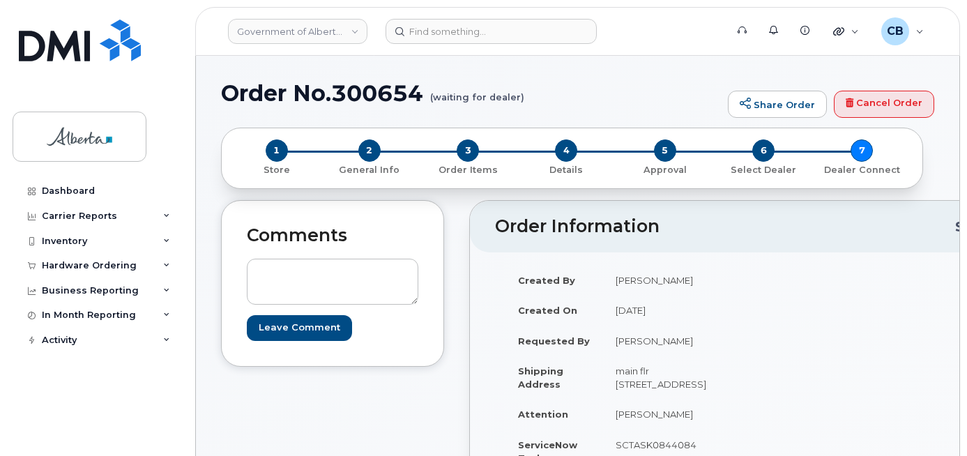
click at [364, 93] on h1 "Order No.300654 (waiting for dealer)" at bounding box center [471, 93] width 500 height 24
copy h1 "300654"
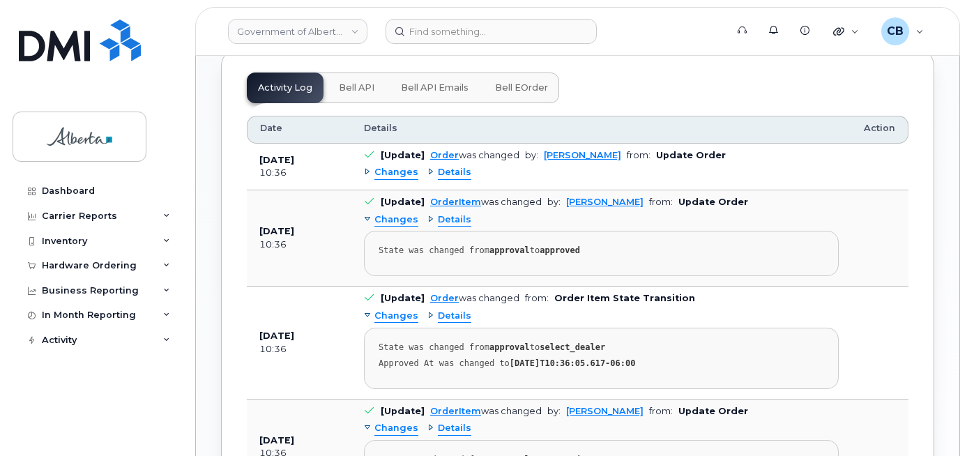
scroll to position [917, 0]
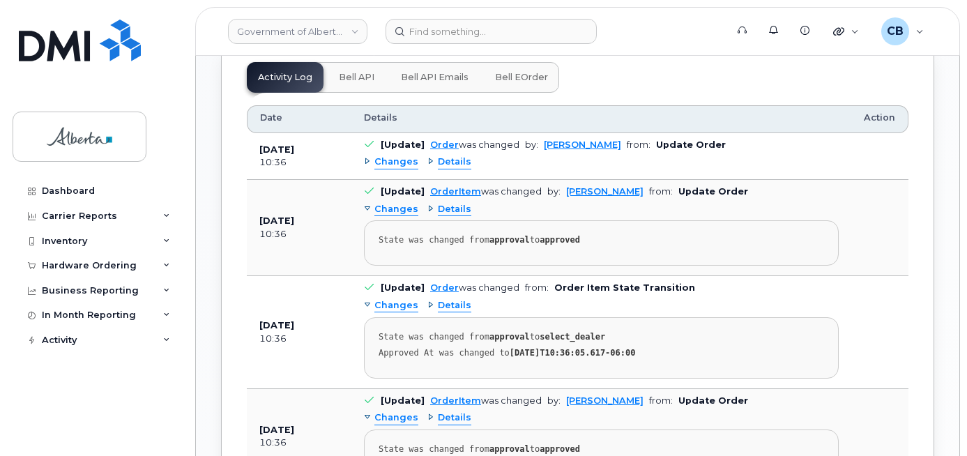
click at [356, 83] on span "Bell API" at bounding box center [357, 77] width 36 height 11
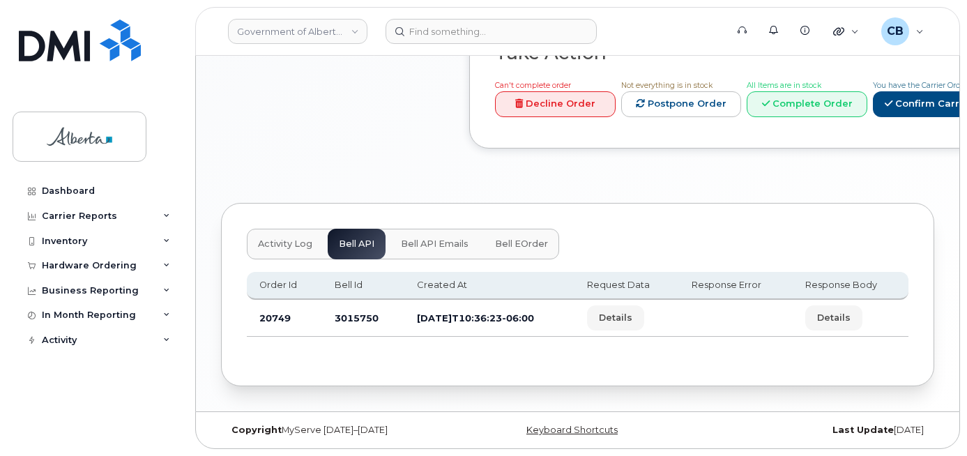
scroll to position [808, 0]
click at [342, 317] on td "3015750" at bounding box center [363, 318] width 82 height 37
copy td "3015750"
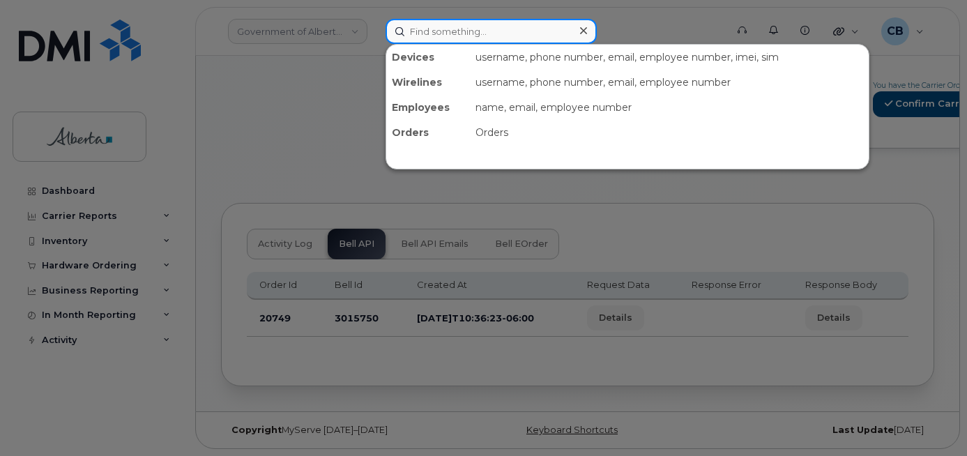
click at [439, 31] on input at bounding box center [491, 31] width 211 height 25
paste input "4036690563"
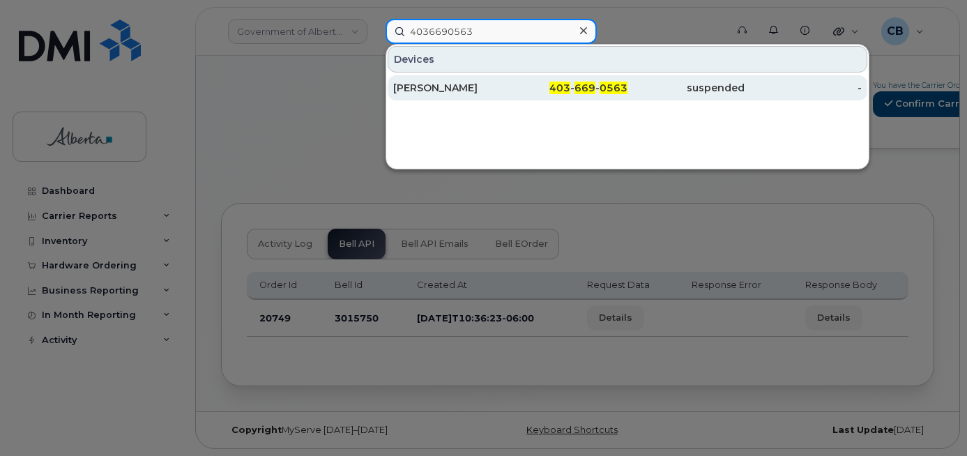
type input "4036690563"
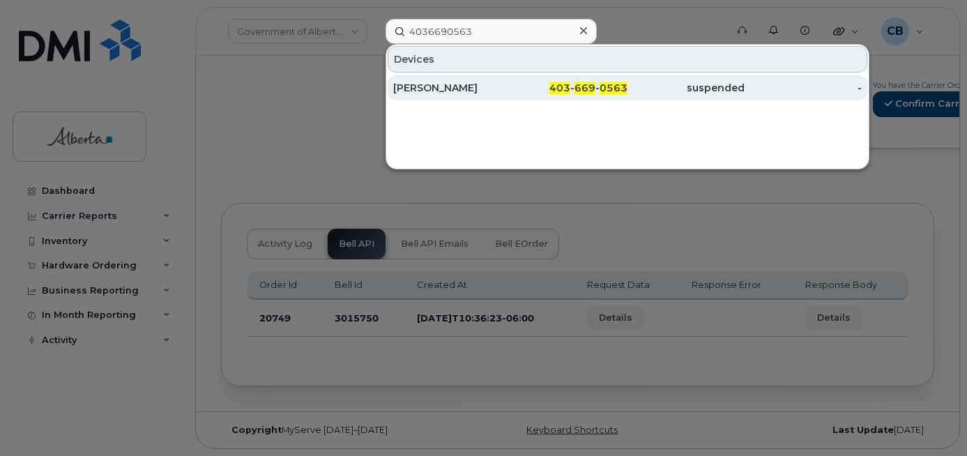
click at [433, 86] on div "Michelle Parhar" at bounding box center [451, 88] width 117 height 14
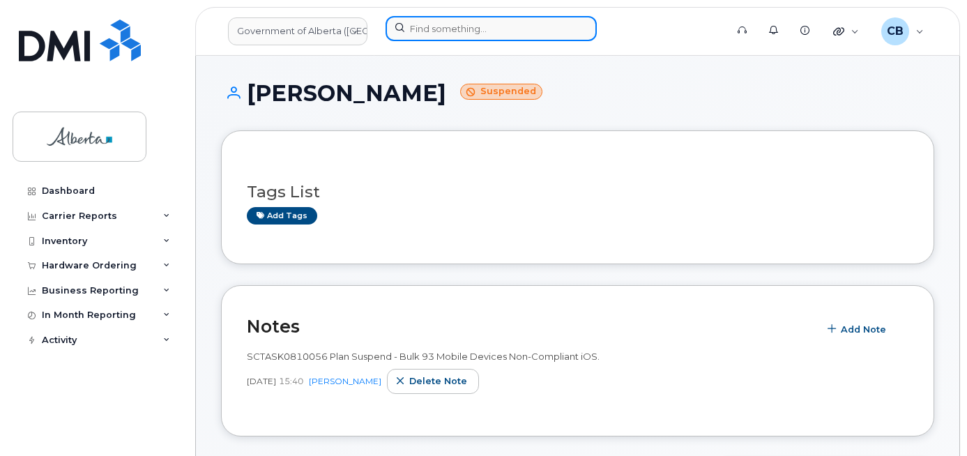
click at [433, 26] on input at bounding box center [491, 28] width 211 height 25
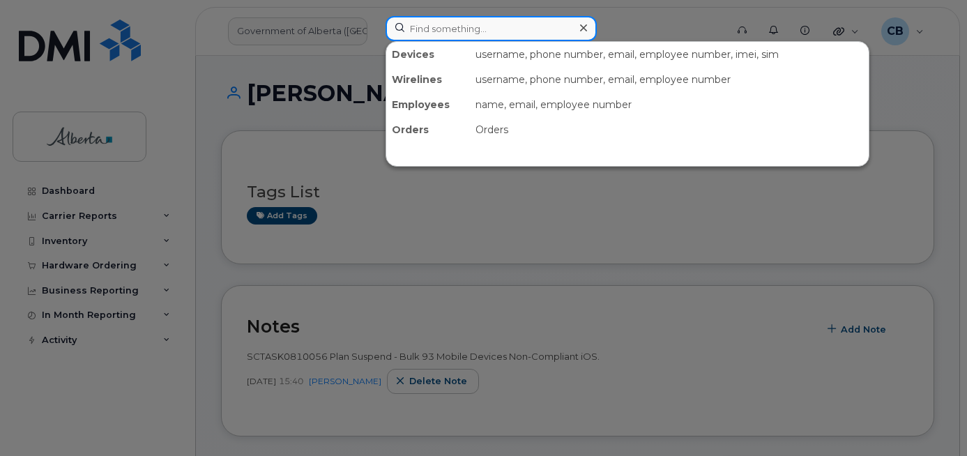
paste input "7802199722"
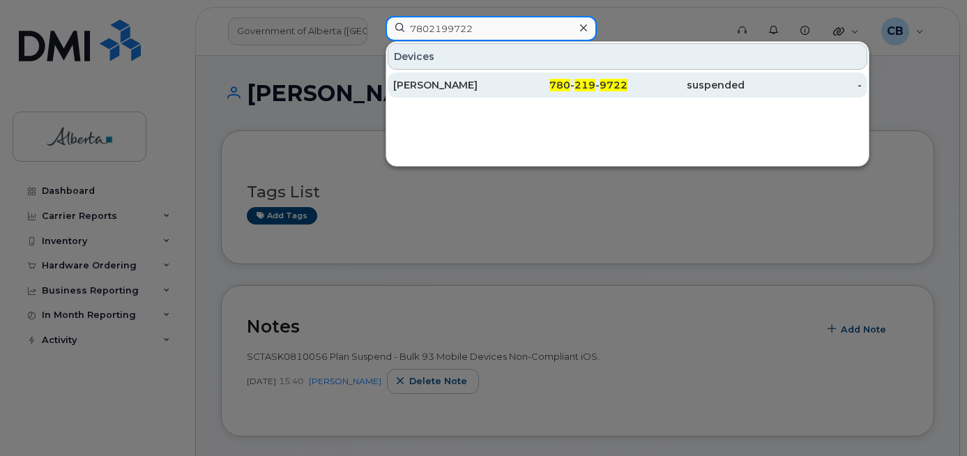
type input "7802199722"
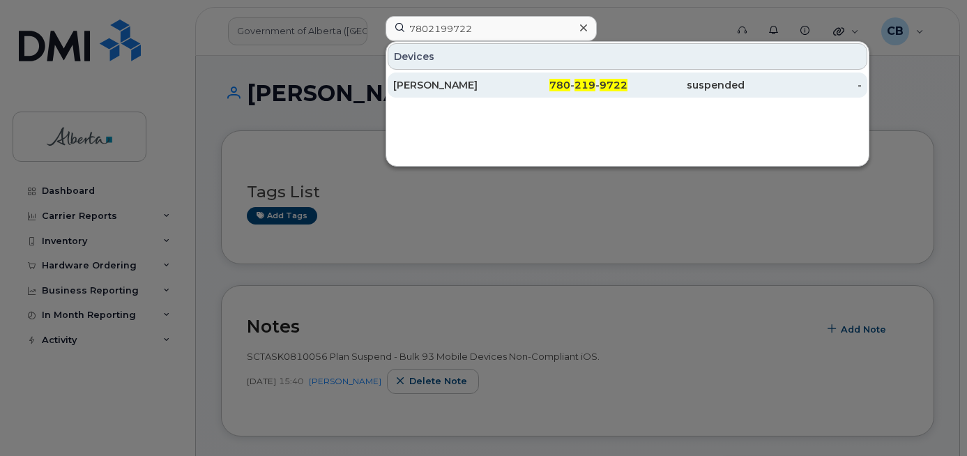
click at [424, 82] on div "[PERSON_NAME]" at bounding box center [451, 85] width 117 height 14
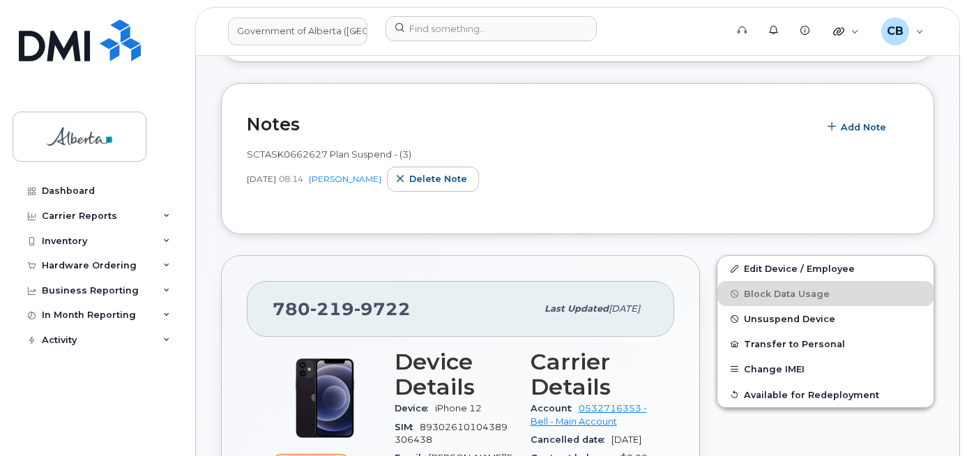
scroll to position [393, 0]
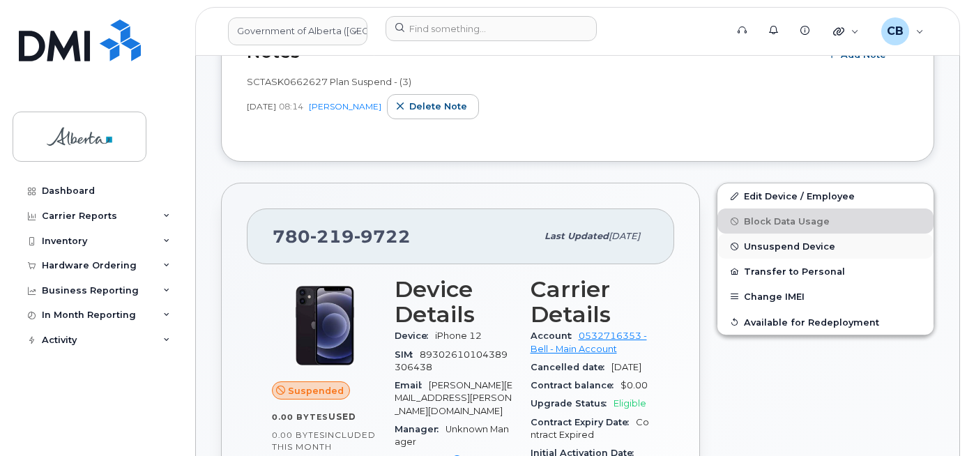
click at [798, 245] on span "Unsuspend Device" at bounding box center [789, 246] width 91 height 10
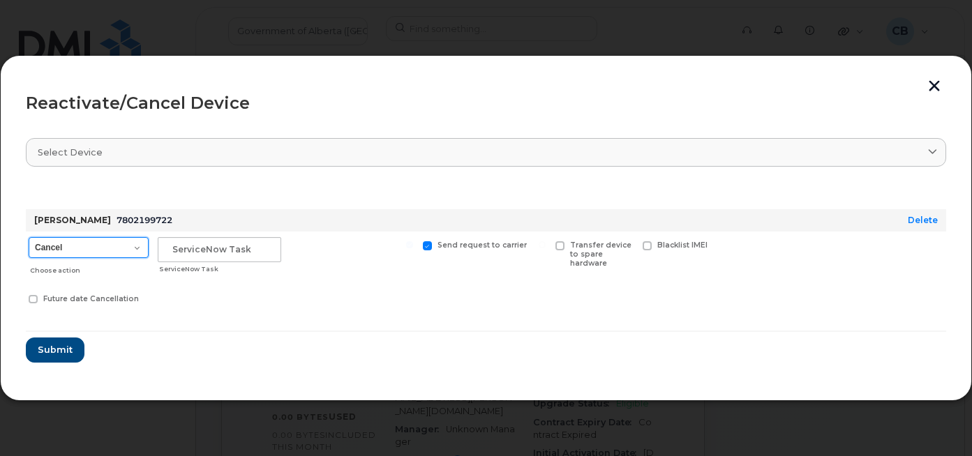
click at [131, 245] on select "Cancel Suspend - Extend Suspension Reactivate" at bounding box center [89, 247] width 120 height 21
select select "[object Object]"
click at [29, 237] on select "Cancel Suspend - Extend Suspension Reactivate" at bounding box center [89, 247] width 120 height 21
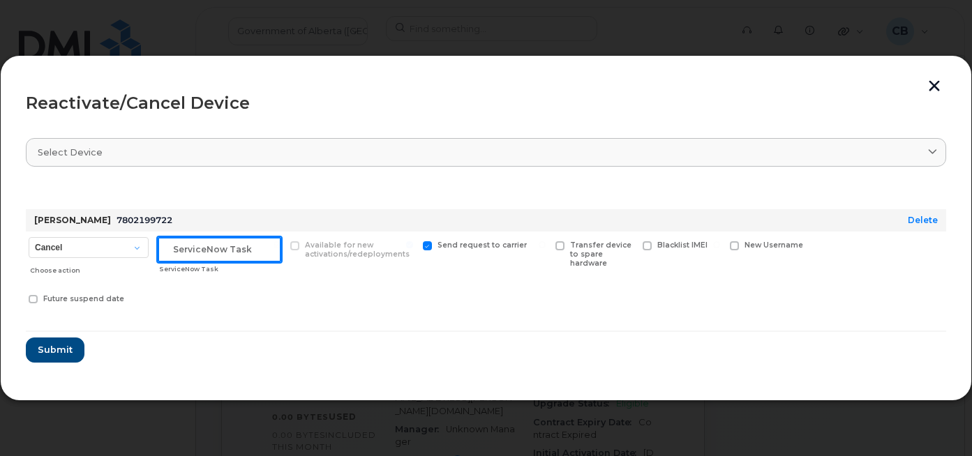
click at [208, 245] on input "text" at bounding box center [219, 249] width 123 height 25
paste input "SCTASK0844369"
type input "SCTASK0844369"
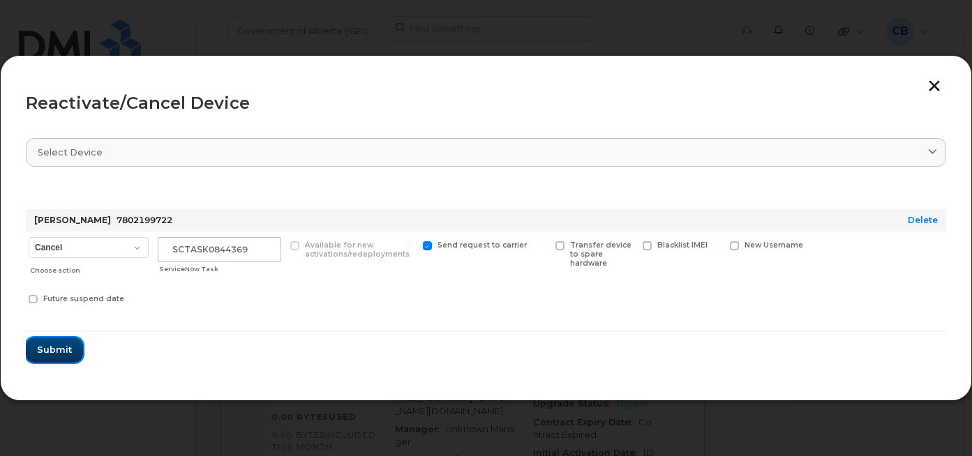
click at [52, 350] on span "Submit" at bounding box center [54, 349] width 35 height 13
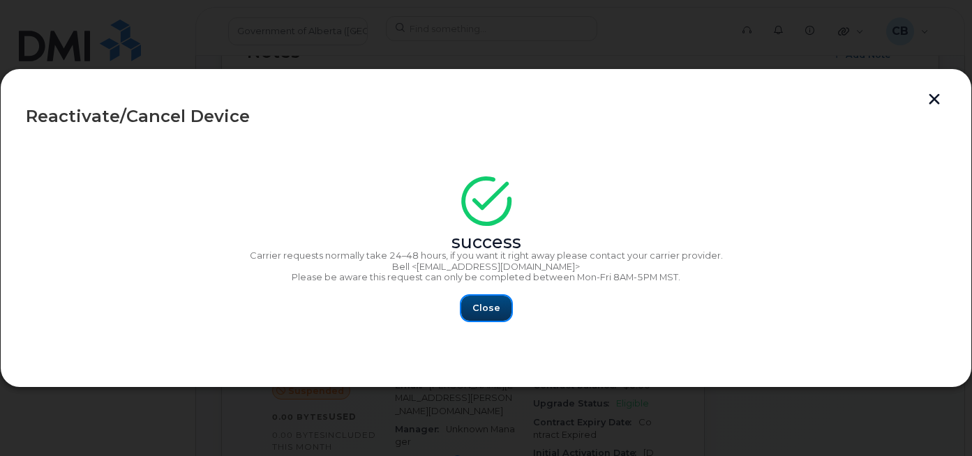
click at [469, 302] on button "Close" at bounding box center [486, 308] width 50 height 25
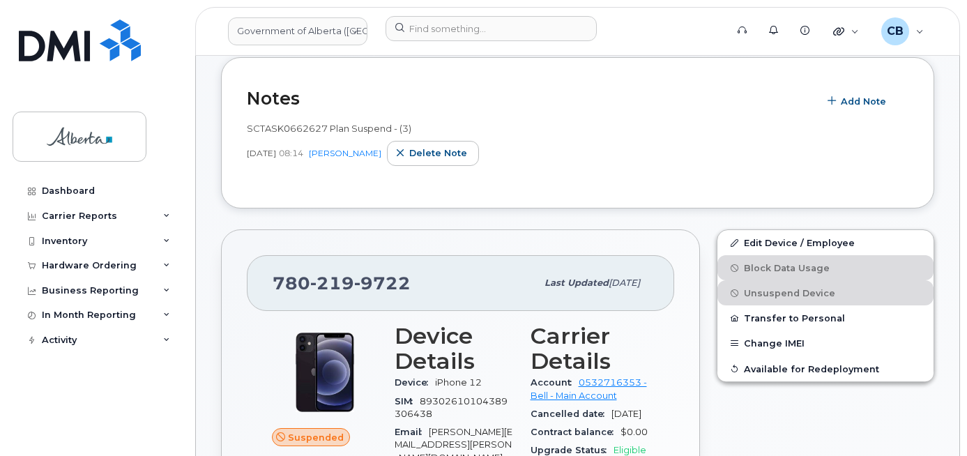
scroll to position [324, 0]
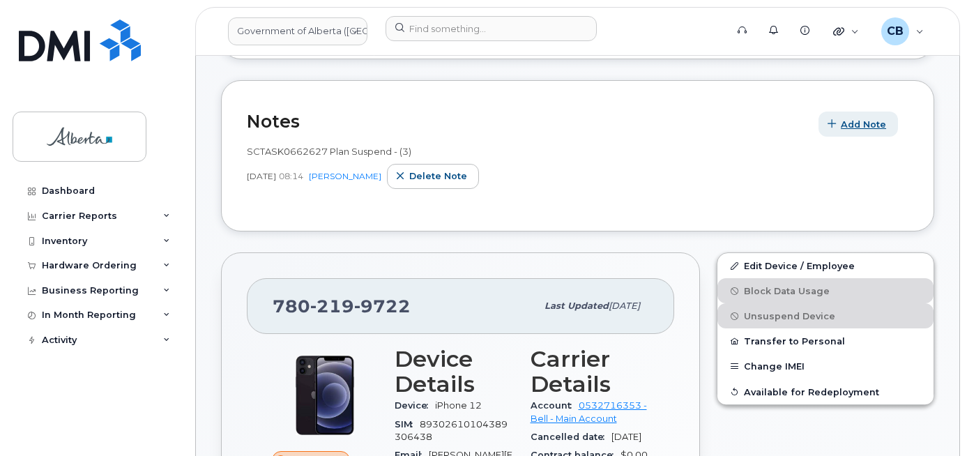
click at [845, 124] on span "Add Note" at bounding box center [863, 124] width 45 height 13
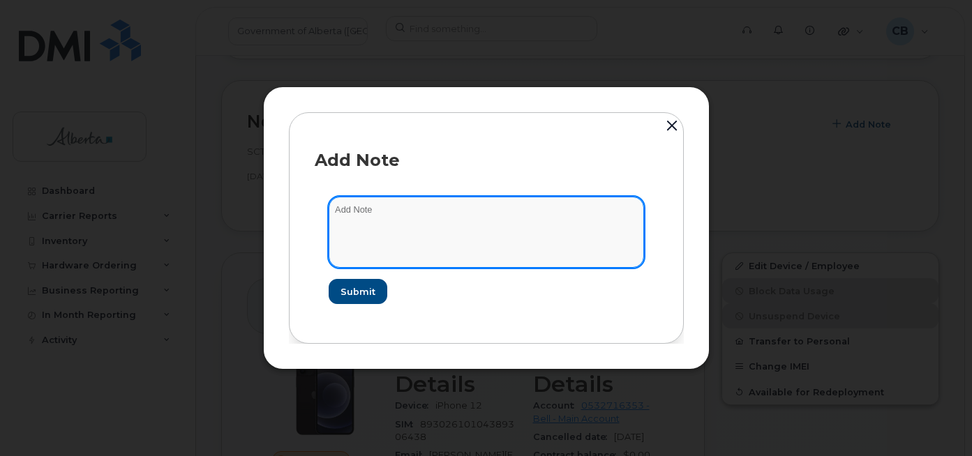
click at [373, 214] on textarea at bounding box center [485, 232] width 315 height 71
paste textarea "SCTASK0844369"
paste textarea "7802199722"
type textarea "SCTASK0844369-unsuspended plan #7802199722."
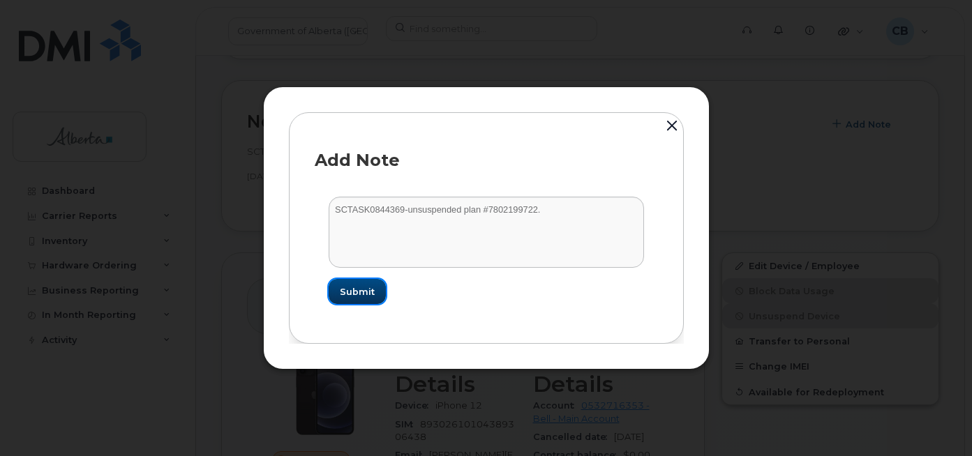
click at [347, 287] on span "Submit" at bounding box center [357, 291] width 35 height 13
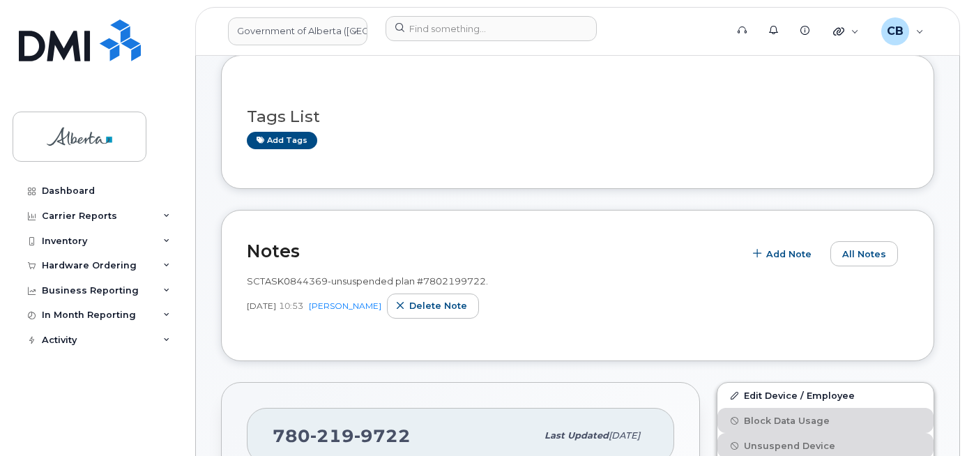
scroll to position [184, 0]
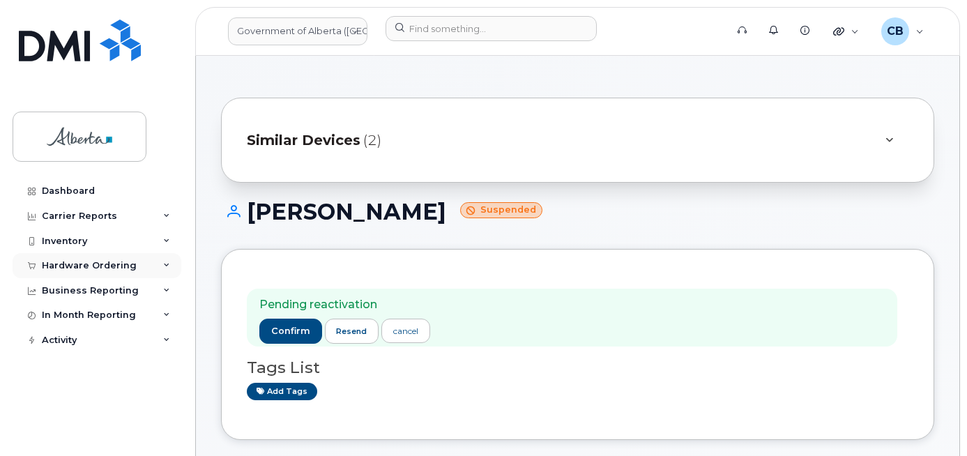
click at [91, 266] on div "Hardware Ordering" at bounding box center [89, 265] width 95 height 11
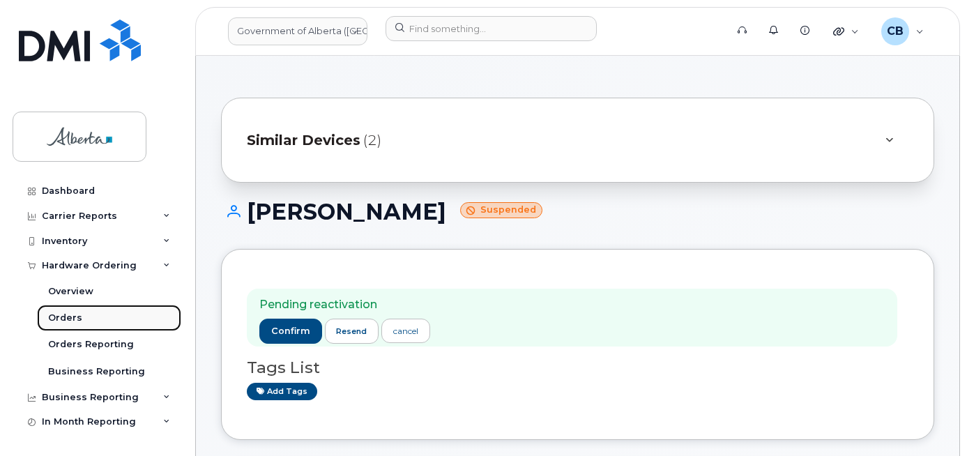
click at [56, 317] on div "Orders" at bounding box center [65, 318] width 34 height 13
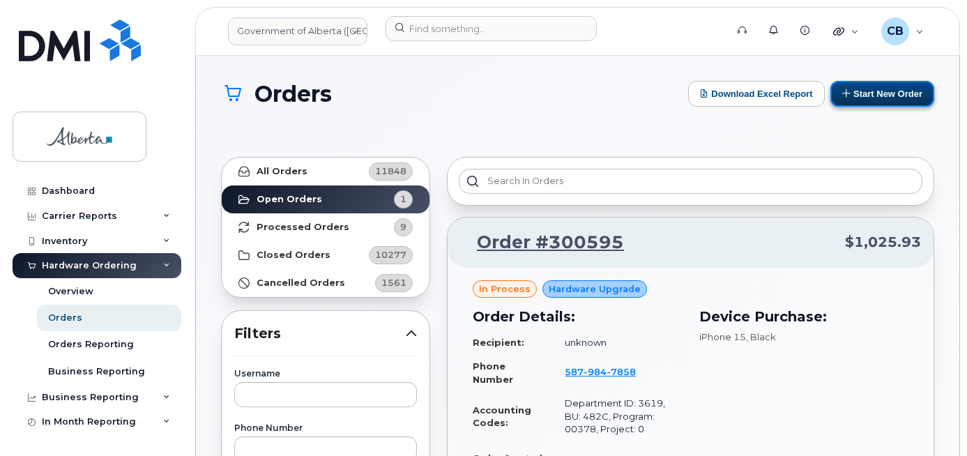
click at [868, 92] on button "Start New Order" at bounding box center [883, 94] width 104 height 26
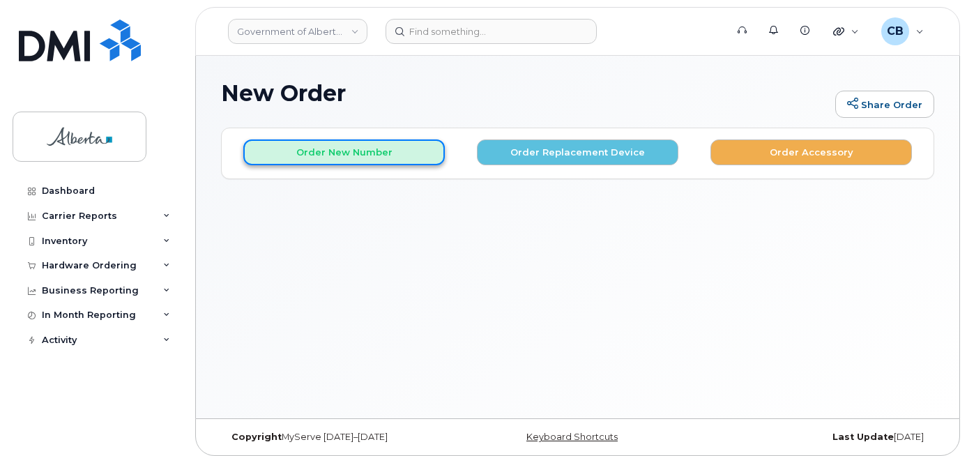
click at [304, 151] on button "Order New Number" at bounding box center [344, 152] width 202 height 26
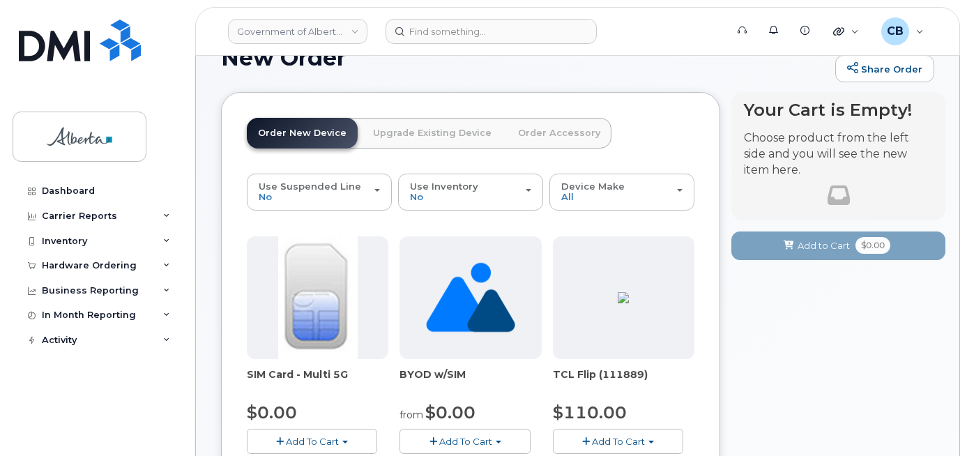
scroll to position [70, 0]
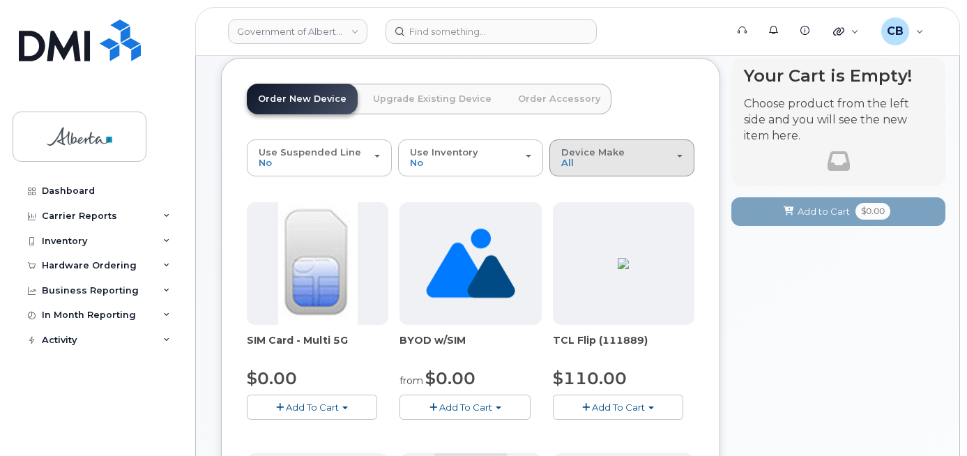
click at [582, 163] on div "Device Make All Aircard Android Cell Phone iPhone Unknown" at bounding box center [621, 158] width 121 height 22
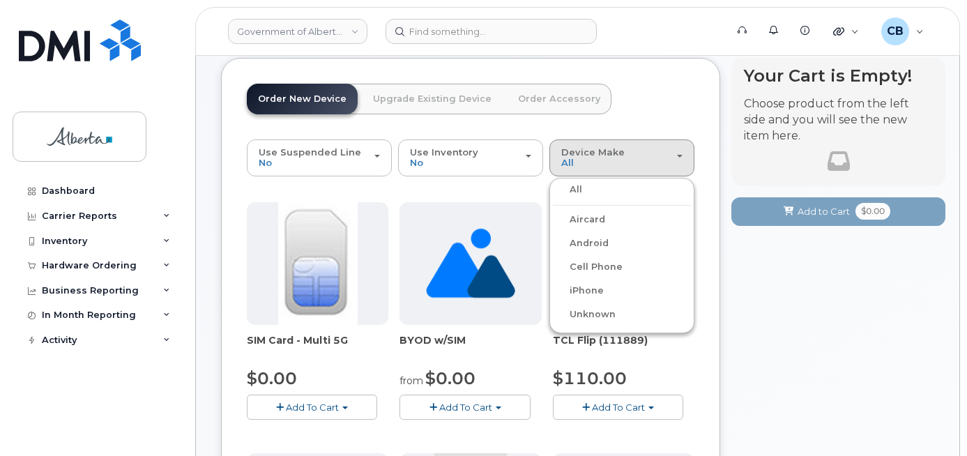
click at [578, 292] on label "iPhone" at bounding box center [578, 290] width 51 height 17
click at [0, 0] on input "iPhone" at bounding box center [0, 0] width 0 height 0
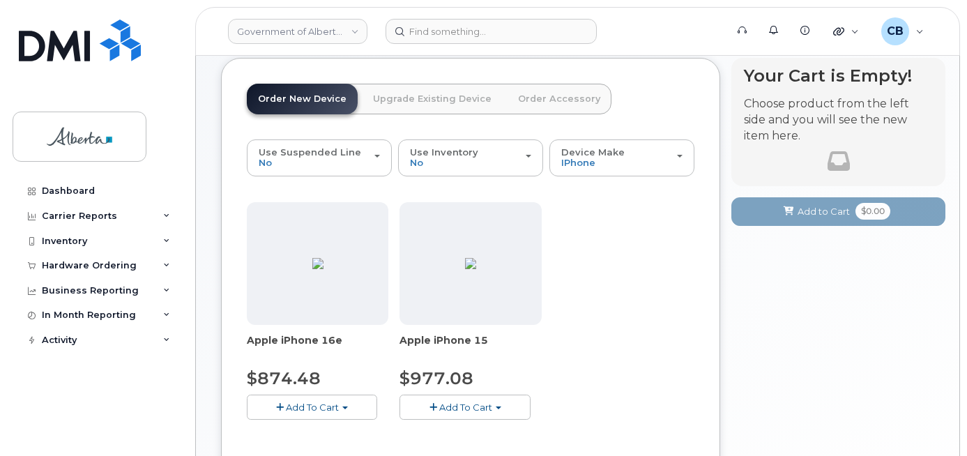
click at [339, 407] on button "Add To Cart" at bounding box center [312, 407] width 130 height 24
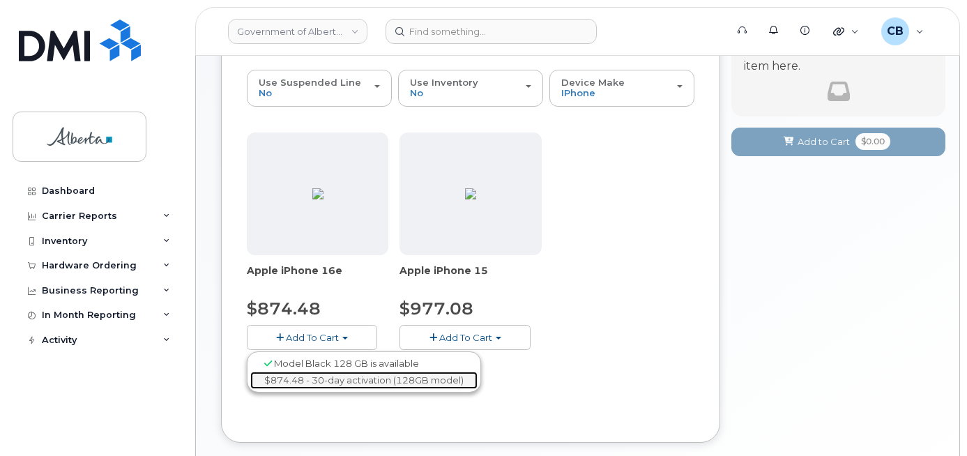
click at [350, 381] on link "$874.48 - 30-day activation (128GB model)" at bounding box center [363, 380] width 227 height 17
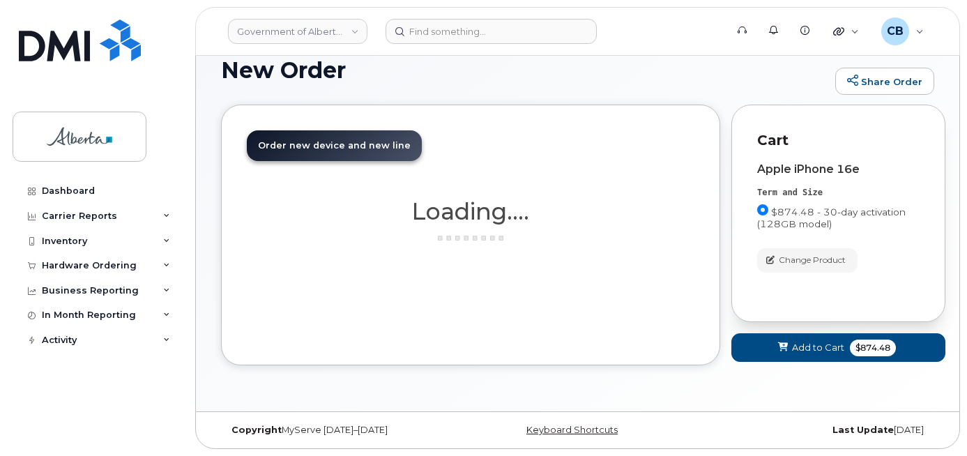
scroll to position [23, 0]
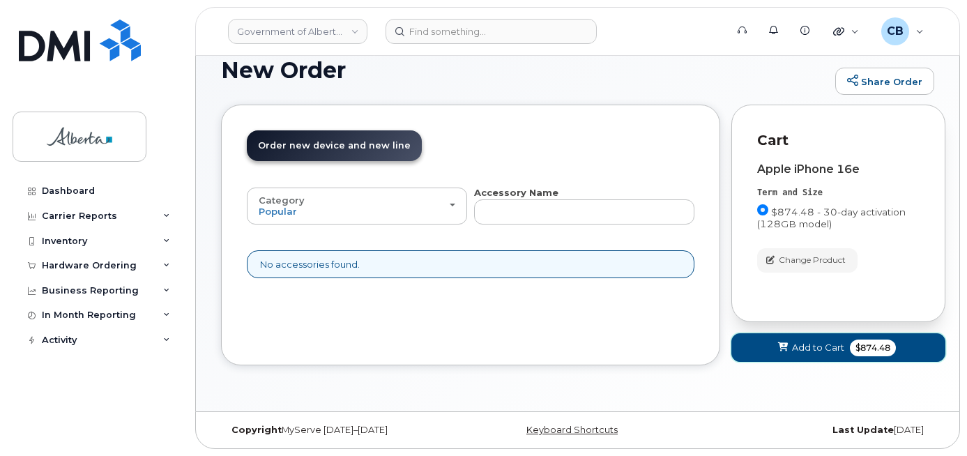
click at [824, 354] on span "Add to Cart" at bounding box center [818, 347] width 52 height 13
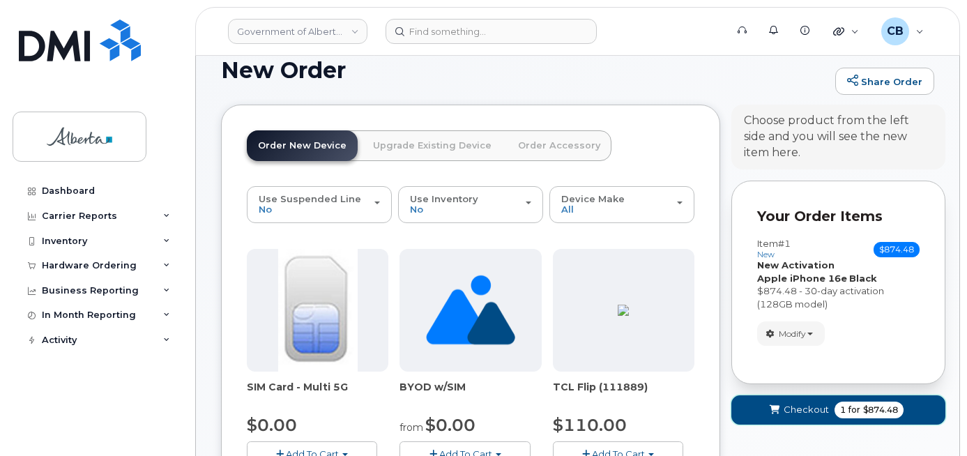
click at [796, 409] on span "Checkout" at bounding box center [806, 409] width 45 height 13
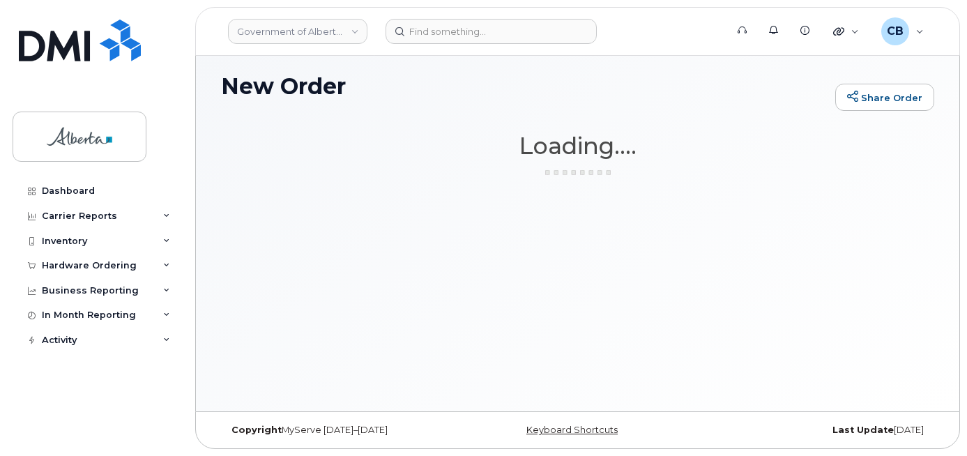
scroll to position [7, 0]
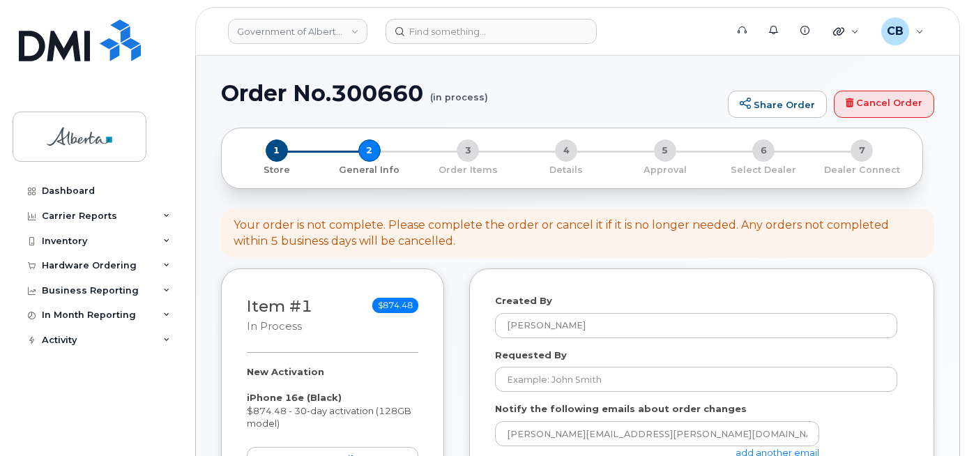
select select
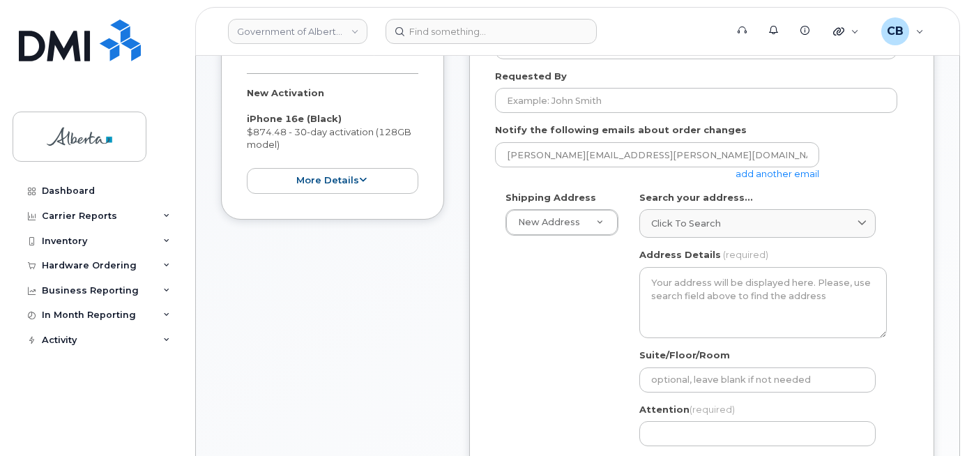
scroll to position [209, 0]
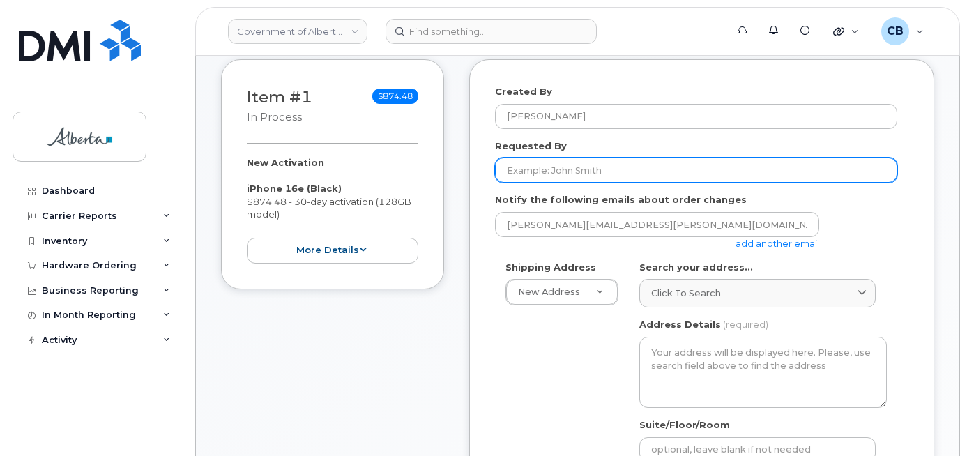
click at [541, 163] on input "Requested By" at bounding box center [696, 170] width 402 height 25
type input "test"
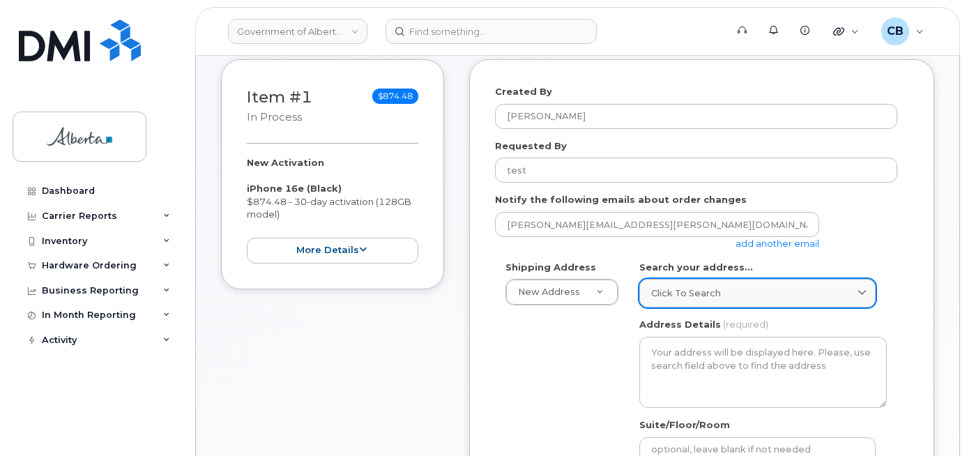
click at [673, 292] on span "Click to search" at bounding box center [686, 293] width 70 height 13
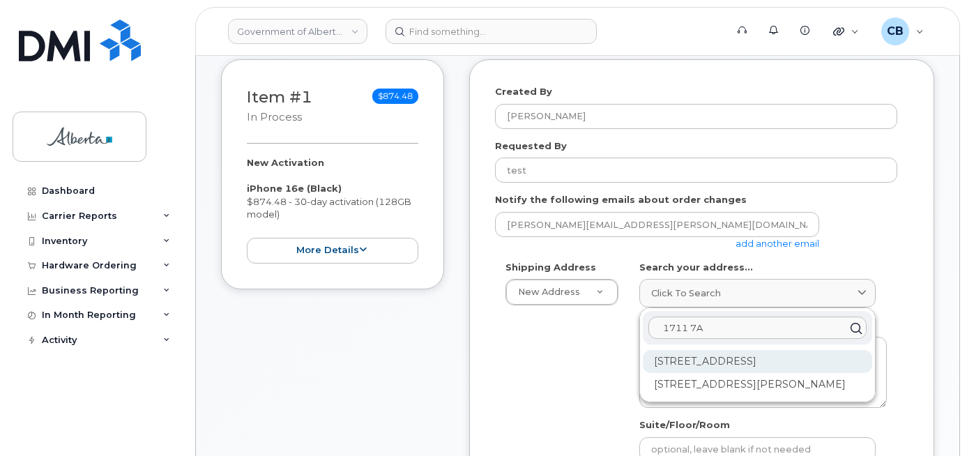
type input "1711 7A"
click at [713, 356] on div "[STREET_ADDRESS]" at bounding box center [757, 361] width 229 height 23
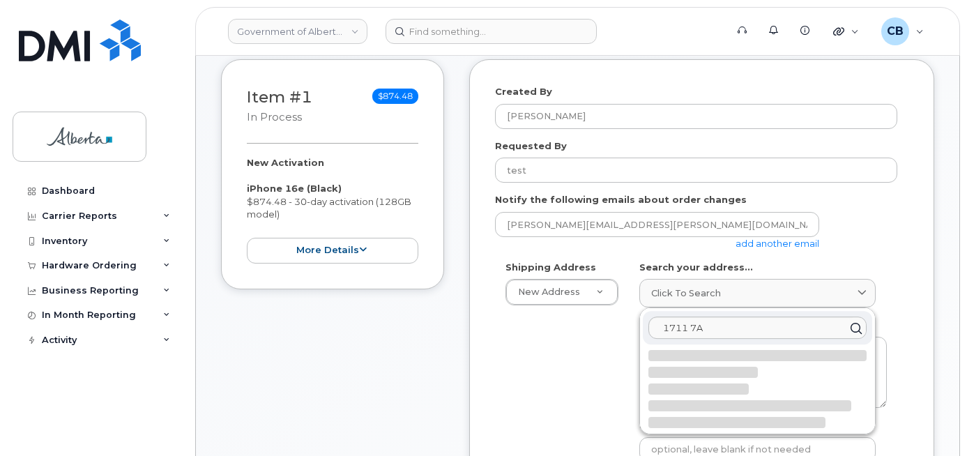
select select
type textarea "1711 [STREET_ADDRESS]"
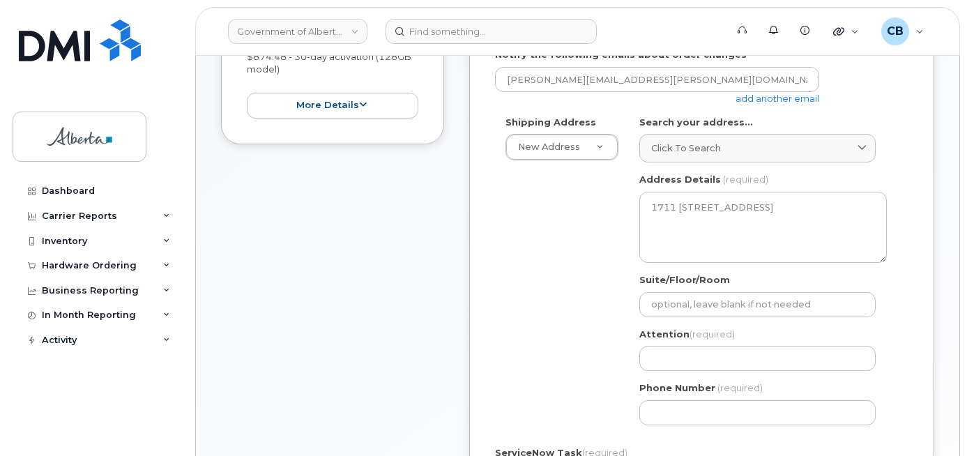
scroll to position [418, 0]
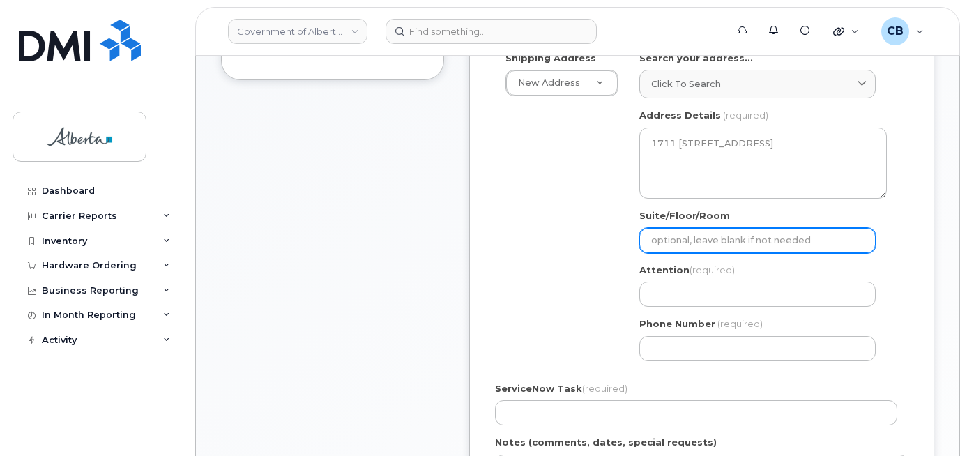
drag, startPoint x: 667, startPoint y: 236, endPoint x: 657, endPoint y: 238, distance: 10.7
click at [657, 238] on input "Suite/Floor/Room" at bounding box center [758, 240] width 236 height 25
type input "main flr"
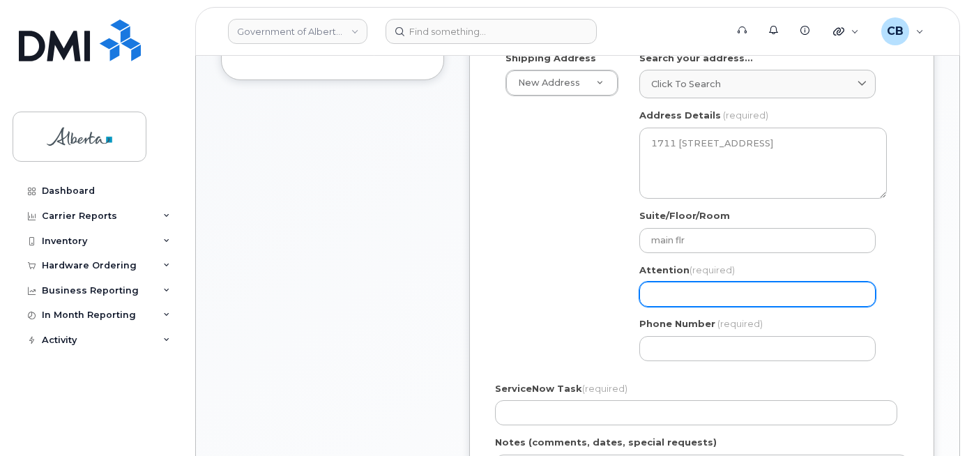
click at [674, 296] on input "Attention (required)" at bounding box center [758, 294] width 236 height 25
select select
type input "ca"
select select
type input "car"
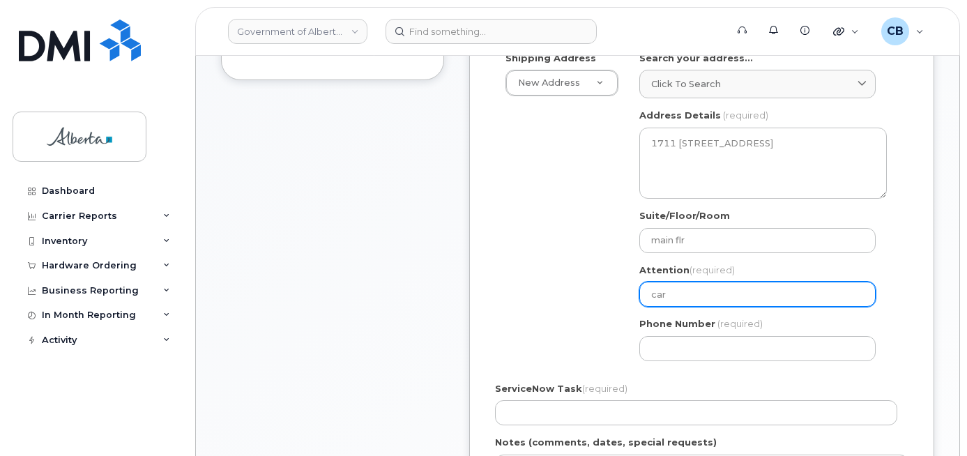
select select
type input "carm"
select select
type input "carme"
select select
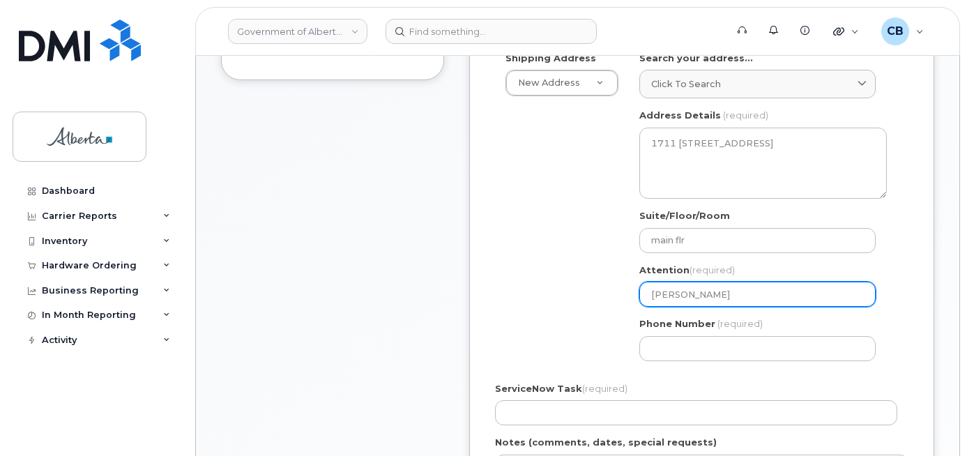
type input "carmen"
select select
type input "carmen b"
select select
type input "carmen bo"
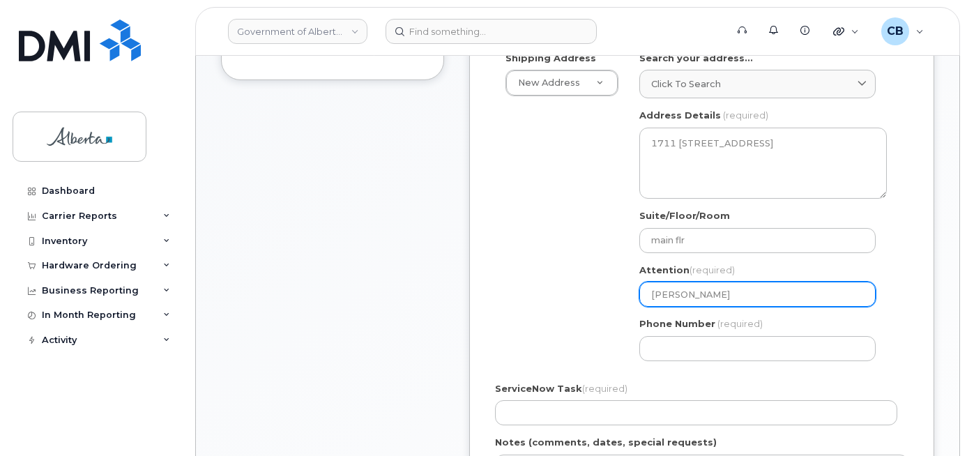
select select
type input "carmen bor"
select select
type input "carmen borg"
select select
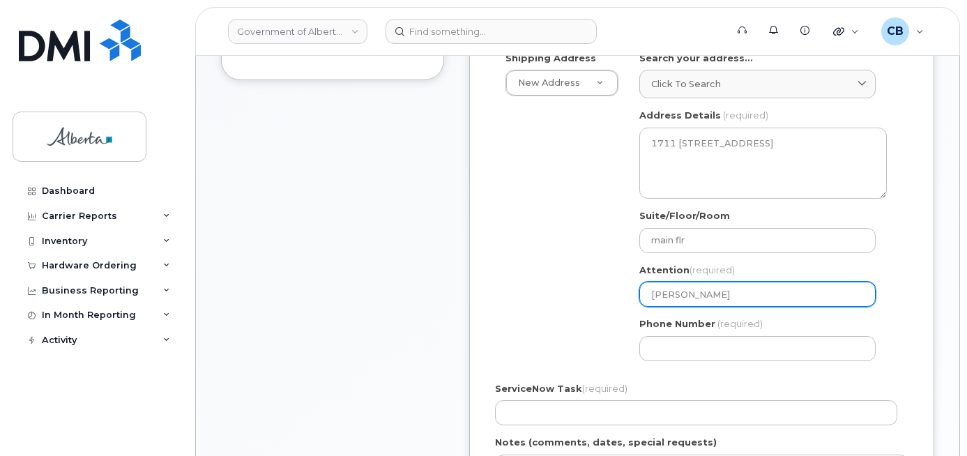
type input "carmen borge"
select select
type input "carmen borges"
select select
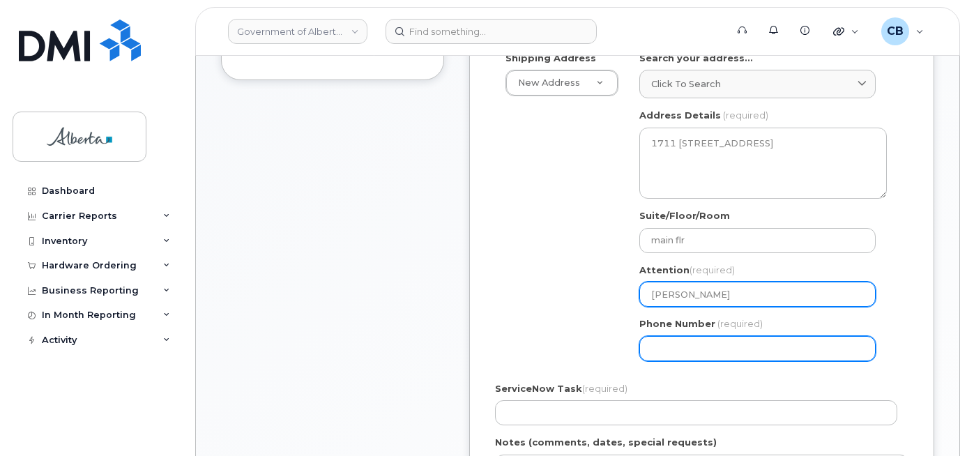
type input "[PERSON_NAME]"
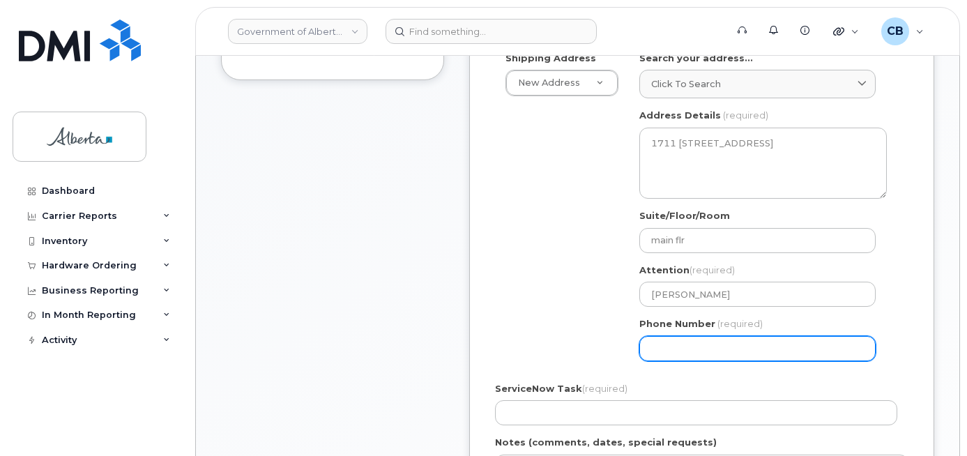
click at [650, 345] on input "Phone Number" at bounding box center [758, 348] width 236 height 25
type input "5873407705"
select select
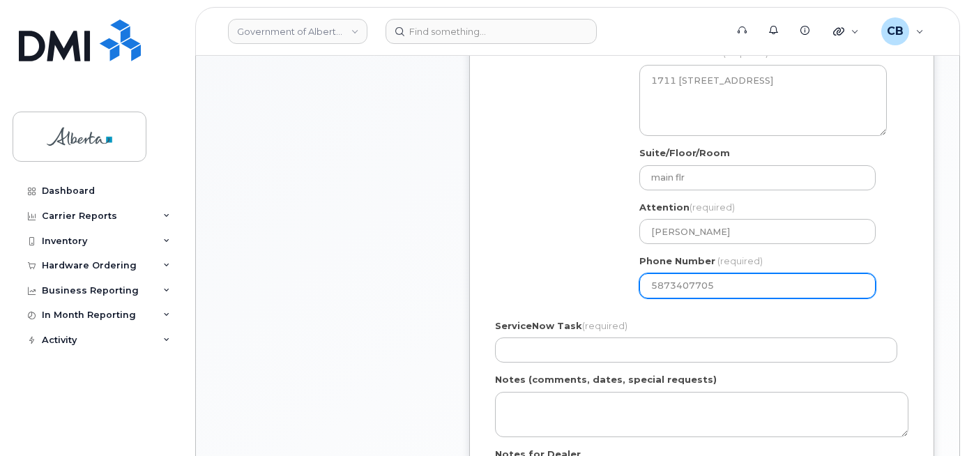
scroll to position [558, 0]
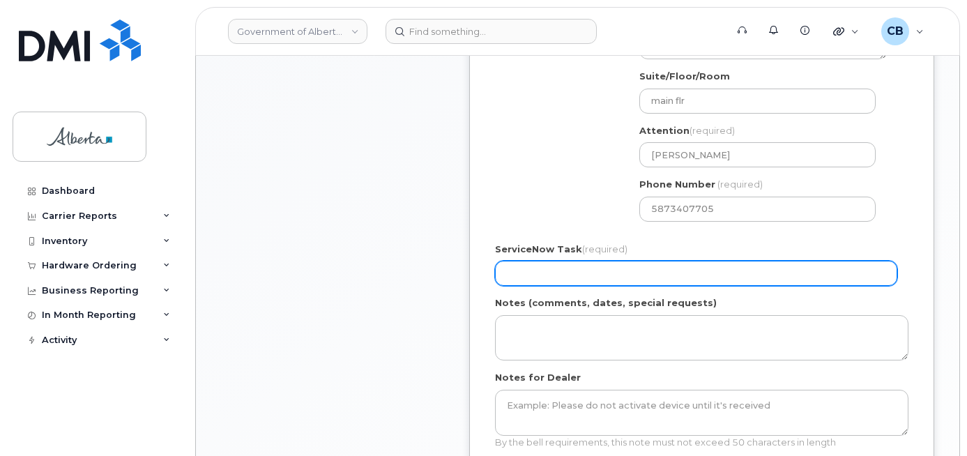
click at [580, 269] on input "ServiceNow Task (required)" at bounding box center [696, 273] width 402 height 25
type input "SCTASK0642015"
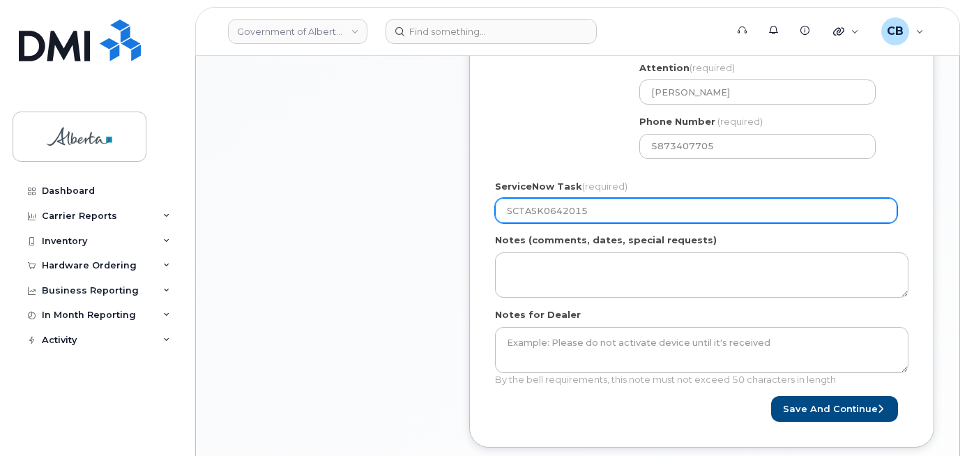
scroll to position [686, 0]
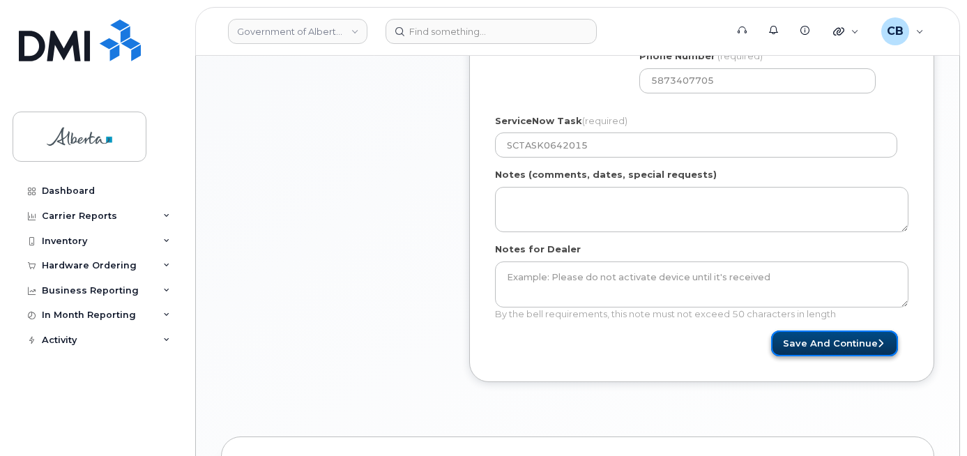
click at [831, 344] on button "Save and Continue" at bounding box center [834, 344] width 127 height 26
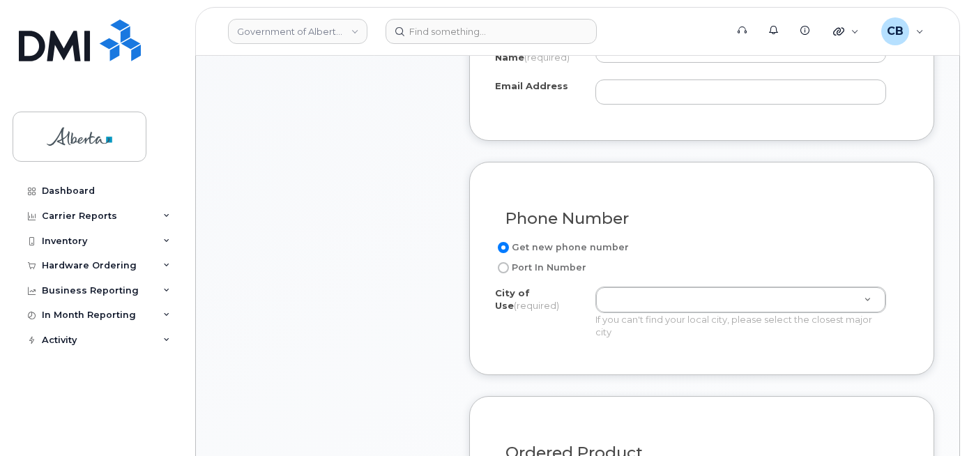
scroll to position [697, 0]
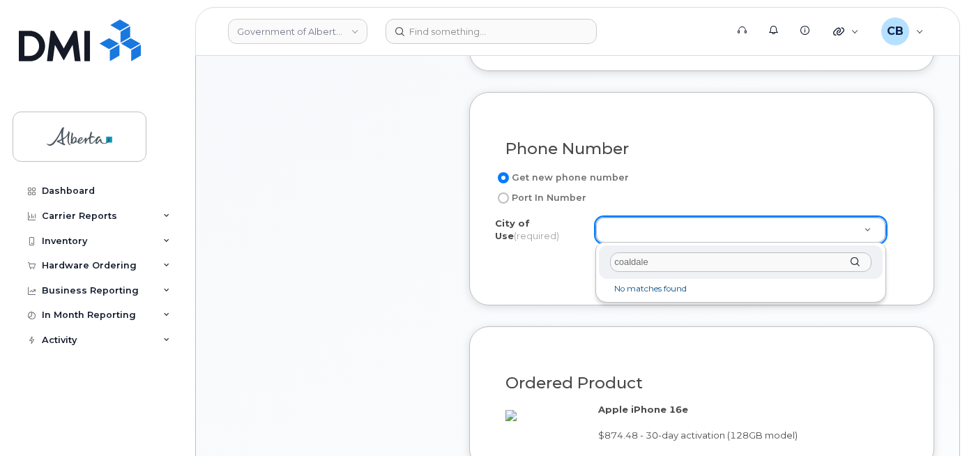
type input "coaldale"
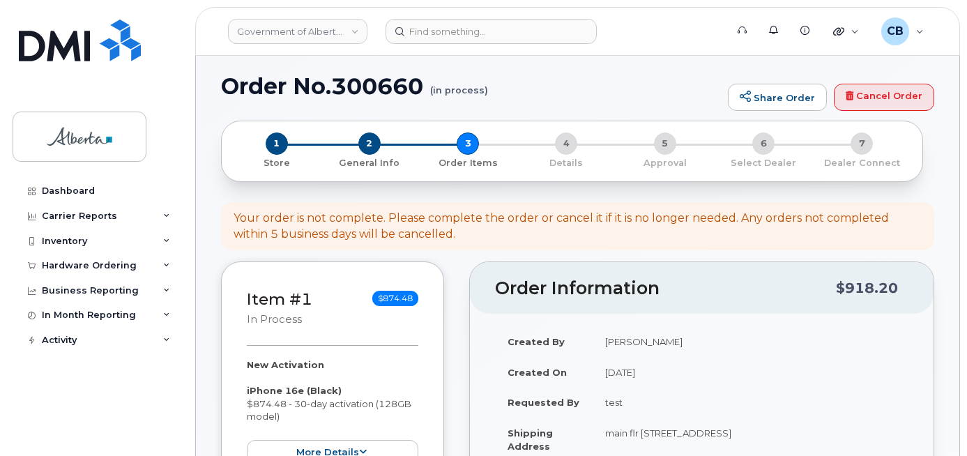
scroll to position [0, 0]
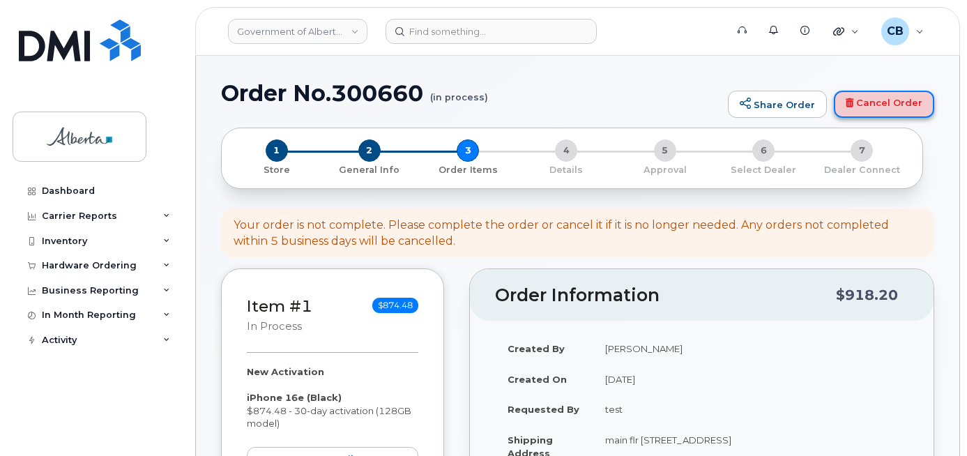
click at [895, 100] on link "Cancel Order" at bounding box center [884, 105] width 100 height 28
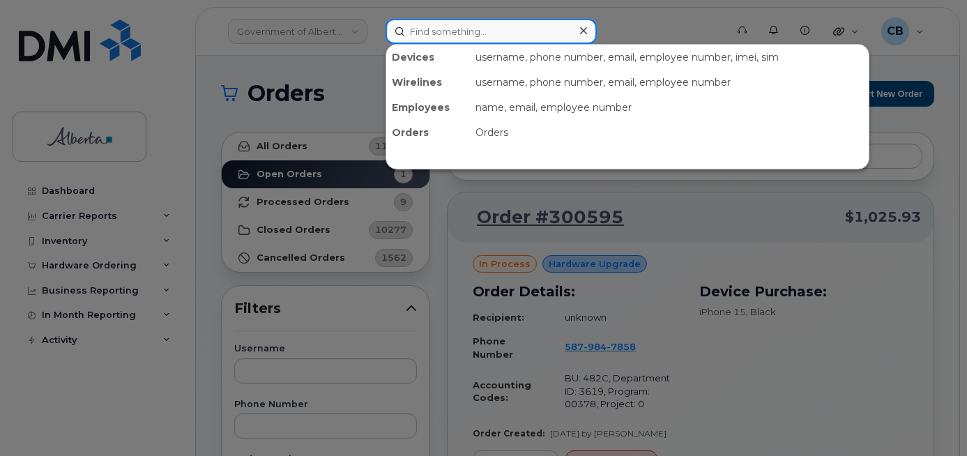
click at [482, 31] on input at bounding box center [491, 31] width 211 height 25
paste input "4039158913"
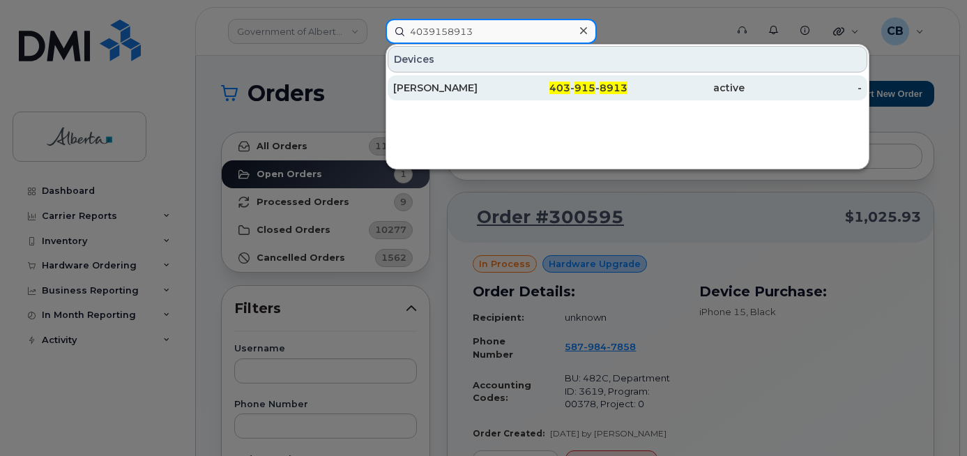
type input "4039158913"
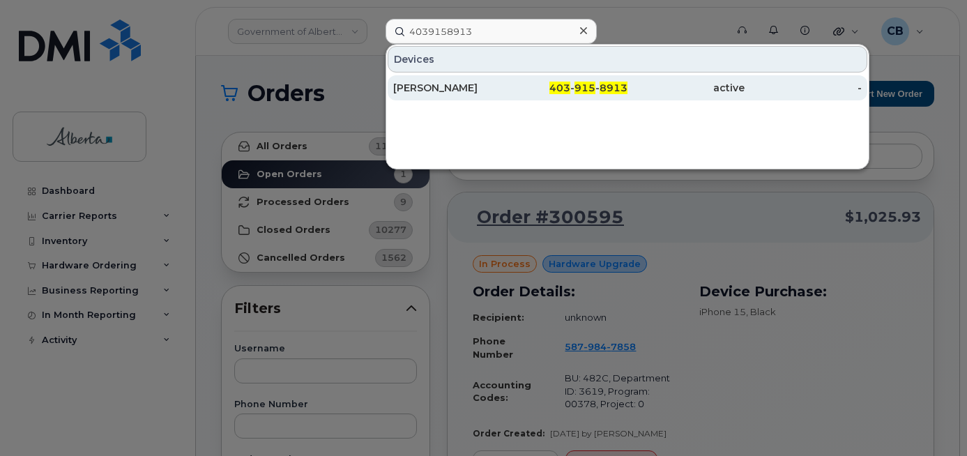
click at [436, 89] on div "[PERSON_NAME]" at bounding box center [451, 88] width 117 height 14
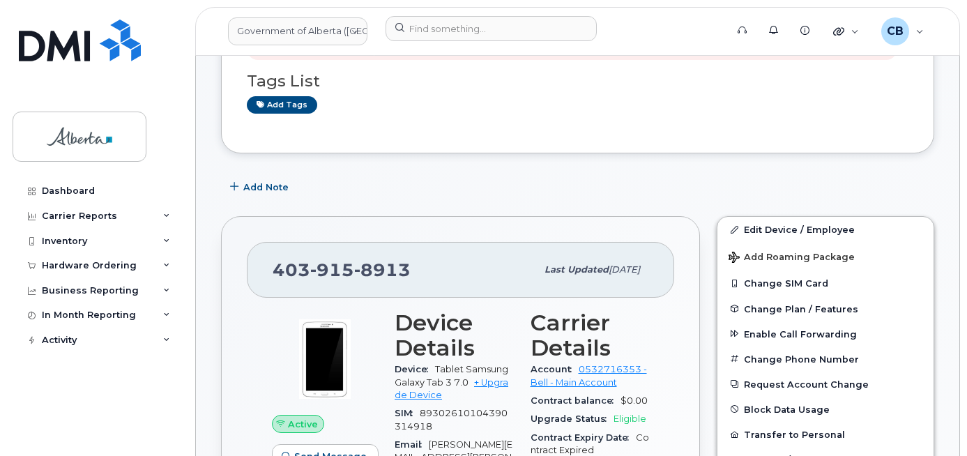
scroll to position [349, 0]
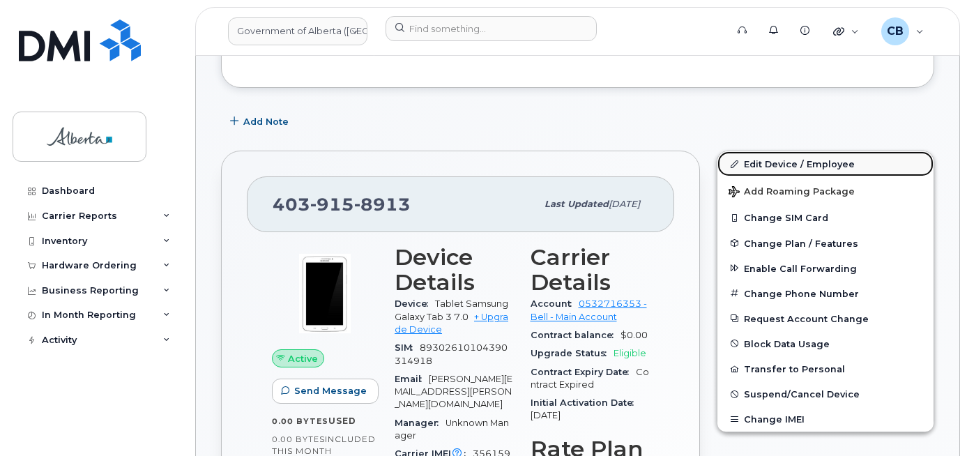
click at [773, 165] on link "Edit Device / Employee" at bounding box center [826, 163] width 216 height 25
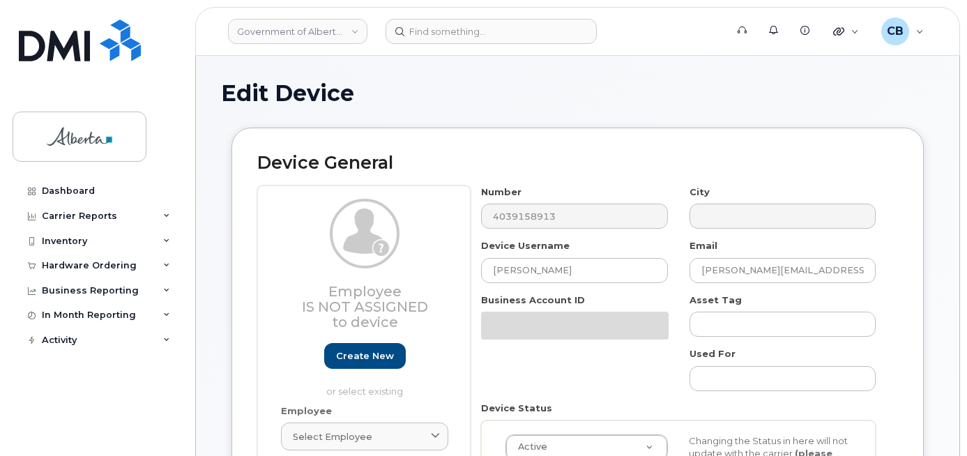
select select "4120331"
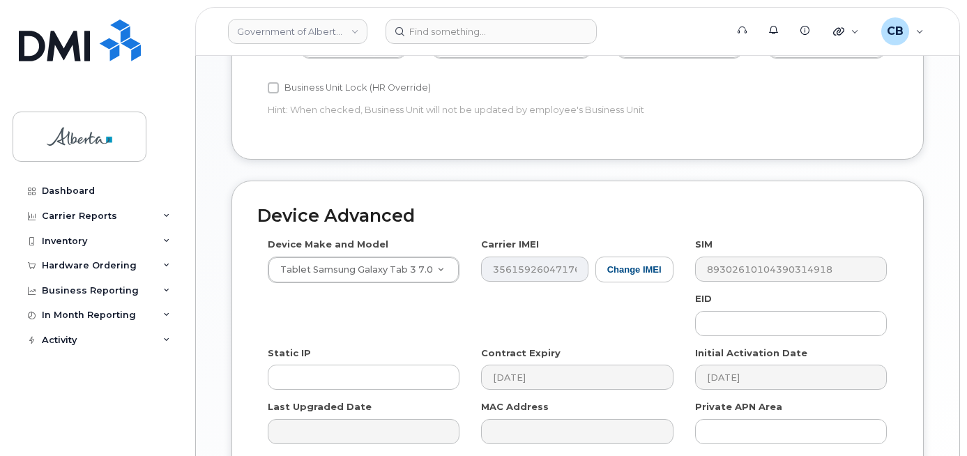
scroll to position [683, 0]
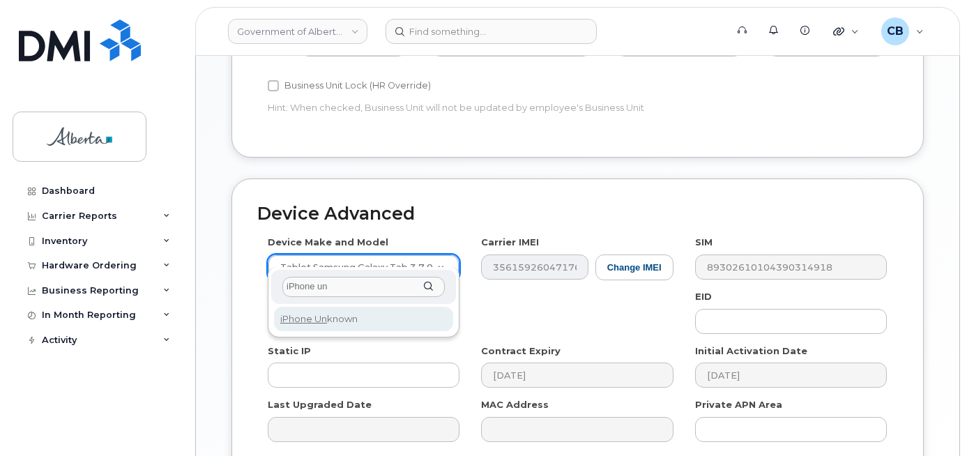
type input "iPhone un"
select select "185"
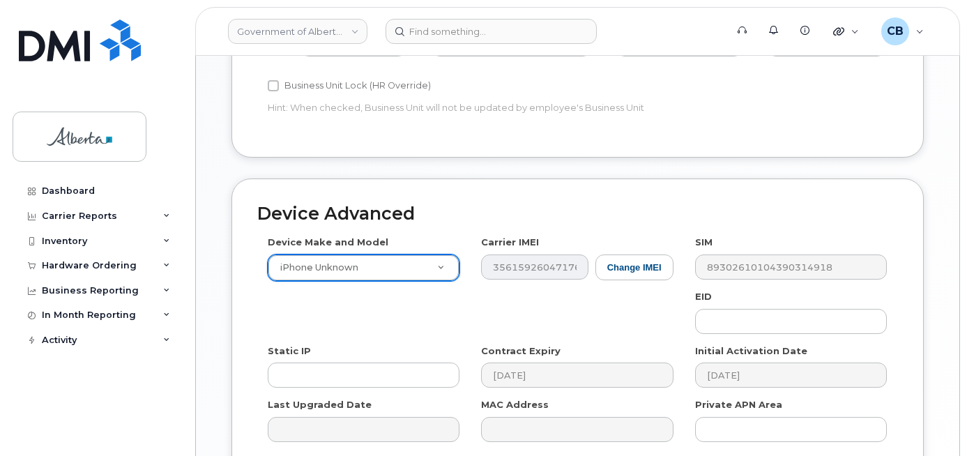
scroll to position [809, 0]
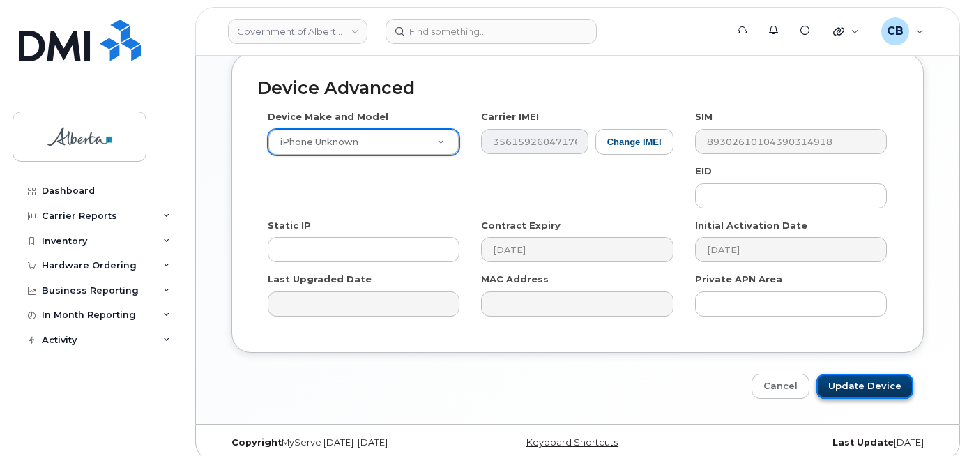
click at [865, 374] on input "Update Device" at bounding box center [865, 387] width 97 height 26
type input "Saving..."
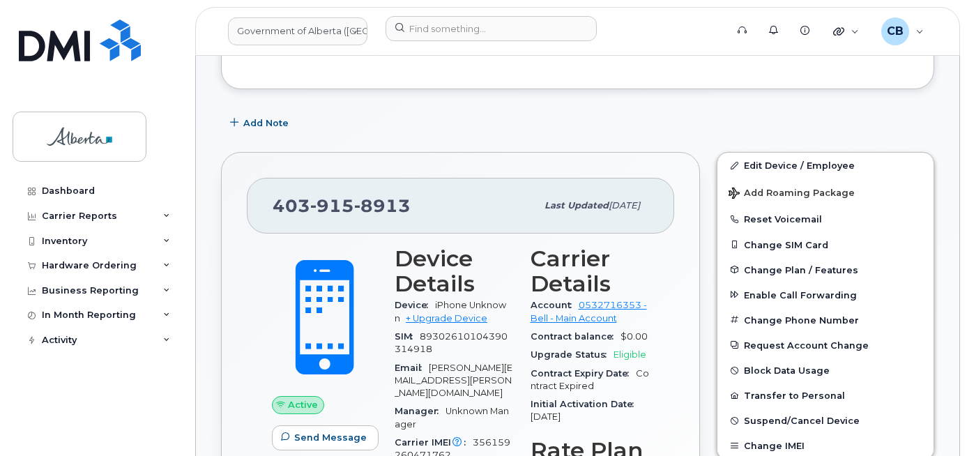
scroll to position [349, 0]
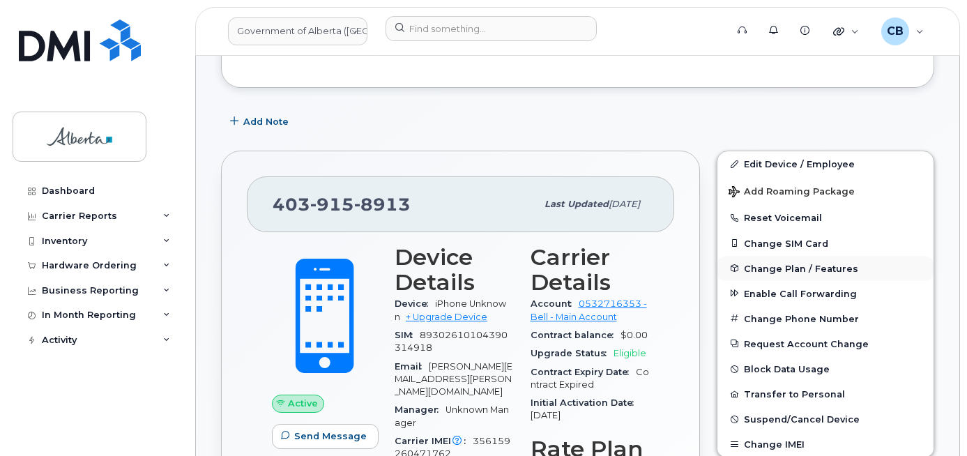
click at [794, 269] on span "Change Plan / Features" at bounding box center [801, 268] width 114 height 10
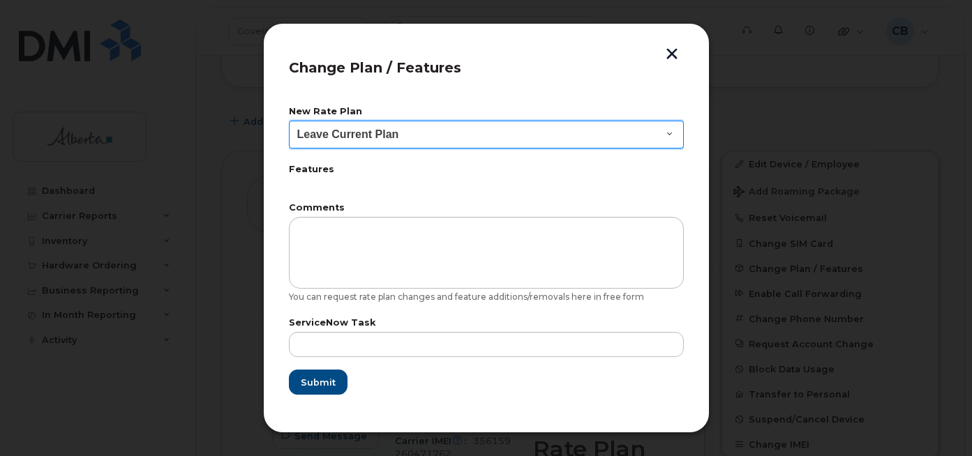
click at [658, 130] on select "Leave Current Plan GOA - Voice Plan 5 GOA Smartphone 14 30D GOA Unlimited Smart…" at bounding box center [486, 135] width 395 height 28
select select "2483362"
click at [289, 121] on select "Leave Current Plan GOA - Voice Plan 5 GOA Smartphone 14 30D GOA Unlimited Smart…" at bounding box center [486, 135] width 395 height 28
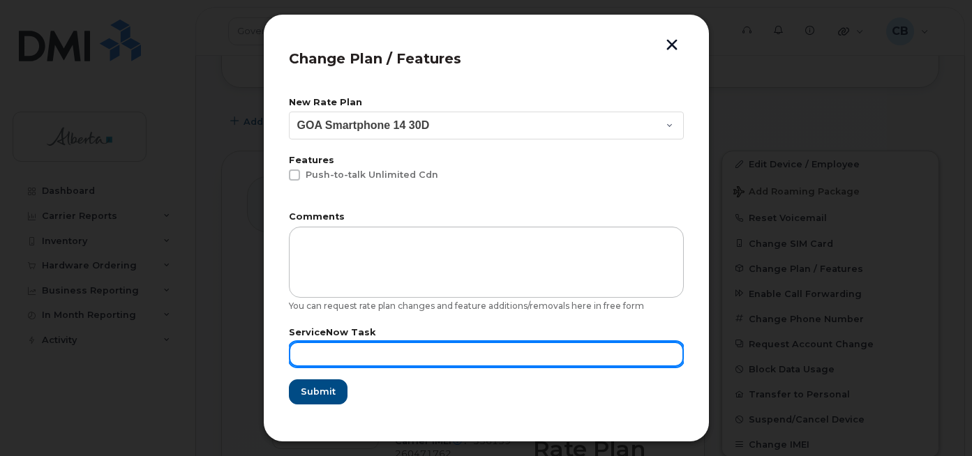
click at [333, 357] on input "text" at bounding box center [486, 354] width 395 height 25
paste input "SCTASK0849678"
type input "SCTASK0849678"
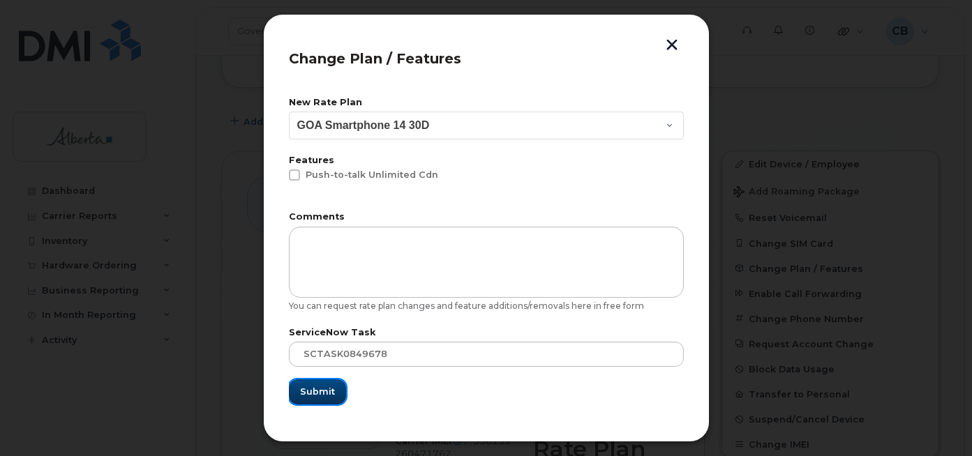
click at [331, 393] on span "Submit" at bounding box center [317, 391] width 35 height 13
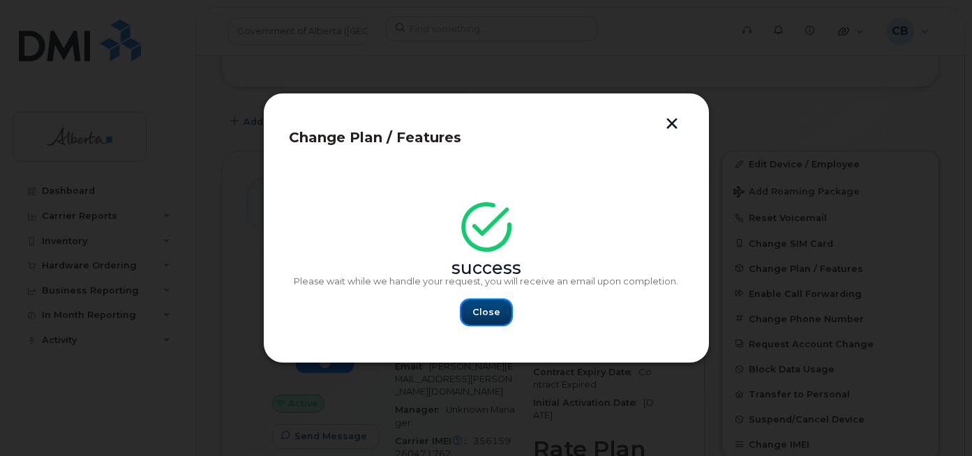
click at [492, 312] on span "Close" at bounding box center [486, 311] width 28 height 13
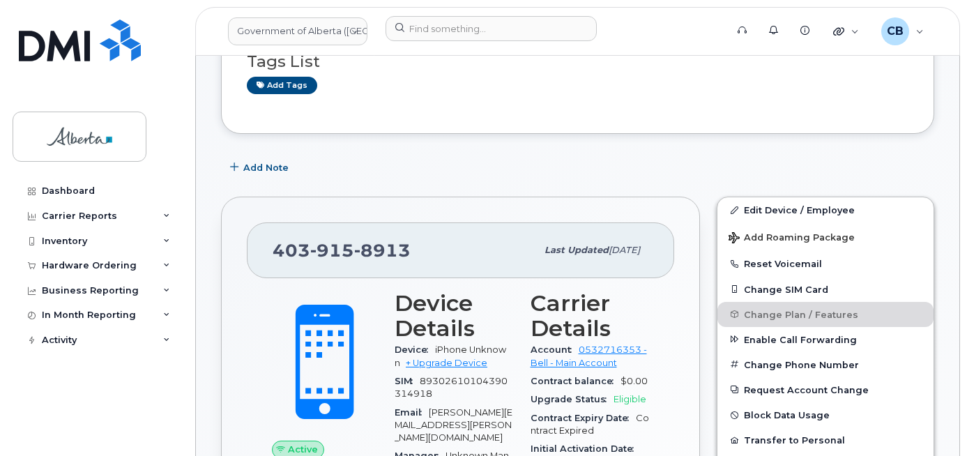
scroll to position [209, 0]
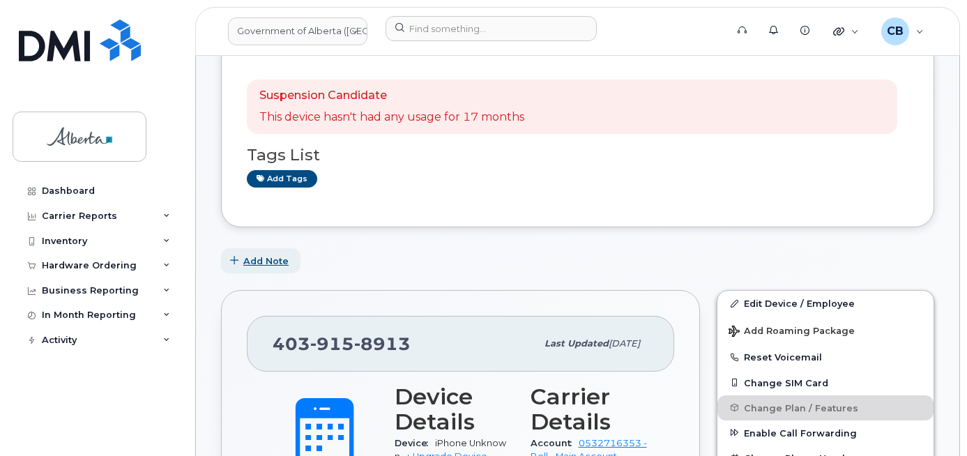
click at [262, 257] on span "Add Note" at bounding box center [265, 261] width 45 height 13
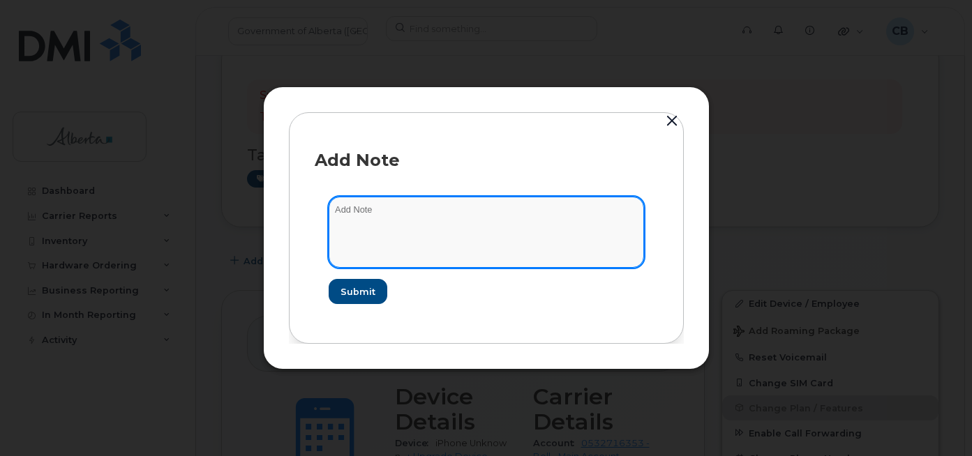
click at [354, 209] on textarea at bounding box center [485, 232] width 315 height 71
paste textarea "SCTASK0849678"
type textarea "SCTASK0849678-changed plan from data to voice and data."
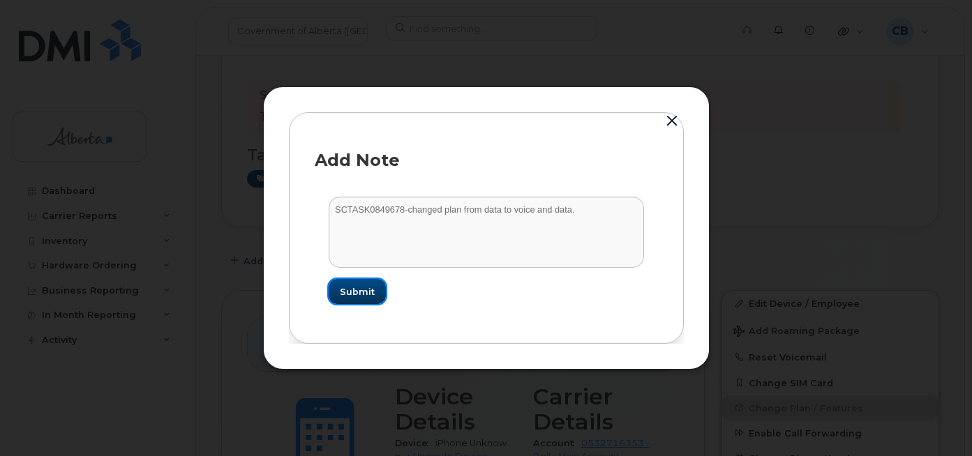
click at [361, 285] on span "Submit" at bounding box center [357, 291] width 35 height 13
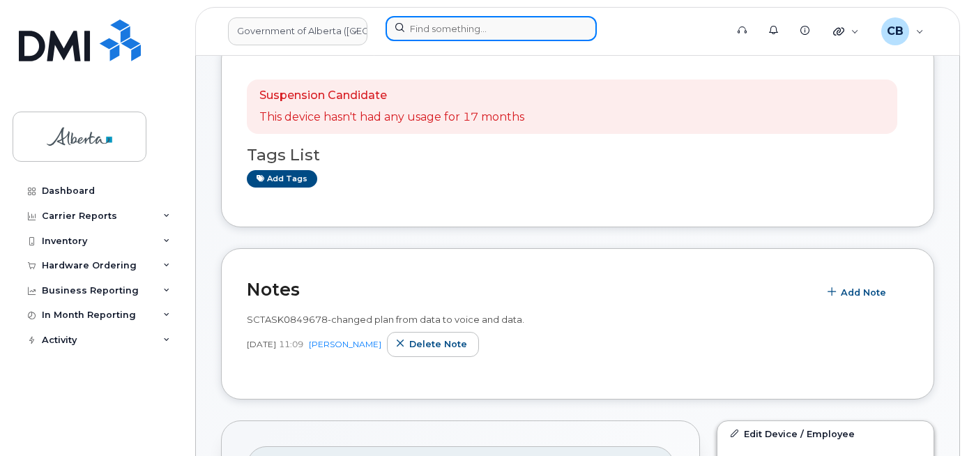
click at [413, 24] on input at bounding box center [491, 28] width 211 height 25
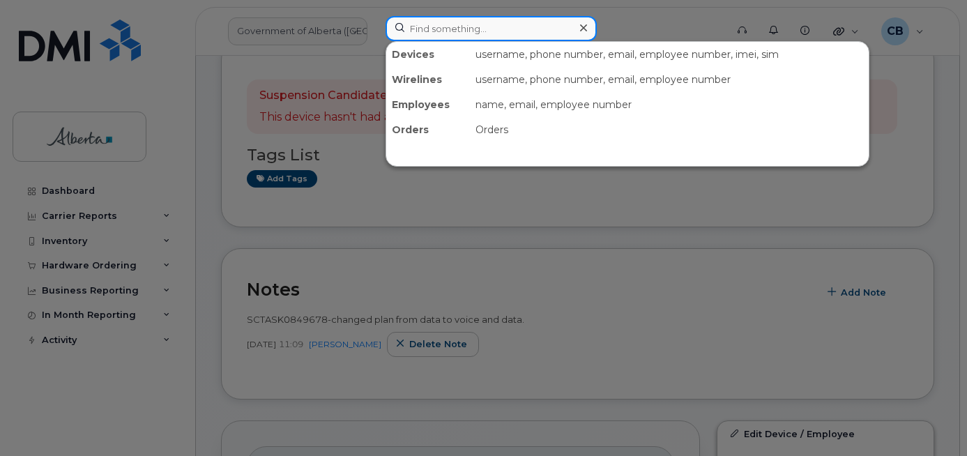
paste input "7802933158"
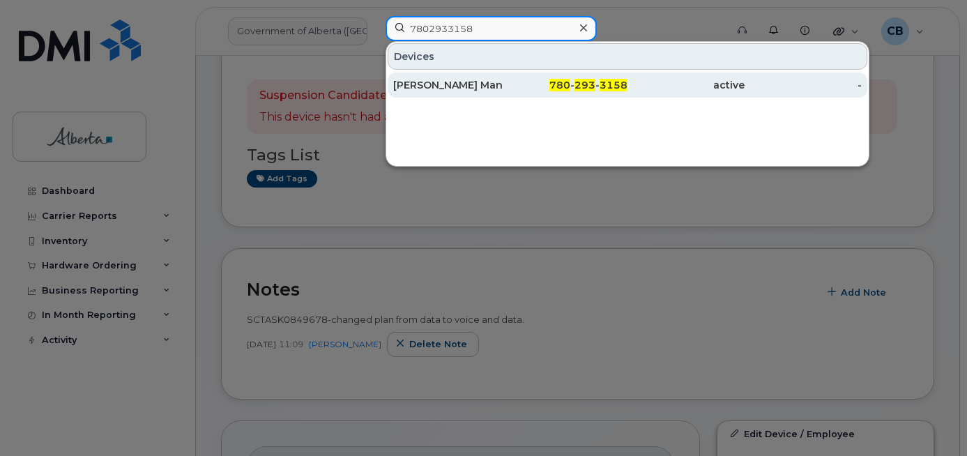
type input "7802933158"
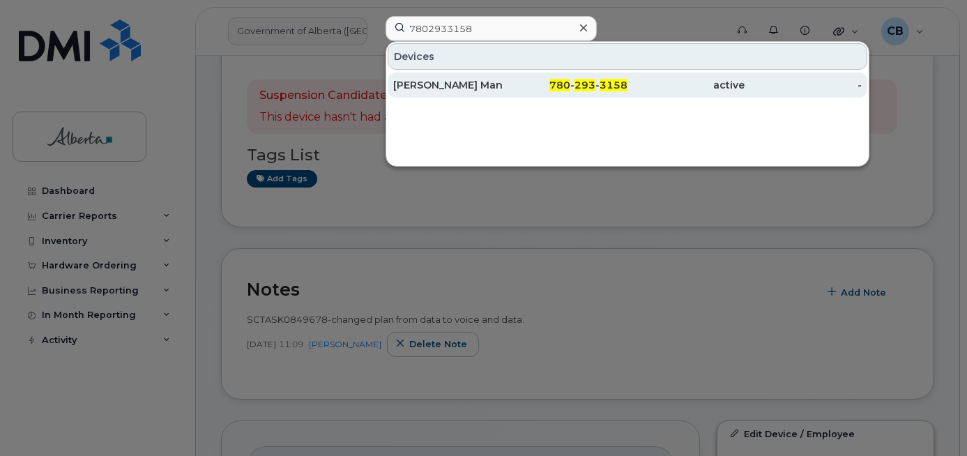
click at [429, 84] on div "[PERSON_NAME] Man" at bounding box center [451, 85] width 117 height 14
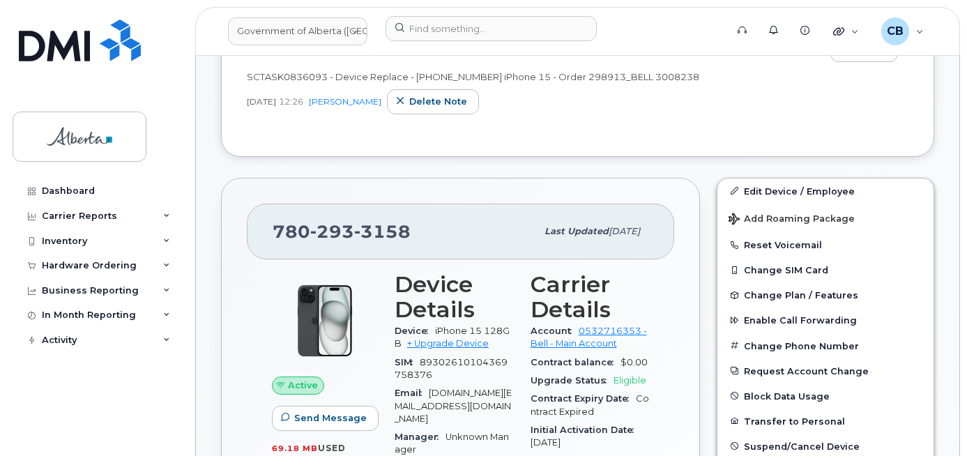
scroll to position [279, 0]
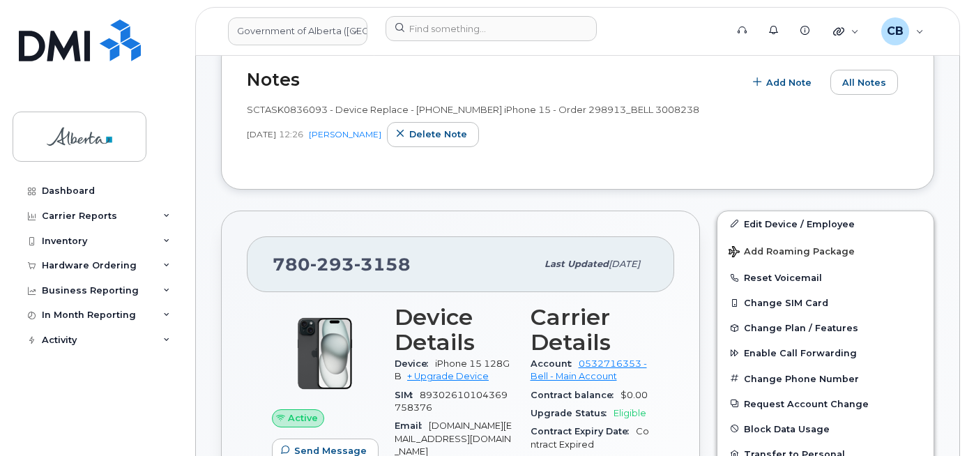
drag, startPoint x: 305, startPoint y: 130, endPoint x: 249, endPoint y: 135, distance: 56.7
click at [249, 135] on div "[DATE] 12:26 [PERSON_NAME] note" at bounding box center [578, 134] width 662 height 25
copy span "[DATE]"
drag, startPoint x: 695, startPoint y: 107, endPoint x: 646, endPoint y: 111, distance: 48.9
click at [646, 111] on div "SCTASK0836093 - Device Replace - [PHONE_NUMBER] iPhone 15 - Order 298913_BELL 3…" at bounding box center [578, 109] width 662 height 13
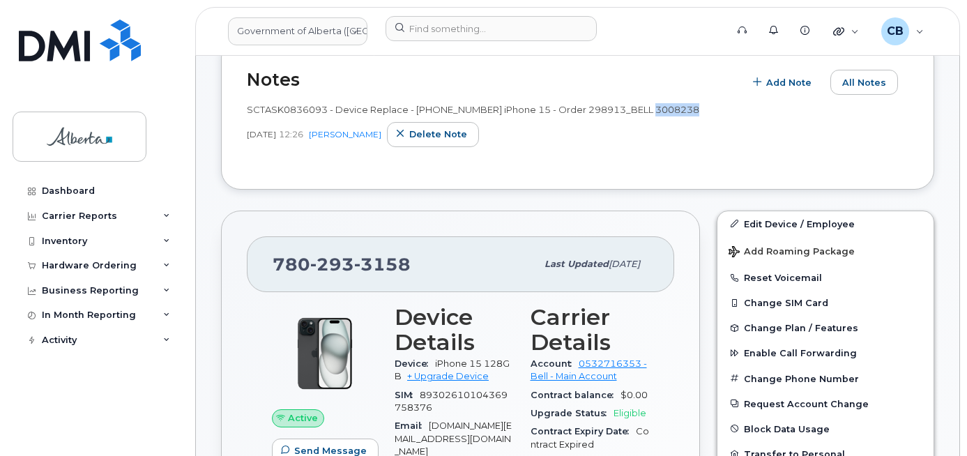
copy span "3008238"
click at [58, 267] on div "Hardware Ordering" at bounding box center [89, 265] width 95 height 11
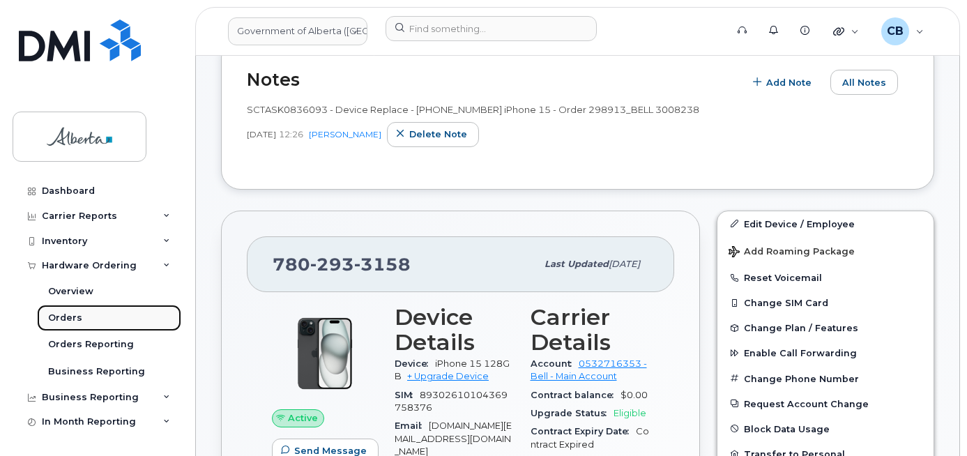
click at [55, 316] on div "Orders" at bounding box center [65, 318] width 34 height 13
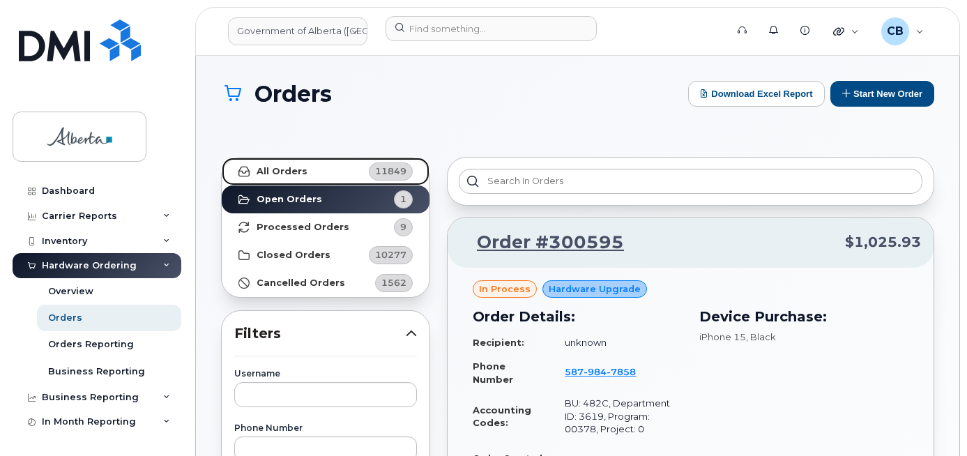
click at [285, 168] on strong "All Orders" at bounding box center [282, 171] width 51 height 11
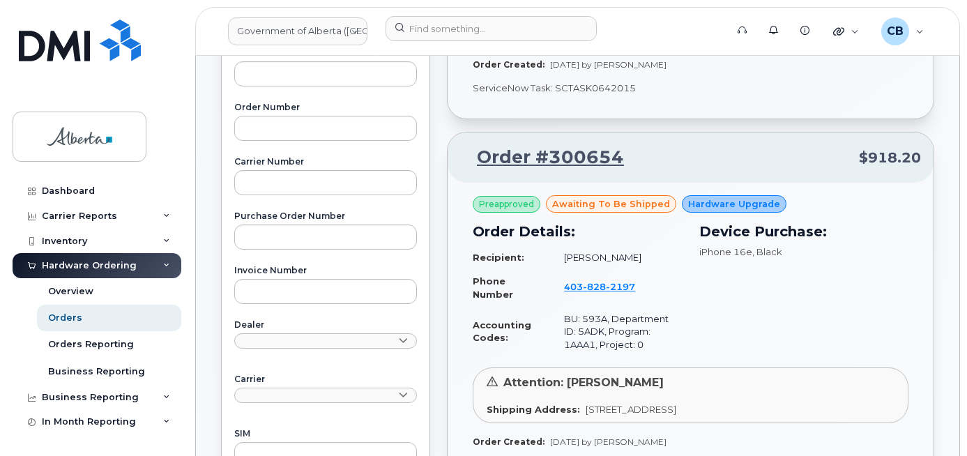
scroll to position [418, 0]
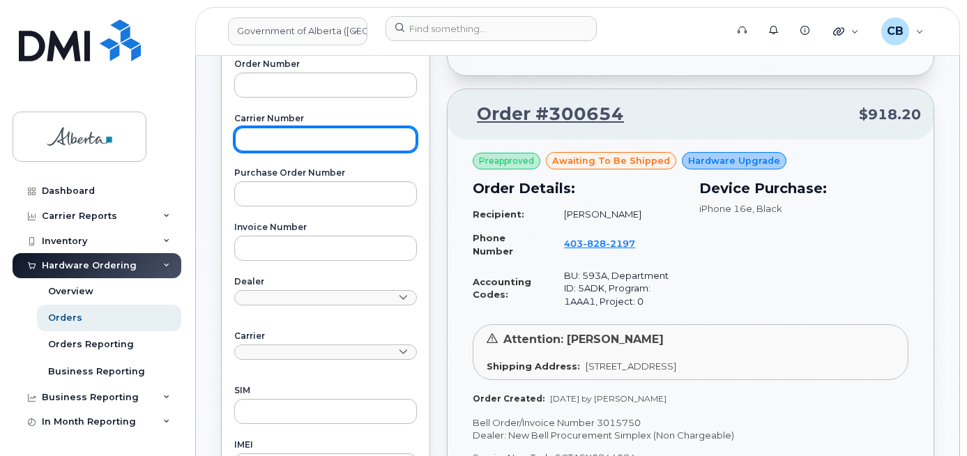
click at [251, 133] on input "text" at bounding box center [325, 139] width 183 height 25
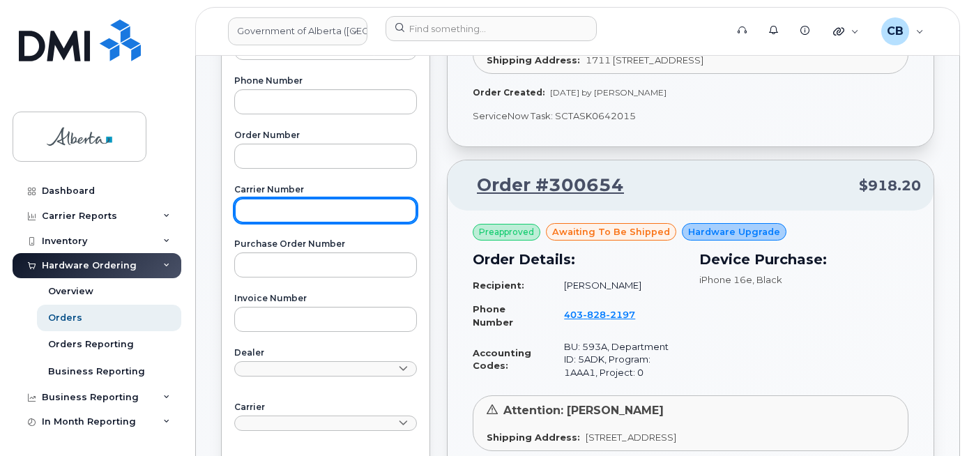
scroll to position [349, 0]
paste input "3008238"
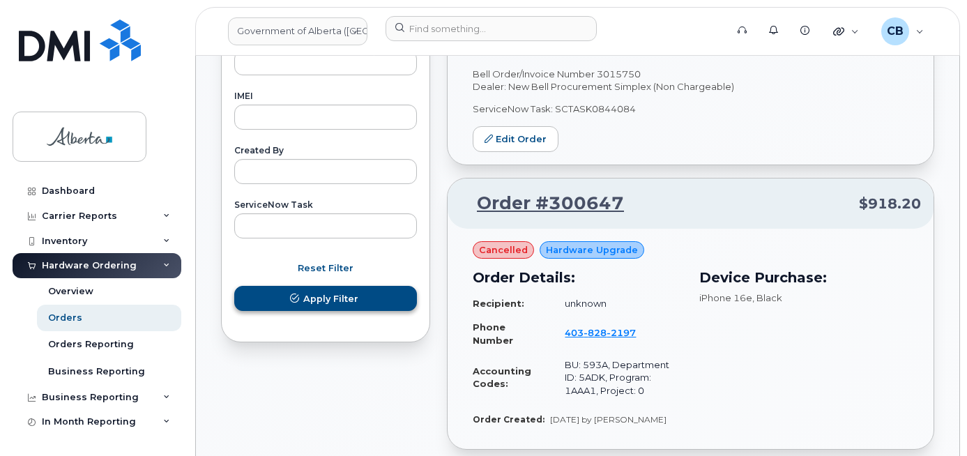
type input "3008238"
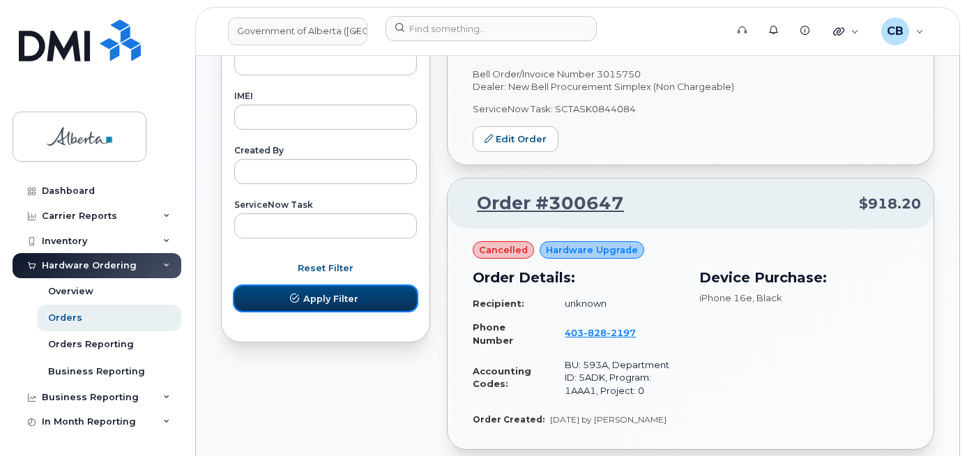
click at [342, 299] on span "Apply Filter" at bounding box center [330, 298] width 55 height 13
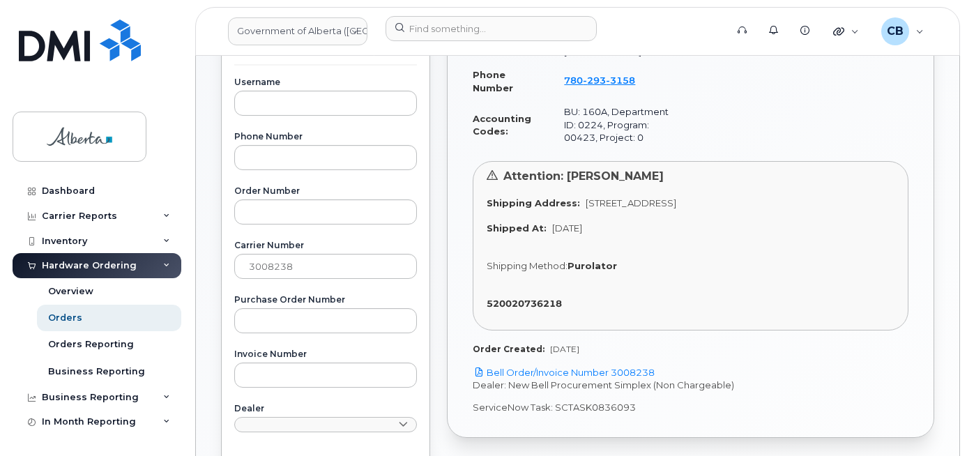
scroll to position [375, 0]
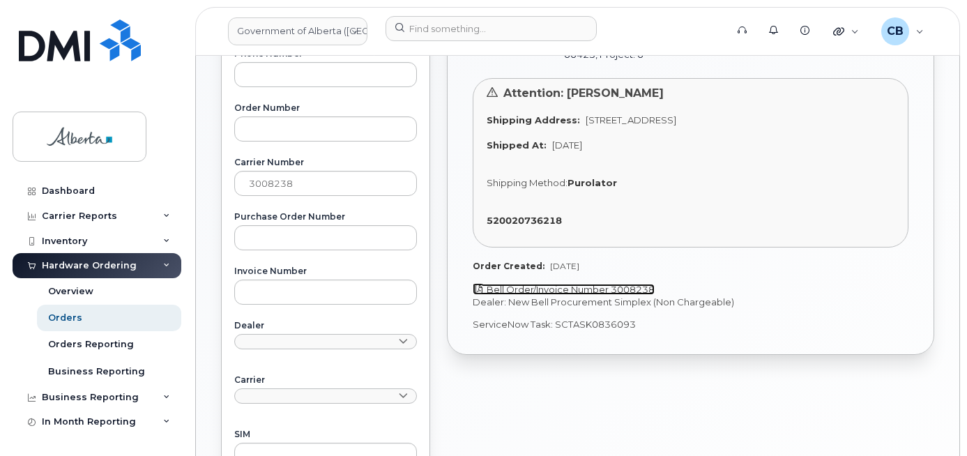
click at [598, 290] on link "Bell Order/Invoice Number 3008238" at bounding box center [564, 289] width 182 height 11
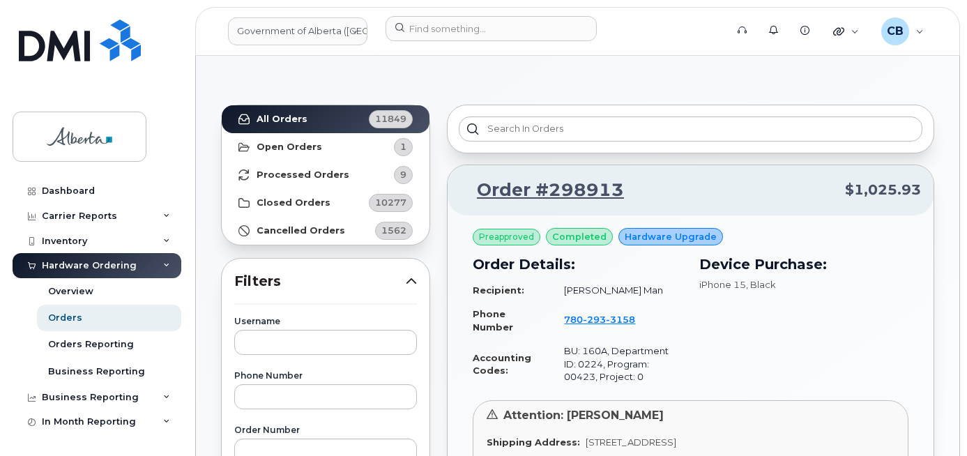
scroll to position [51, 0]
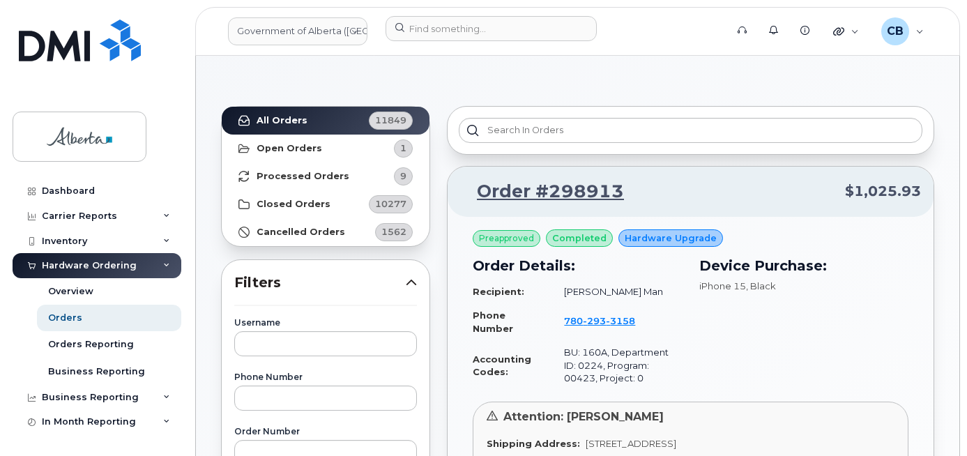
click at [432, 11] on header "Government of Alberta ([GEOGRAPHIC_DATA]) Support Alerts Knowledge Base Quickli…" at bounding box center [577, 31] width 765 height 49
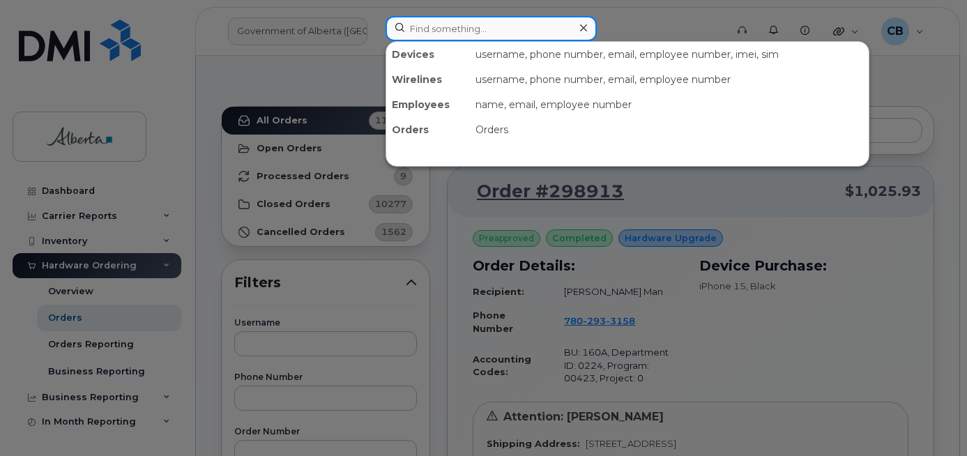
click at [437, 32] on input at bounding box center [491, 28] width 211 height 25
paste input "7802933158"
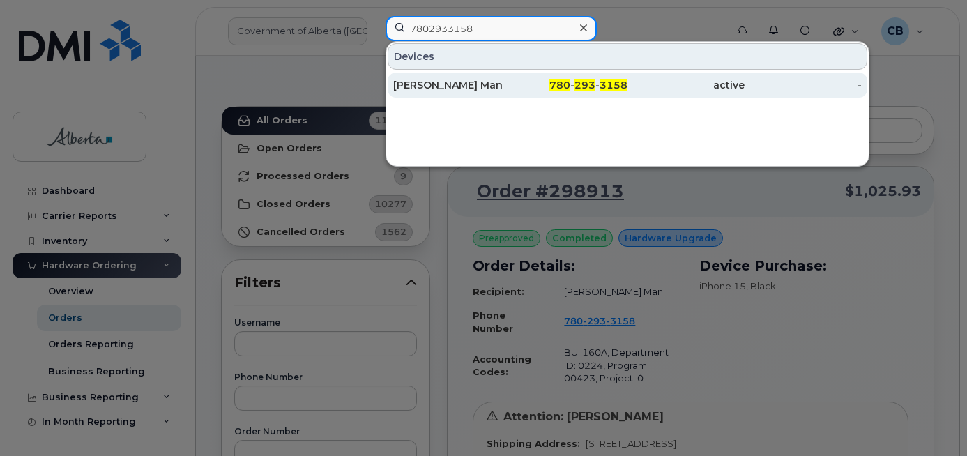
type input "7802933158"
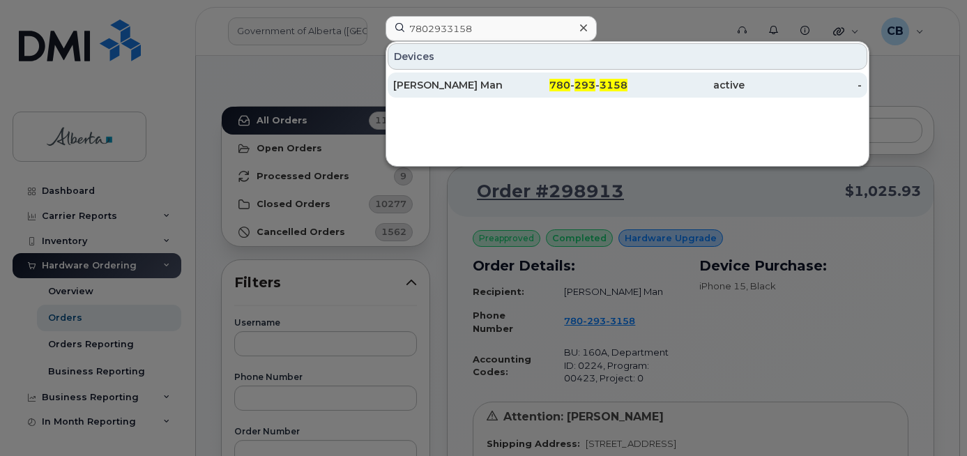
click at [431, 80] on div "Wilson Man" at bounding box center [451, 85] width 117 height 14
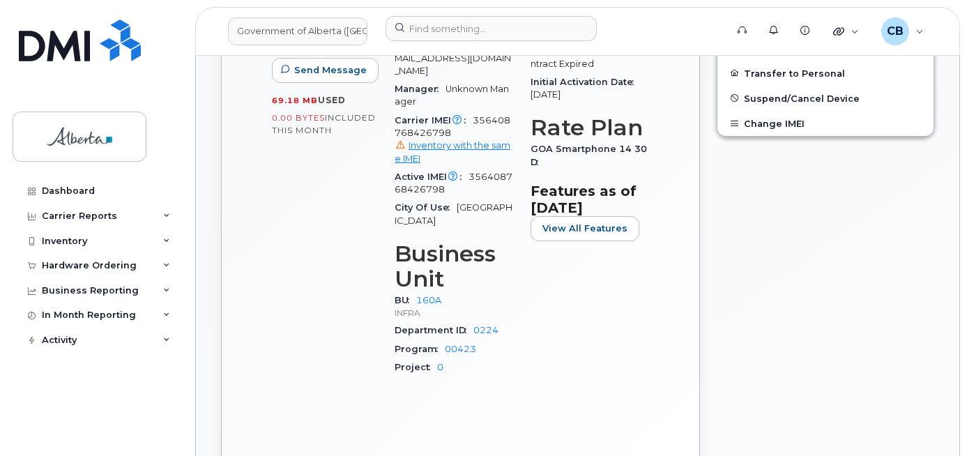
scroll to position [677, 0]
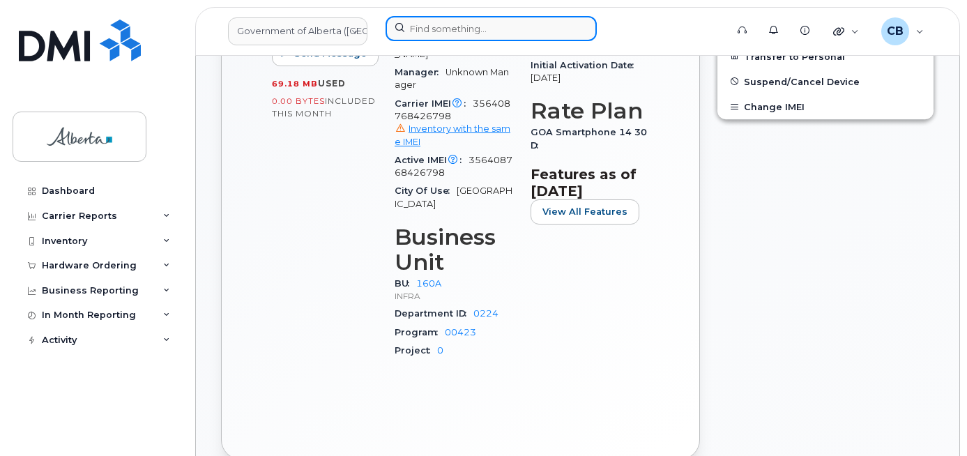
click at [448, 28] on input at bounding box center [491, 28] width 211 height 25
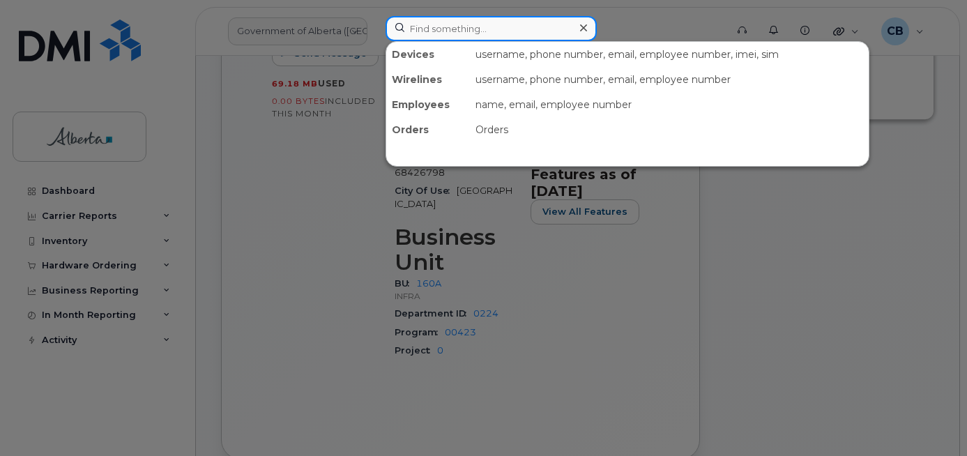
paste input "7805279648"
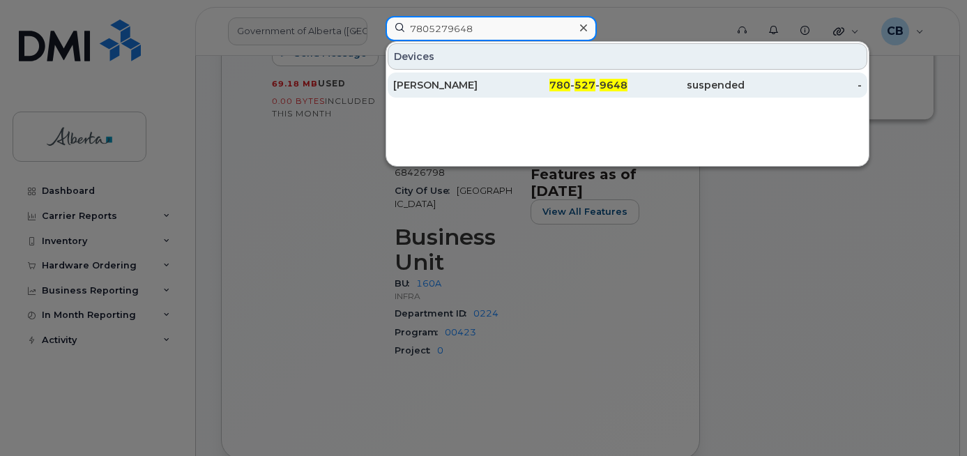
type input "7805279648"
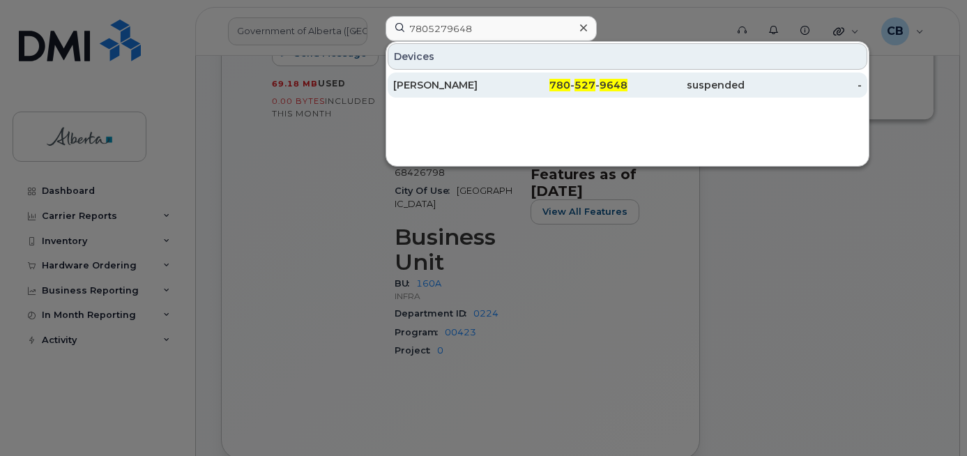
click at [432, 88] on div "Todd Lynch" at bounding box center [451, 85] width 117 height 14
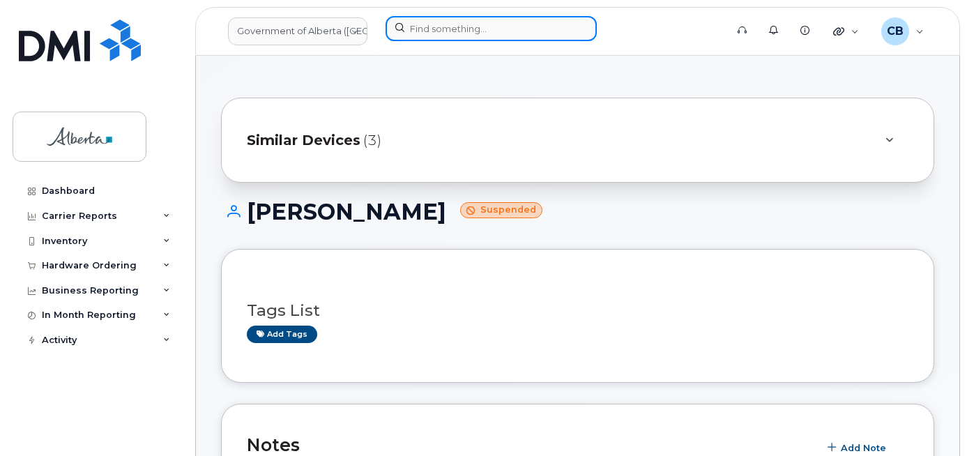
click at [456, 22] on input at bounding box center [491, 28] width 211 height 25
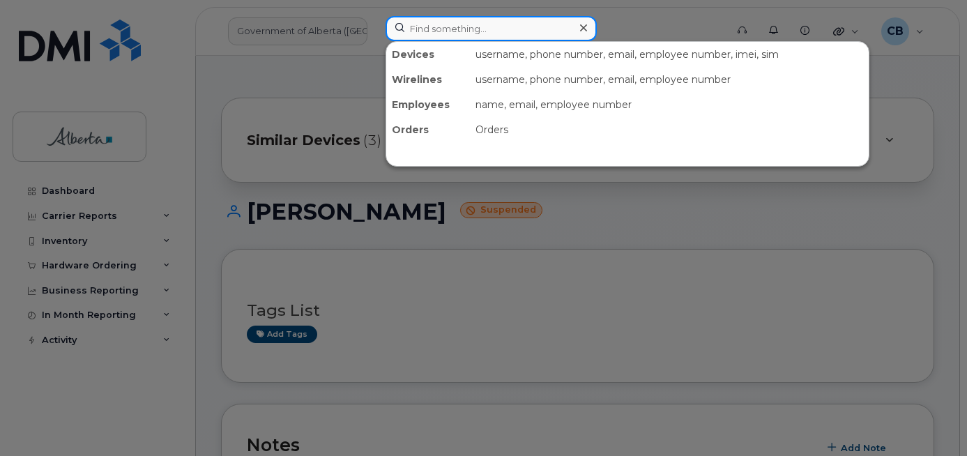
paste input "4035503540"
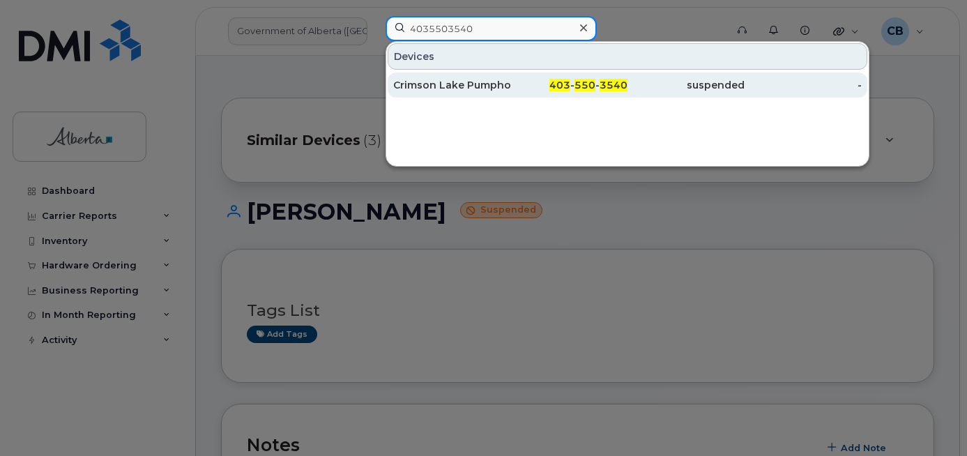
type input "4035503540"
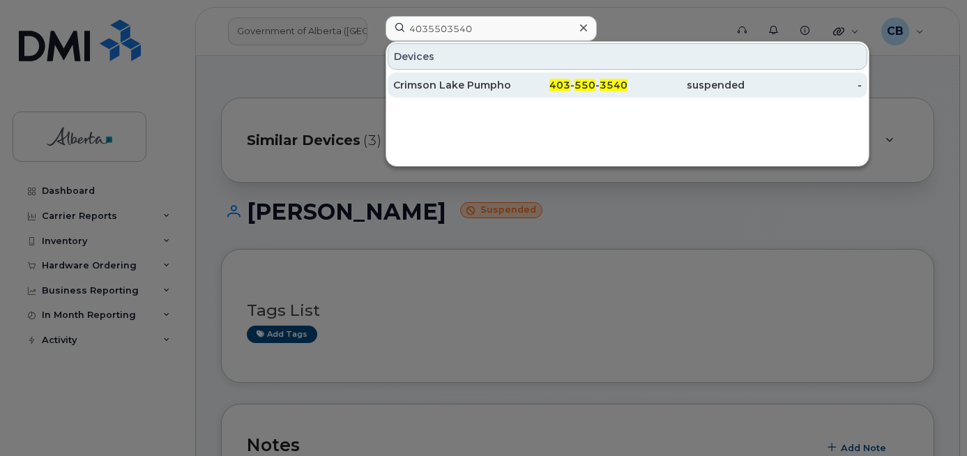
click at [458, 82] on div "Crimson Lake Pumphouse B" at bounding box center [451, 85] width 117 height 14
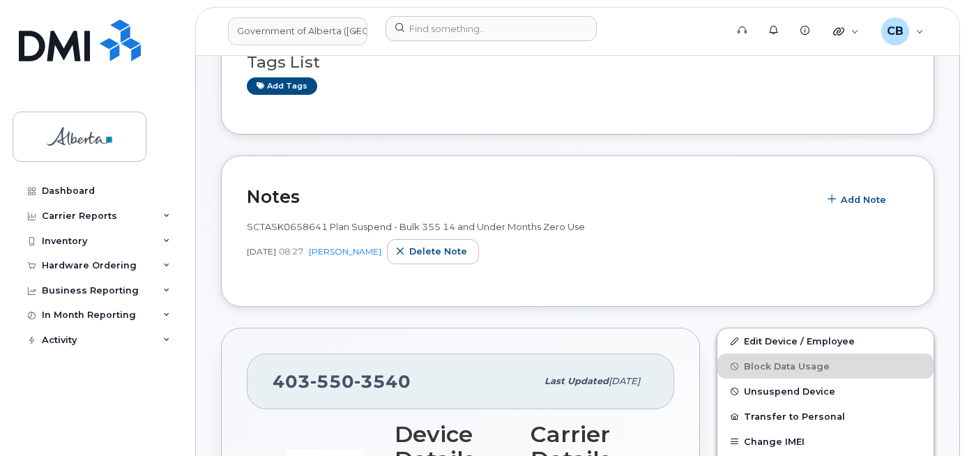
scroll to position [139, 0]
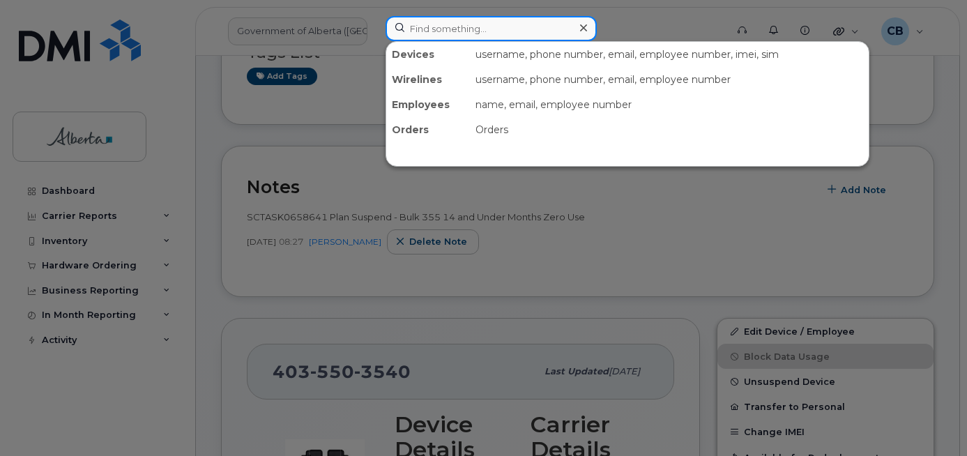
click at [415, 18] on input at bounding box center [491, 28] width 211 height 25
paste input "7807790935"
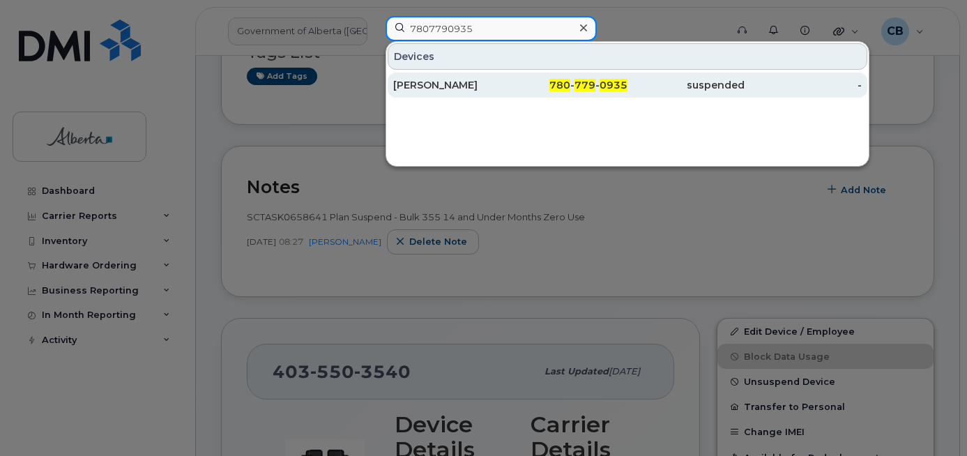
type input "7807790935"
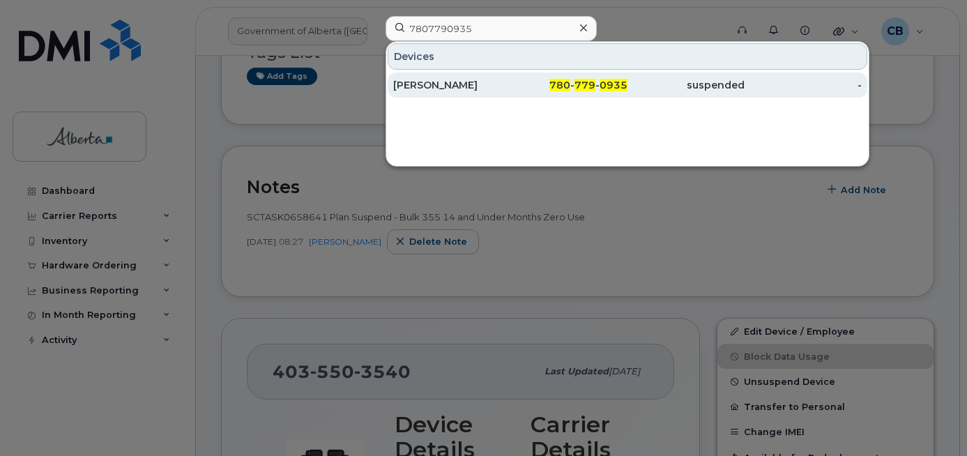
click at [430, 83] on div "[PERSON_NAME]" at bounding box center [451, 85] width 117 height 14
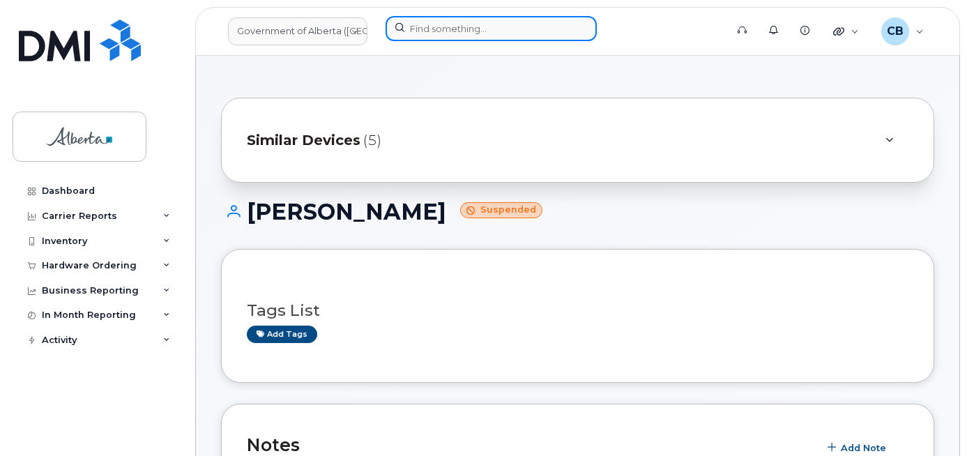
click at [462, 33] on input at bounding box center [491, 28] width 211 height 25
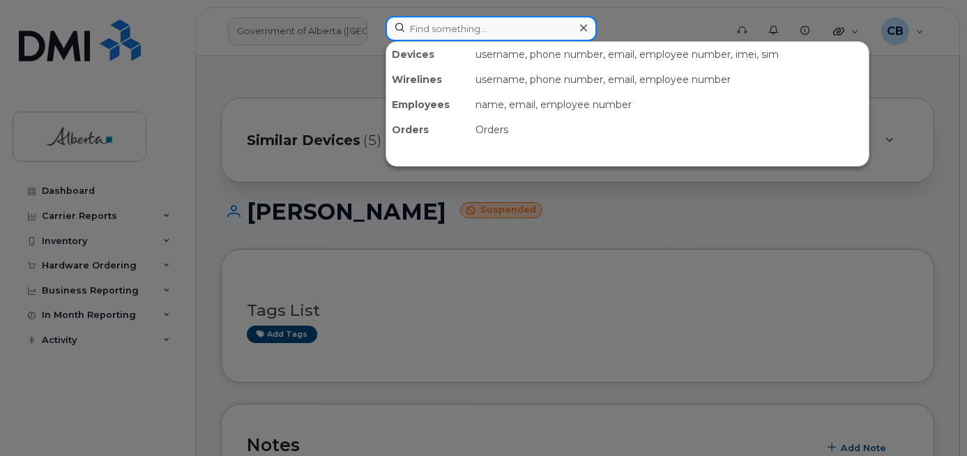
paste input "4034582092"
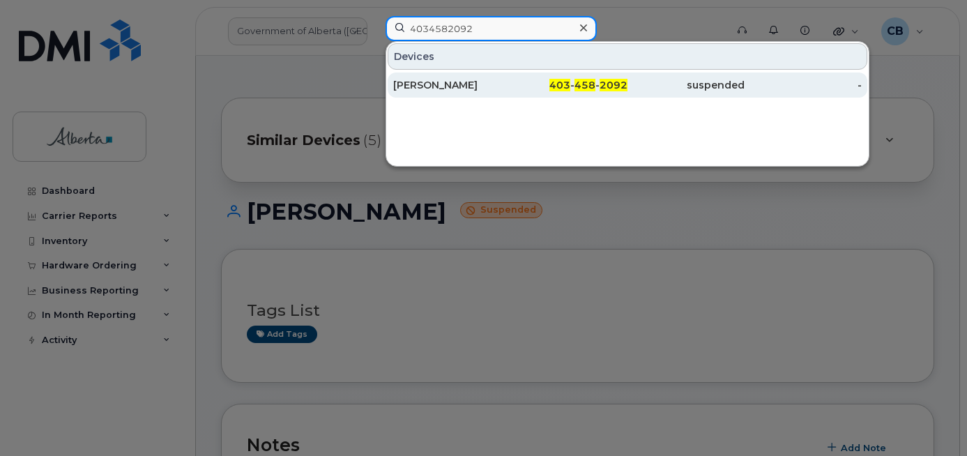
type input "4034582092"
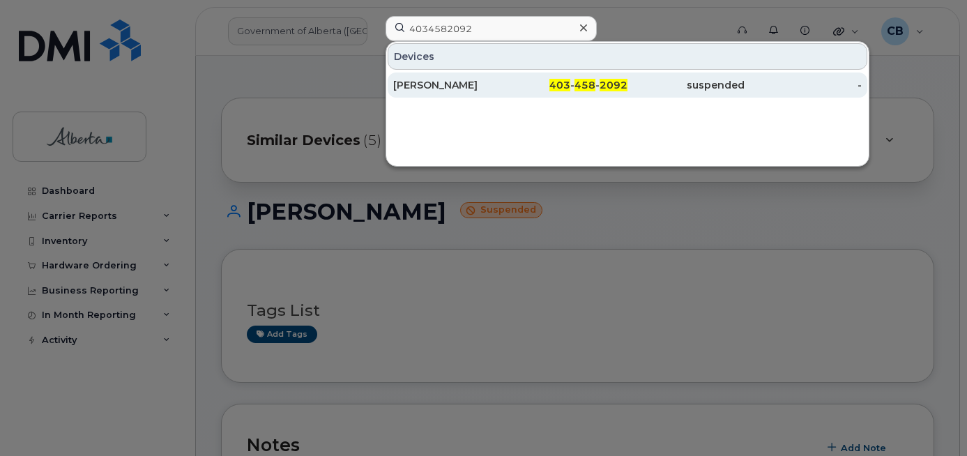
click at [439, 81] on div "[PERSON_NAME]" at bounding box center [451, 85] width 117 height 14
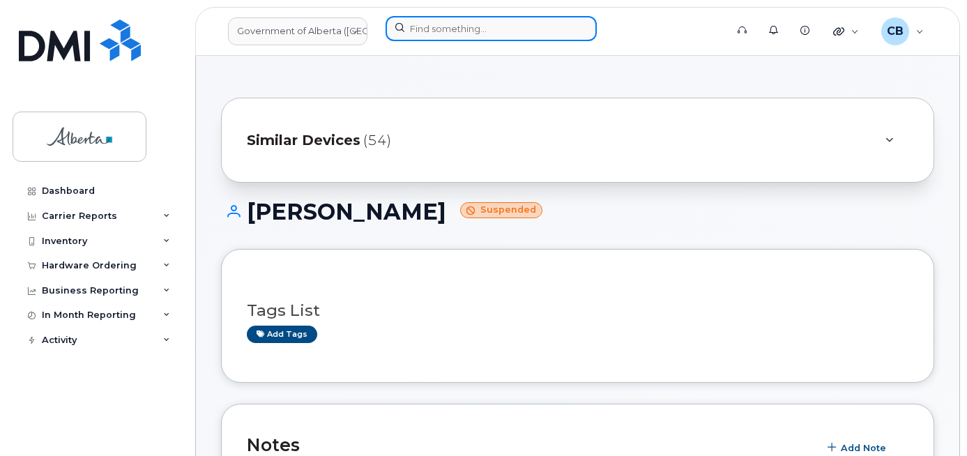
click at [410, 26] on input at bounding box center [491, 28] width 211 height 25
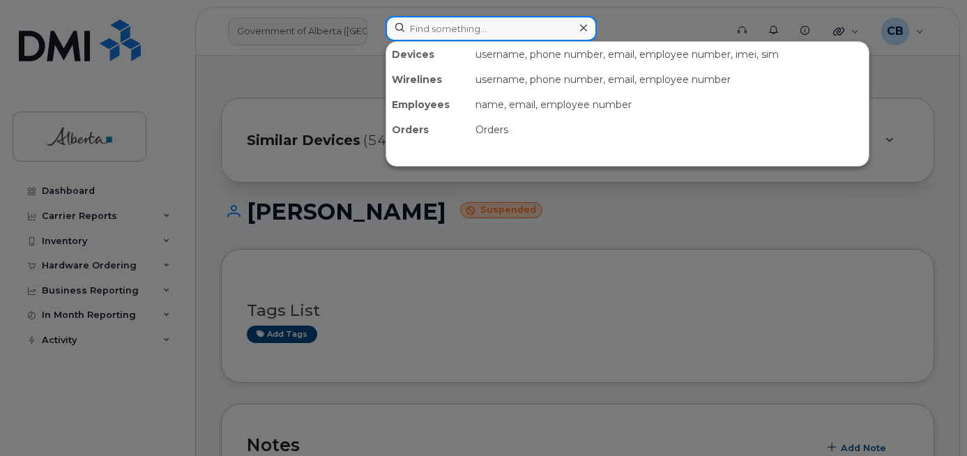
paste input "4035810701"
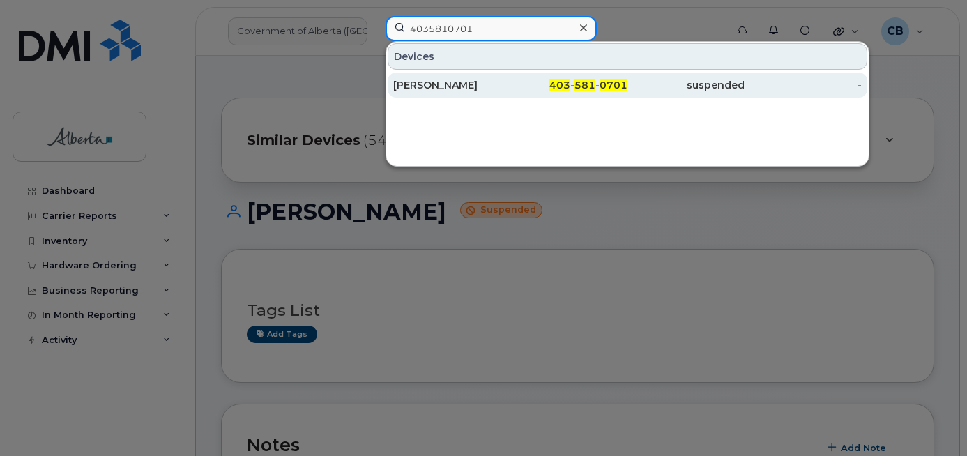
type input "4035810701"
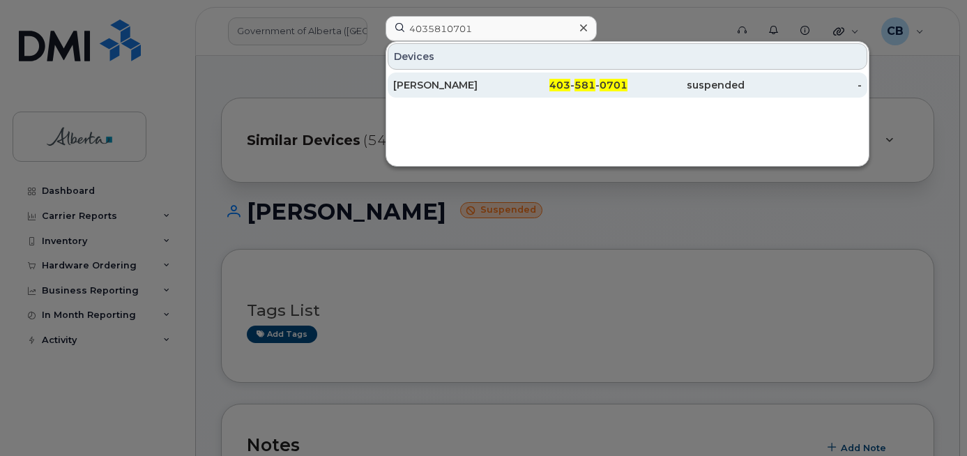
click at [435, 83] on div "Jeremy Berner" at bounding box center [451, 85] width 117 height 14
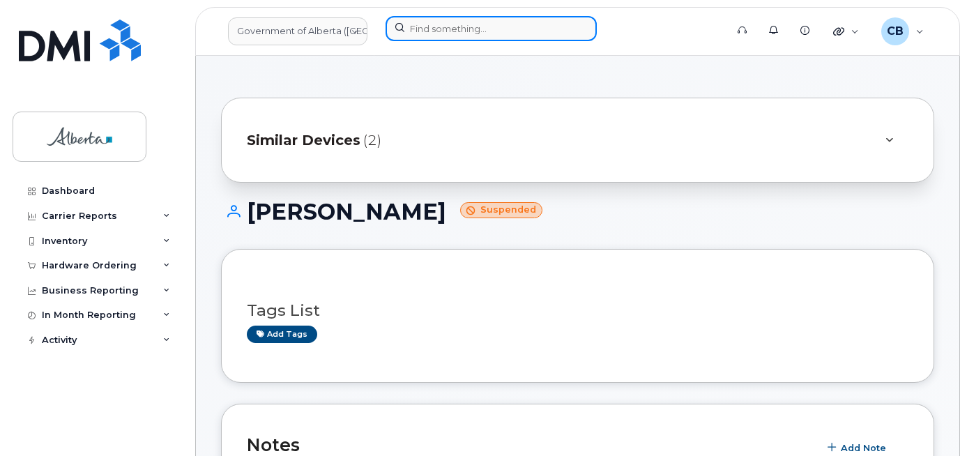
click at [421, 24] on input at bounding box center [491, 28] width 211 height 25
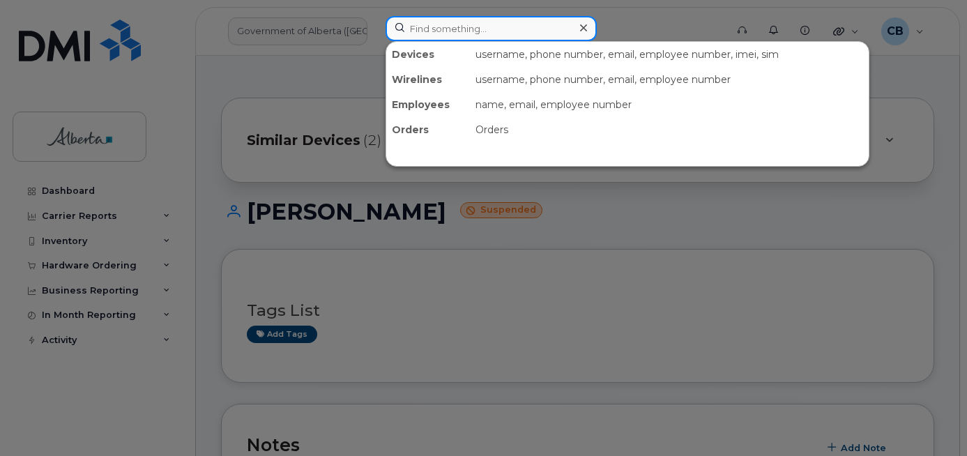
paste input "5879867878"
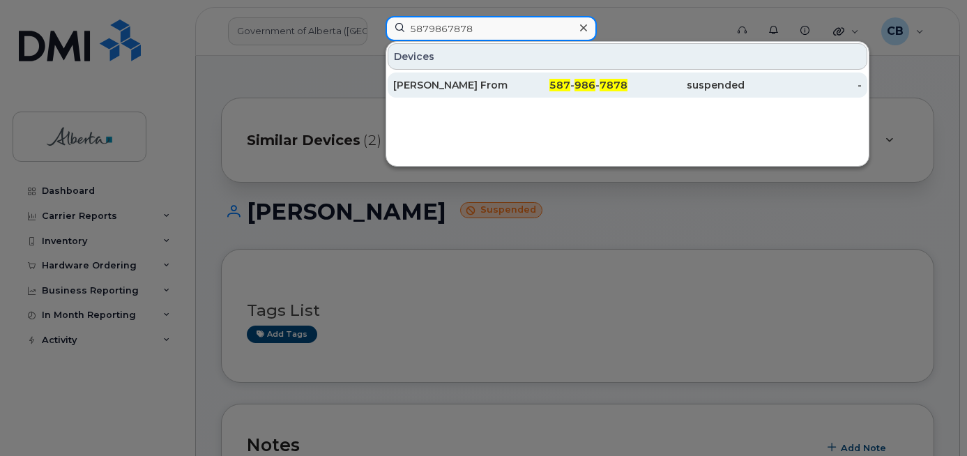
type input "5879867878"
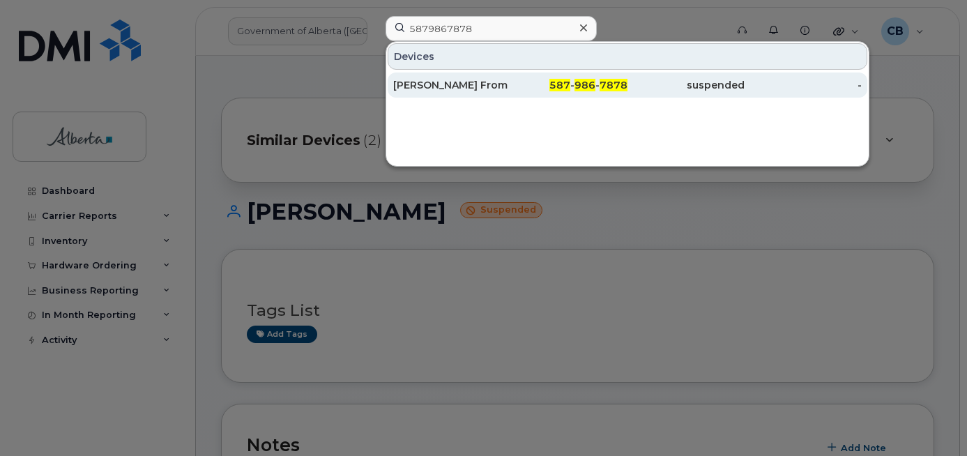
click at [426, 80] on div "Rhonda From" at bounding box center [451, 85] width 117 height 14
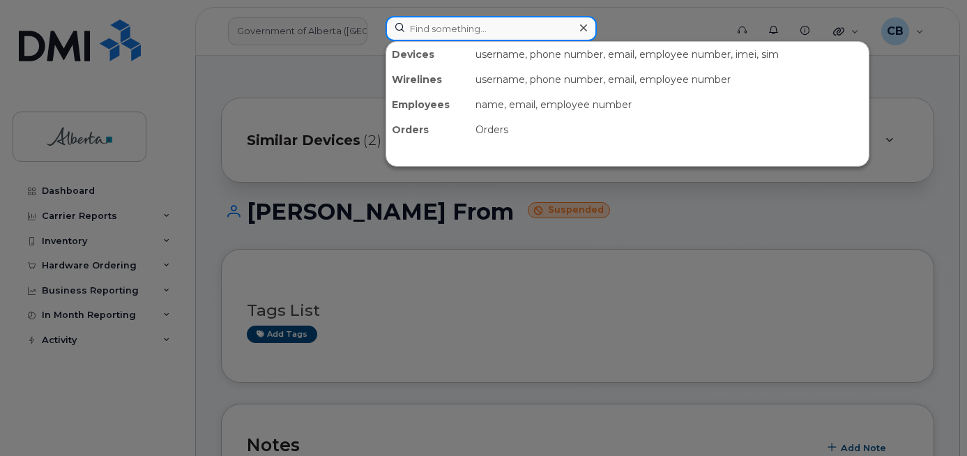
click at [444, 26] on input at bounding box center [491, 28] width 211 height 25
paste input "5873857189"
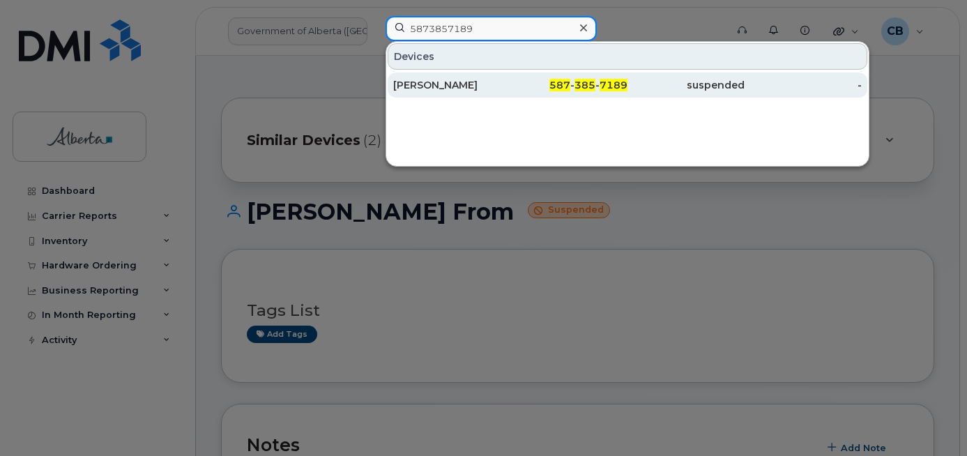
type input "5873857189"
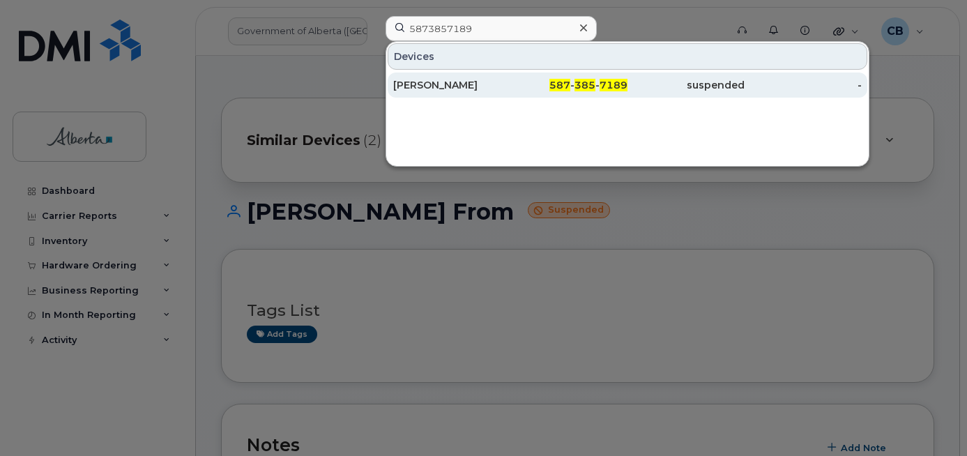
click at [430, 84] on div "[PERSON_NAME]" at bounding box center [451, 85] width 117 height 14
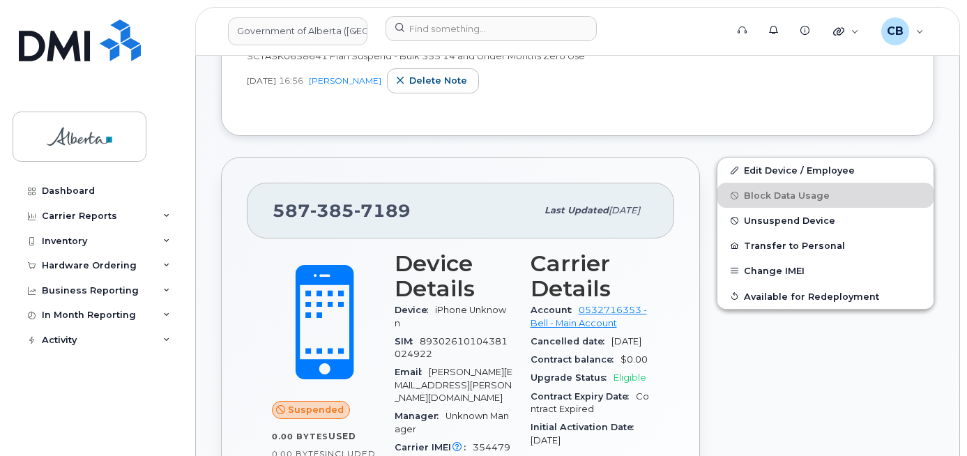
scroll to position [418, 0]
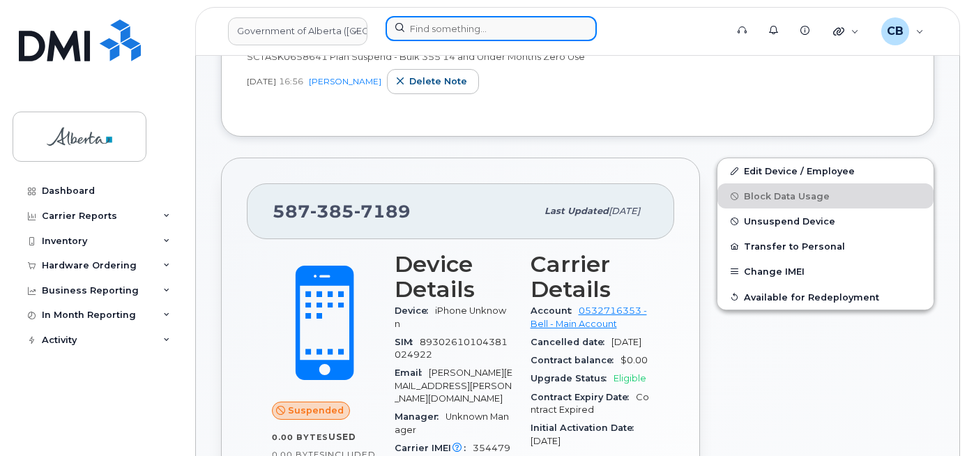
click at [434, 24] on input at bounding box center [491, 28] width 211 height 25
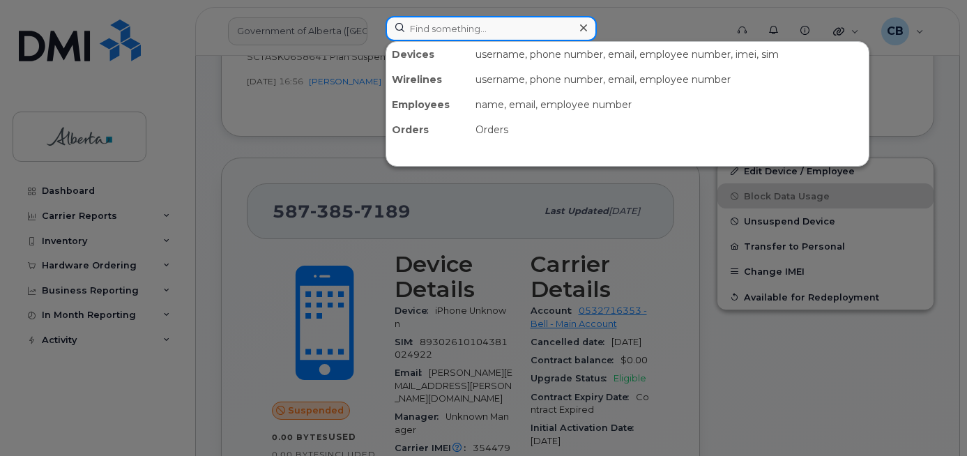
paste input "5873431529"
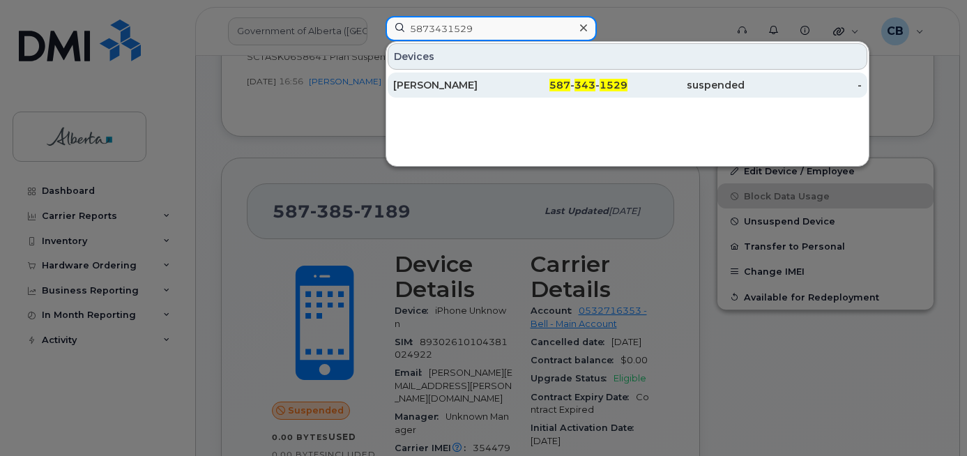
type input "5873431529"
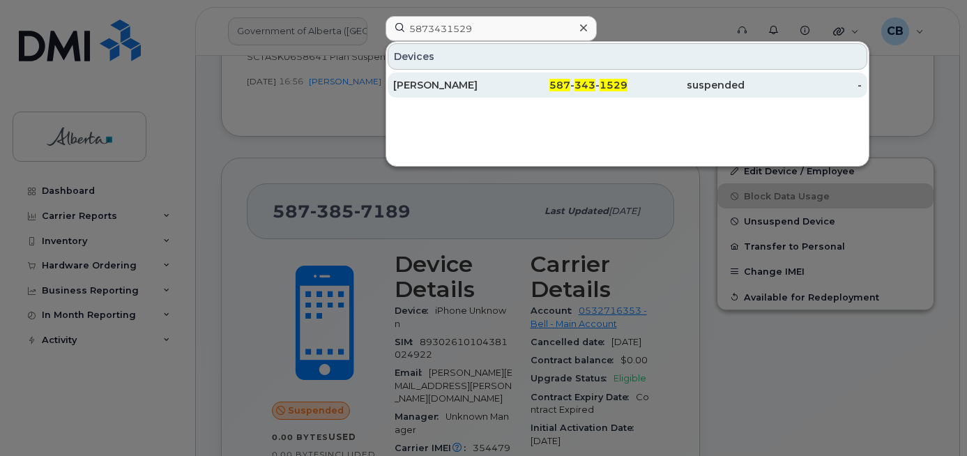
click at [427, 86] on div "[PERSON_NAME]" at bounding box center [451, 85] width 117 height 14
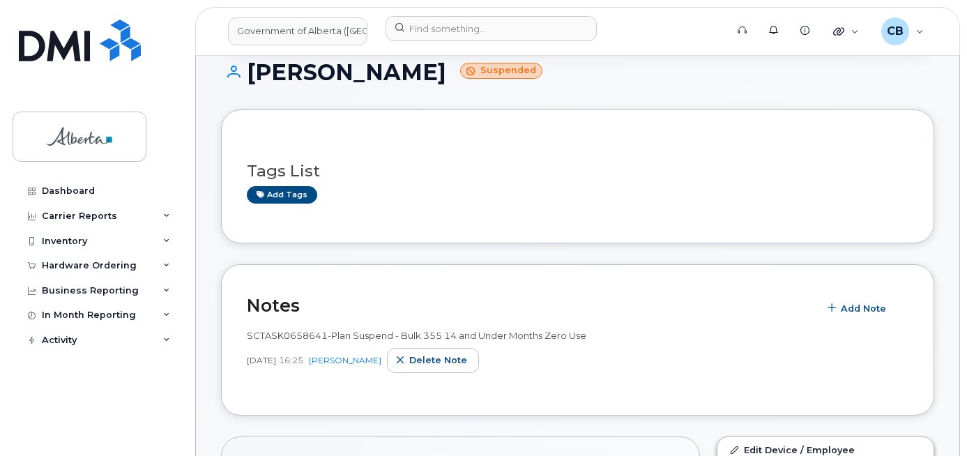
scroll to position [70, 0]
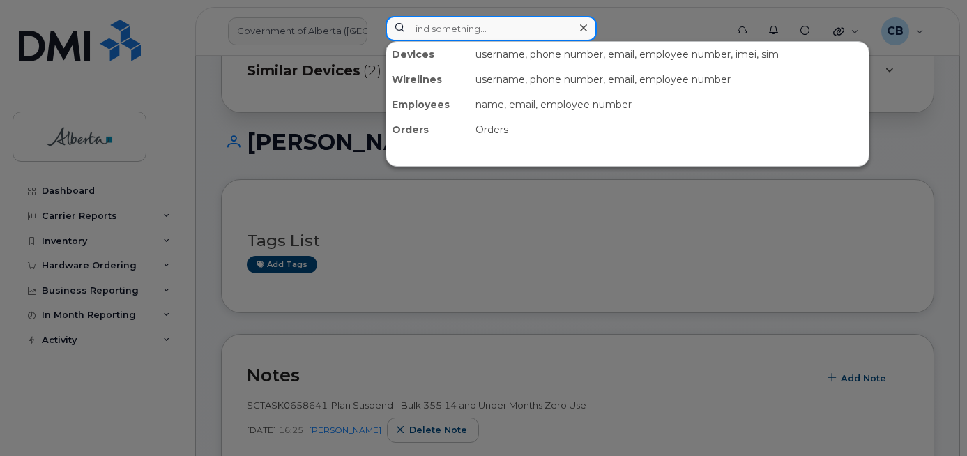
click at [435, 21] on input at bounding box center [491, 28] width 211 height 25
paste input "7807282053"
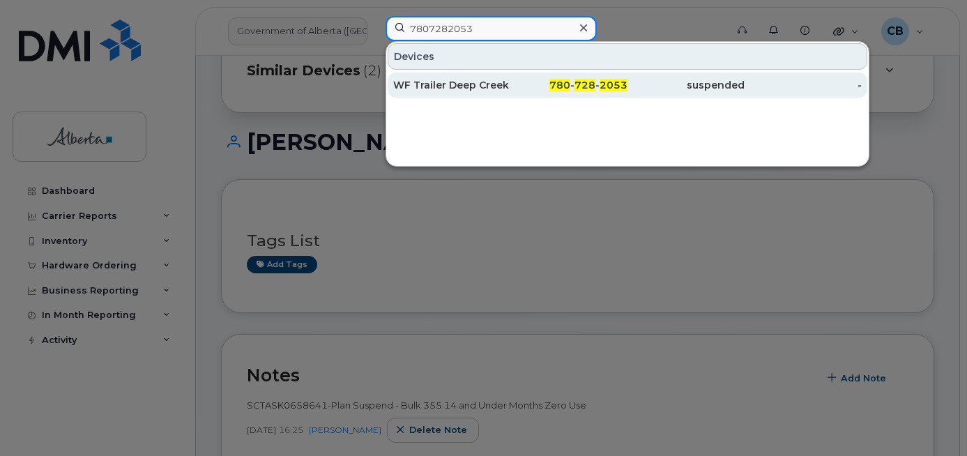
type input "7807282053"
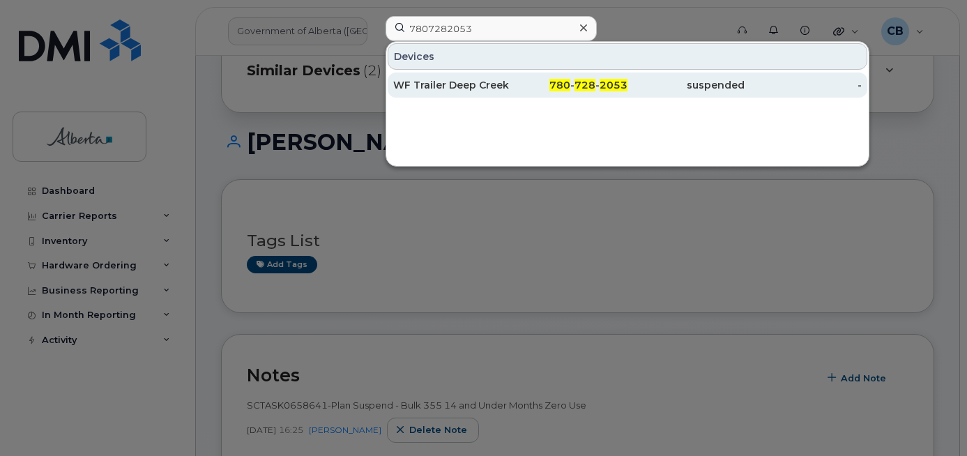
click at [448, 84] on div "WF Trailer Deep Creek 05" at bounding box center [451, 85] width 117 height 14
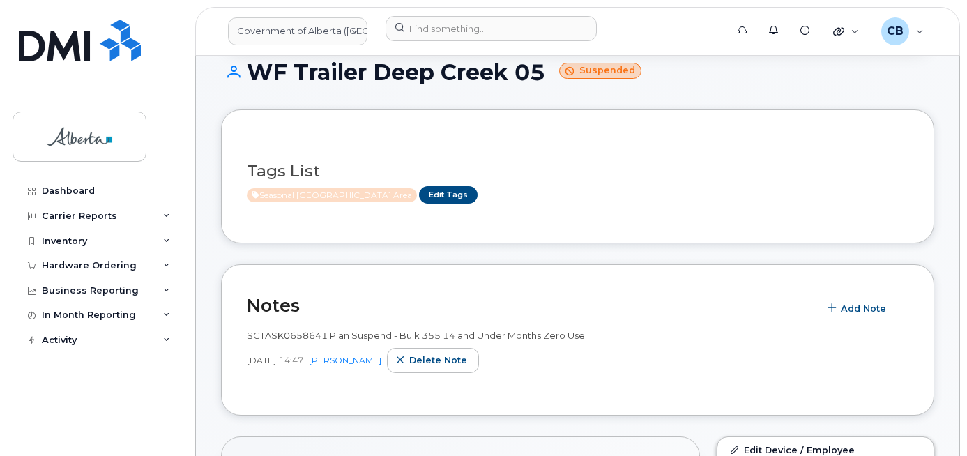
scroll to position [209, 0]
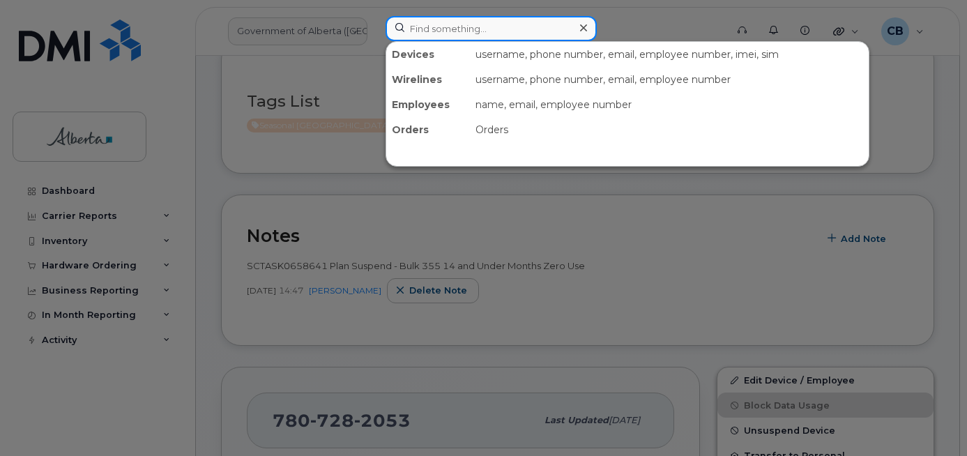
click at [454, 27] on input at bounding box center [491, 28] width 211 height 25
paste input "7807282071"
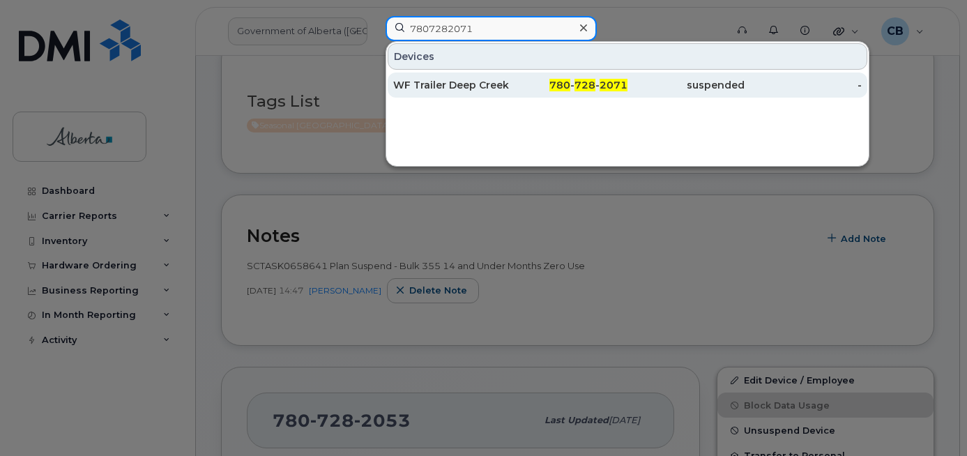
type input "7807282071"
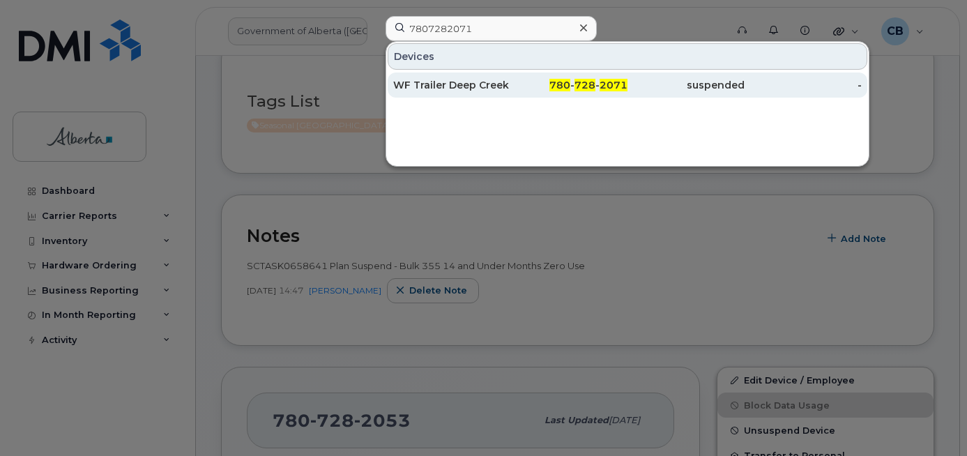
click at [461, 82] on div "WF Trailer Deep Creek 04" at bounding box center [451, 85] width 117 height 14
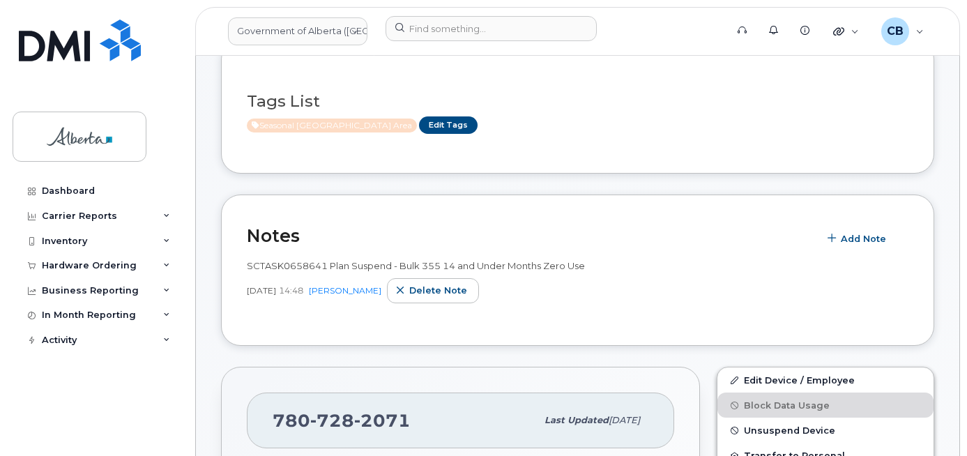
scroll to position [139, 0]
